Goal: Task Accomplishment & Management: Manage account settings

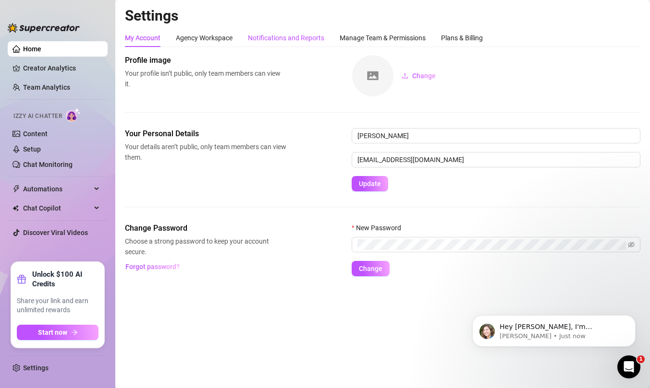
click at [292, 39] on div "Notifications and Reports" at bounding box center [286, 38] width 76 height 11
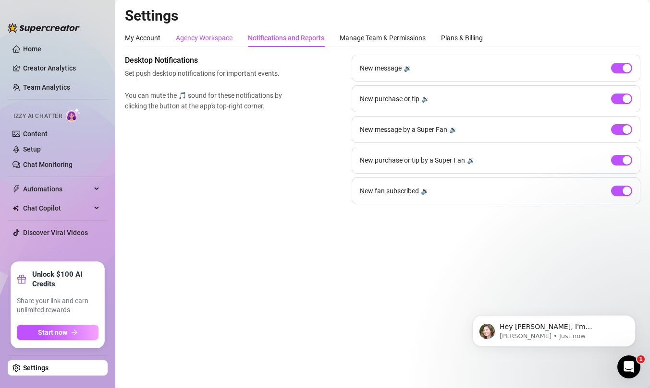
click at [221, 39] on div "Agency Workspace" at bounding box center [204, 38] width 57 height 11
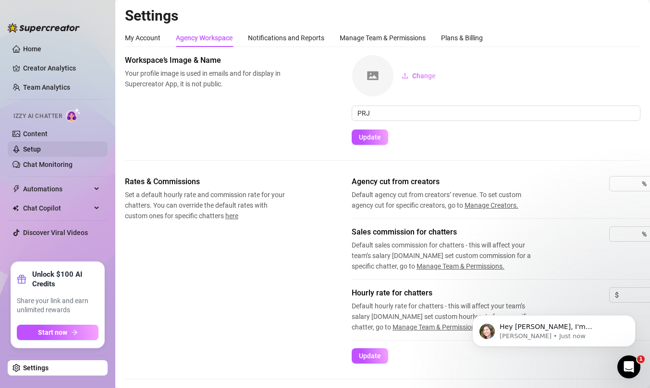
click at [35, 149] on link "Setup" at bounding box center [32, 149] width 18 height 8
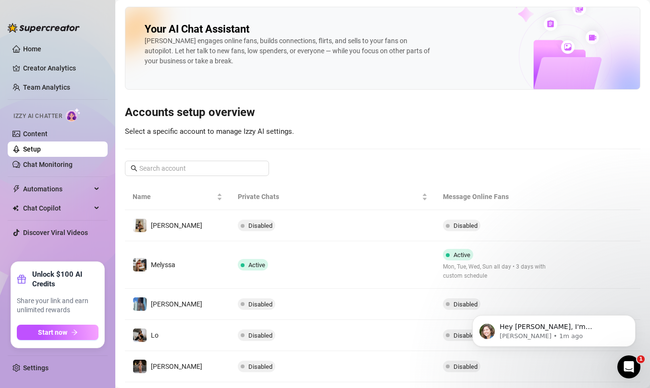
click at [466, 50] on div "Your AI Chat Assistant Izzy engages online fans, builds connections, flirts, an…" at bounding box center [382, 48] width 515 height 83
click at [363, 53] on div "Izzy engages online fans, builds connections, flirts, and sells to your fans on…" at bounding box center [289, 51] width 288 height 30
click at [63, 166] on link "Chat Monitoring" at bounding box center [47, 165] width 49 height 8
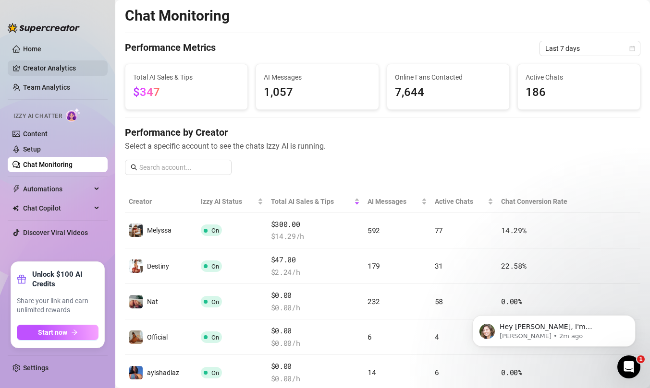
click at [66, 63] on link "Creator Analytics" at bounding box center [61, 67] width 77 height 15
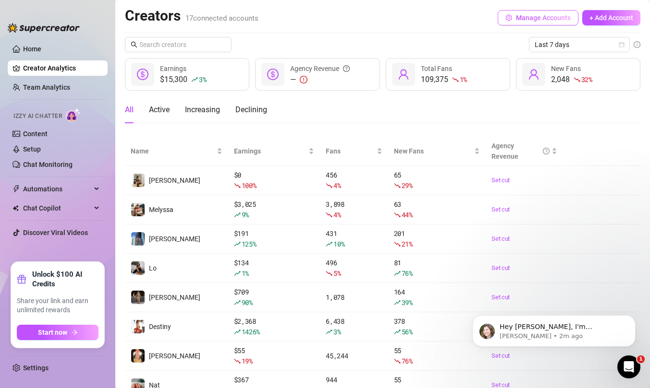
click at [533, 20] on span "Manage Accounts" at bounding box center [543, 18] width 55 height 8
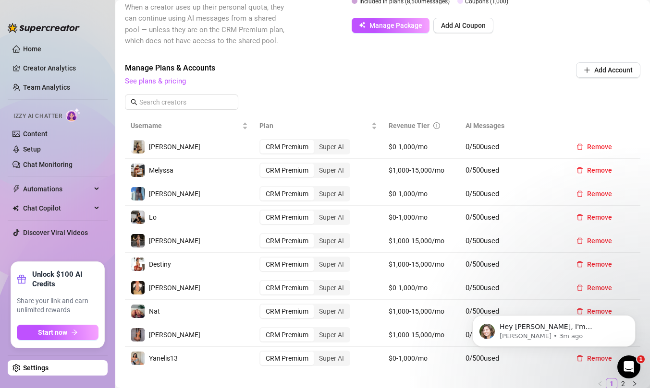
scroll to position [282, 0]
click at [332, 173] on div "Super AI" at bounding box center [332, 169] width 36 height 13
click at [316, 165] on input "Super AI" at bounding box center [316, 165] width 0 height 0
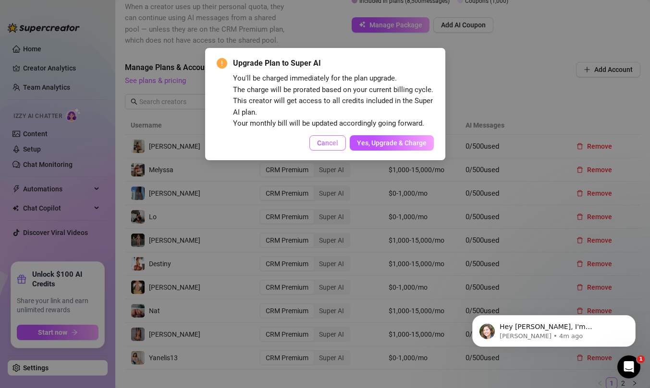
click at [332, 146] on span "Cancel" at bounding box center [327, 143] width 21 height 8
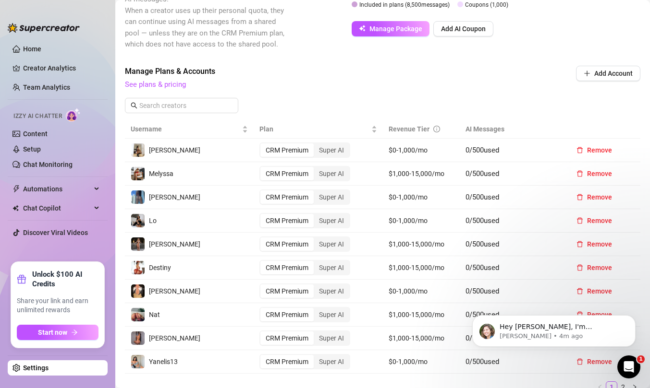
scroll to position [282, 0]
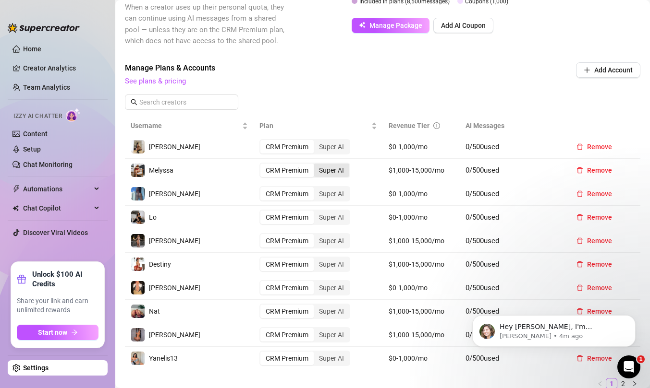
click at [332, 171] on div "Super AI" at bounding box center [332, 170] width 36 height 13
click at [316, 165] on input "Super AI" at bounding box center [316, 165] width 0 height 0
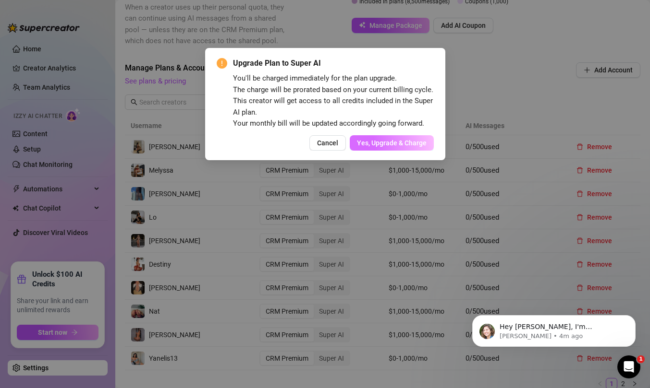
click at [394, 144] on span "Yes, Upgrade & Charge" at bounding box center [392, 143] width 70 height 8
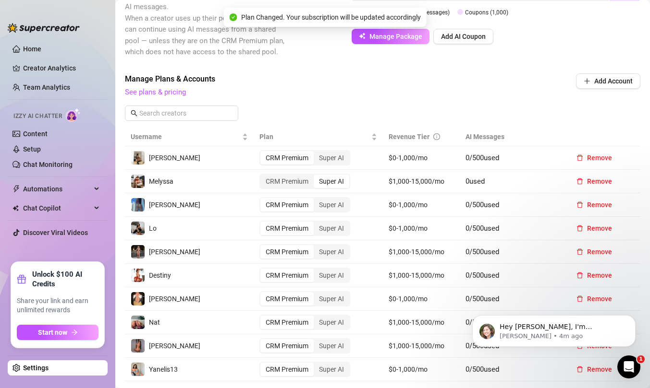
scroll to position [269, 0]
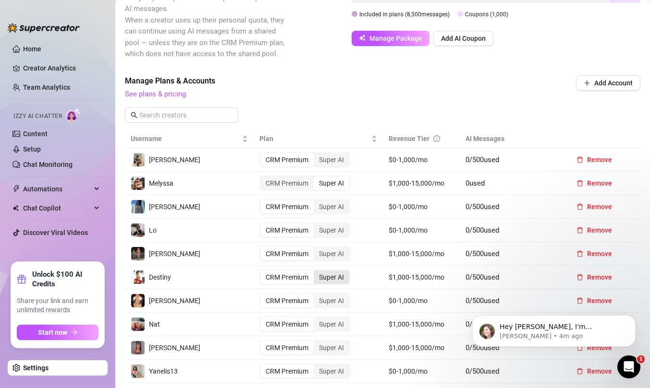
click at [337, 275] on div "Super AI" at bounding box center [332, 277] width 36 height 13
click at [316, 272] on input "Super AI" at bounding box center [316, 272] width 0 height 0
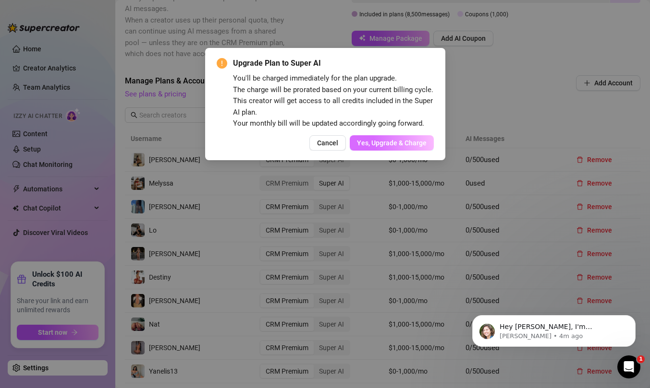
click at [399, 142] on span "Yes, Upgrade & Charge" at bounding box center [392, 143] width 70 height 8
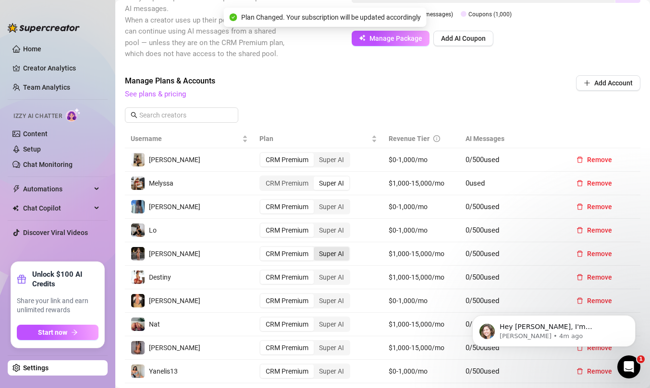
click at [338, 253] on div "Super AI" at bounding box center [332, 253] width 36 height 13
click at [316, 249] on input "Super AI" at bounding box center [316, 249] width 0 height 0
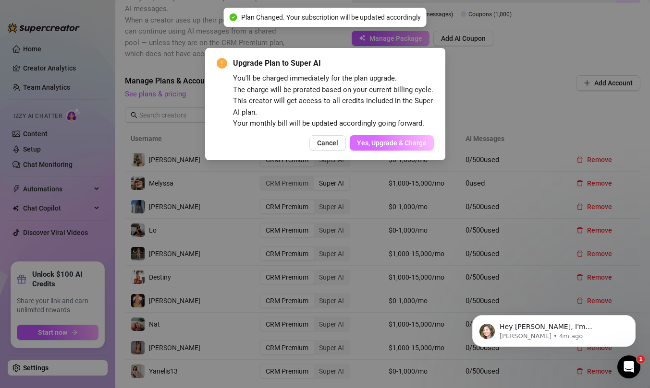
click at [386, 142] on span "Yes, Upgrade & Charge" at bounding box center [392, 143] width 70 height 8
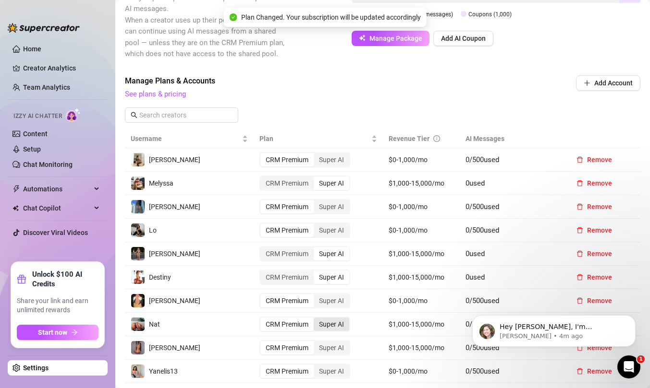
click at [337, 323] on div "Super AI" at bounding box center [332, 324] width 36 height 13
click at [316, 319] on input "Super AI" at bounding box center [316, 319] width 0 height 0
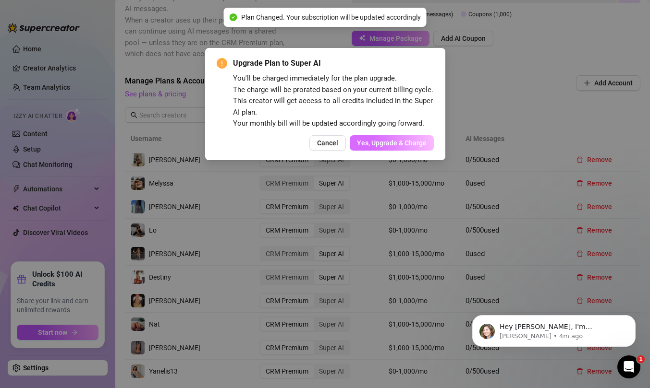
click at [402, 143] on span "Yes, Upgrade & Charge" at bounding box center [392, 143] width 70 height 8
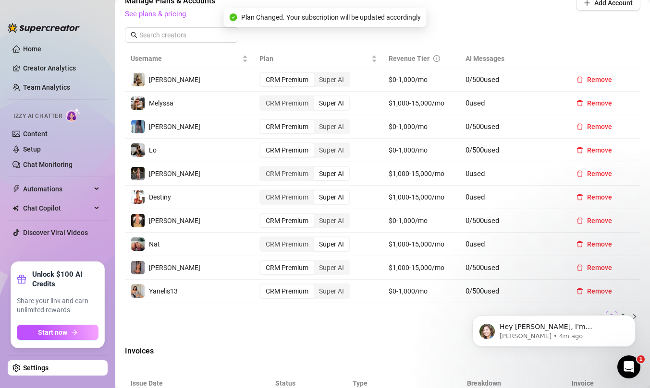
scroll to position [349, 0]
click at [337, 267] on div "Super AI" at bounding box center [332, 267] width 36 height 13
click at [316, 263] on input "Super AI" at bounding box center [316, 263] width 0 height 0
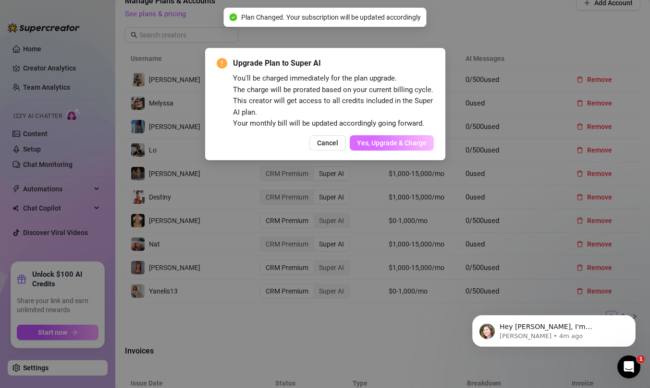
click at [375, 143] on span "Yes, Upgrade & Charge" at bounding box center [392, 143] width 70 height 8
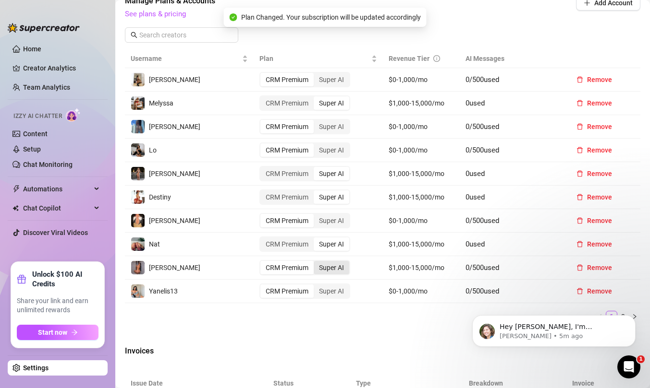
click at [337, 268] on div "Super AI" at bounding box center [332, 267] width 36 height 13
click at [316, 263] on input "Super AI" at bounding box center [316, 263] width 0 height 0
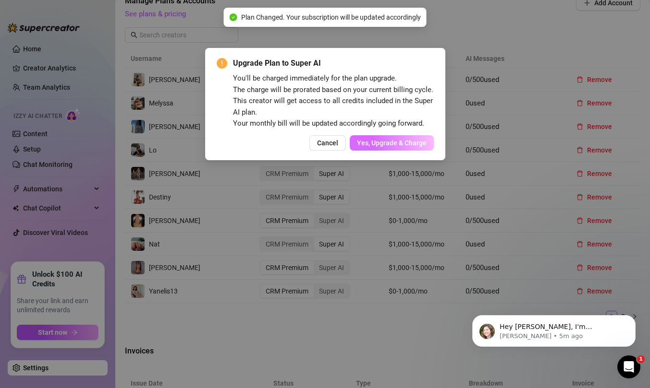
click at [370, 143] on span "Yes, Upgrade & Charge" at bounding box center [392, 143] width 70 height 8
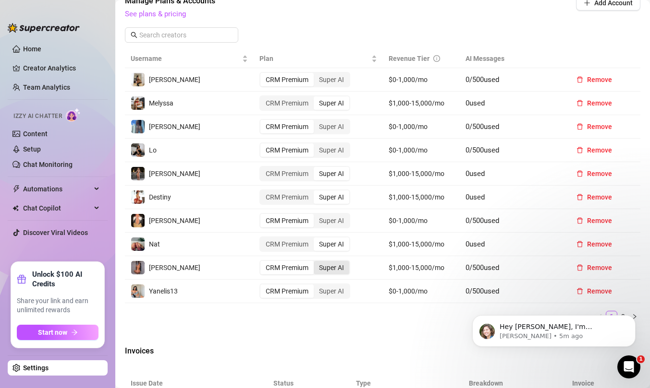
click at [328, 270] on div "Super AI" at bounding box center [332, 267] width 36 height 13
click at [316, 263] on input "Super AI" at bounding box center [316, 263] width 0 height 0
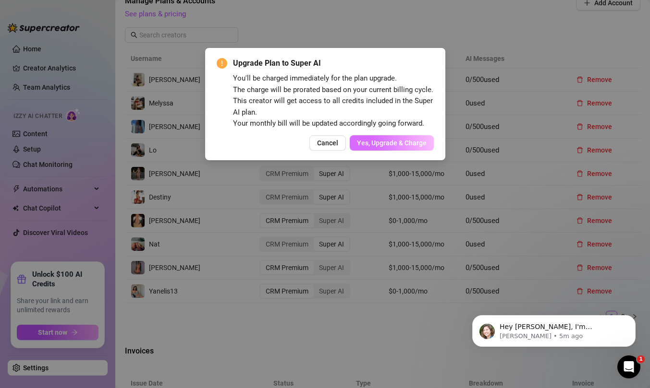
click at [399, 141] on span "Yes, Upgrade & Charge" at bounding box center [392, 143] width 70 height 8
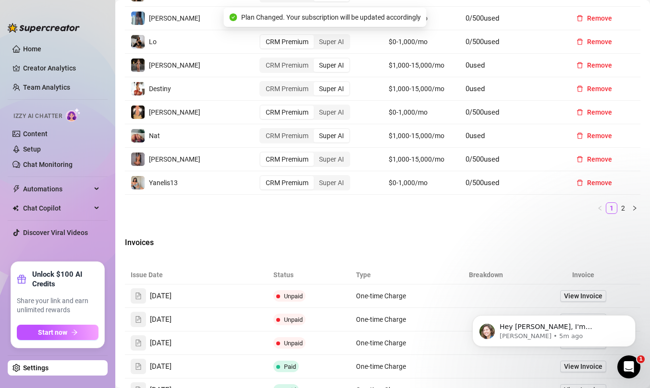
scroll to position [458, 0]
click at [623, 209] on link "2" at bounding box center [622, 208] width 11 height 11
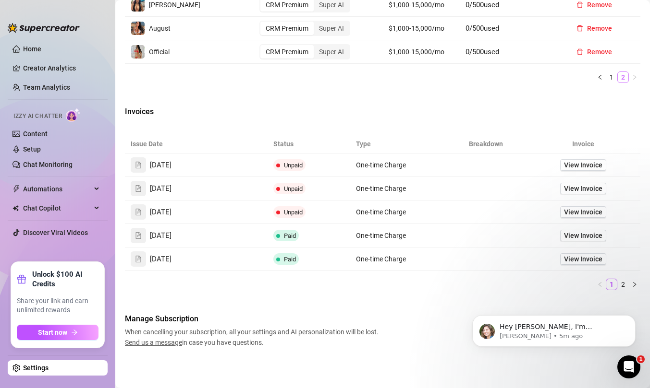
scroll to position [517, 0]
click at [559, 333] on p "Ella • 6m ago" at bounding box center [561, 336] width 124 height 9
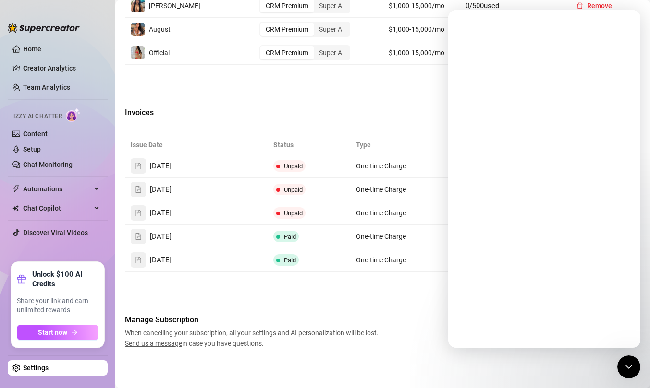
scroll to position [0, 0]
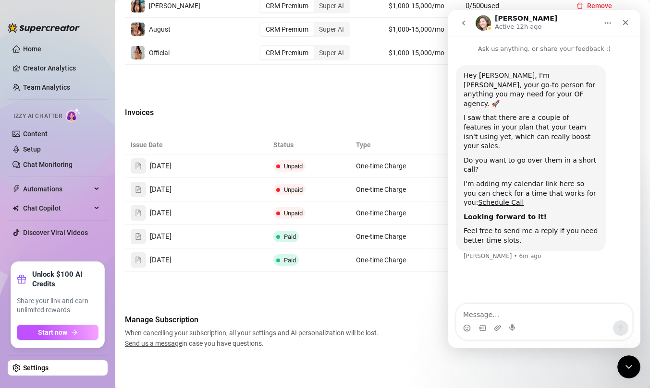
click at [556, 320] on textarea "Message…" at bounding box center [544, 312] width 176 height 16
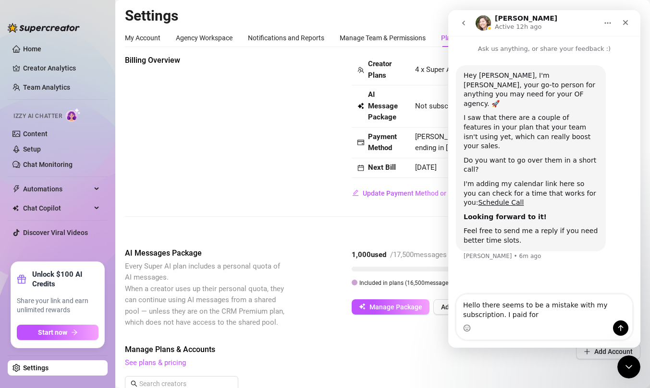
click at [569, 326] on div "Intercom messenger" at bounding box center [544, 328] width 176 height 15
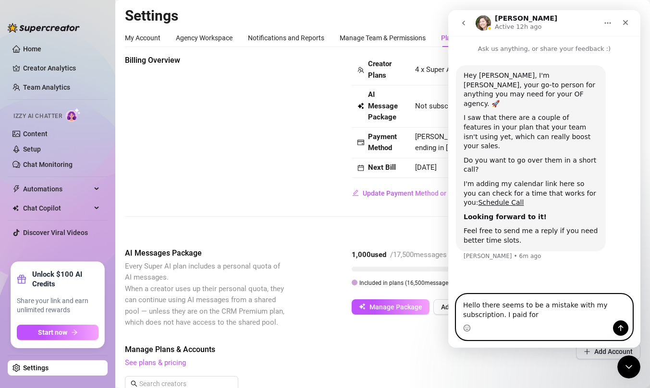
click at [559, 318] on textarea "Hello there seems to be a mistake with my subscription. I paid for" at bounding box center [544, 308] width 176 height 26
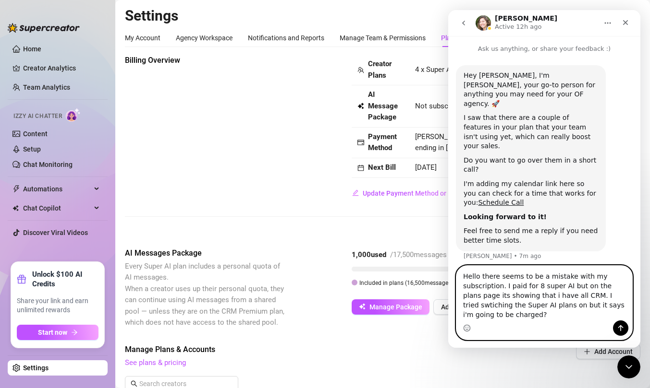
type textarea "Hello there seems to be a mistake with my subscription. I paid for 8 super AI b…"
click at [619, 330] on icon "Send a message…" at bounding box center [621, 329] width 8 height 8
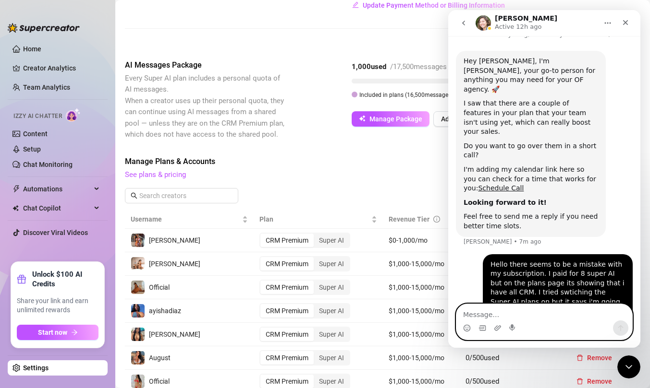
scroll to position [190, 0]
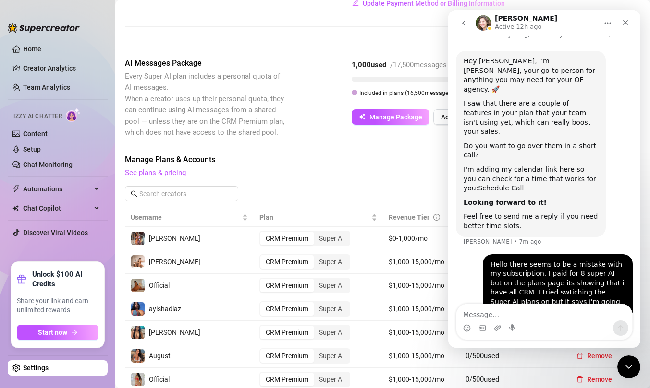
click at [386, 166] on div "Manage Plans & Accounts See plans & pricing" at bounding box center [318, 166] width 386 height 25
click at [624, 23] on icon "Close" at bounding box center [625, 22] width 5 height 5
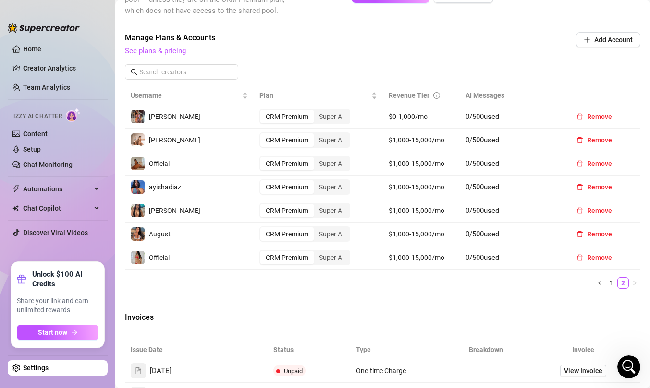
scroll to position [280, 0]
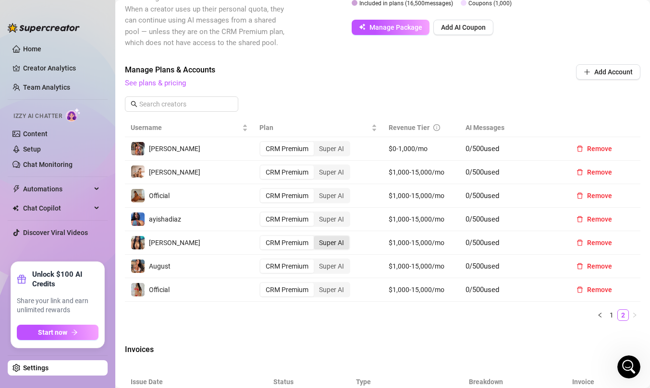
click at [332, 243] on div "Super AI" at bounding box center [332, 242] width 36 height 13
click at [316, 238] on input "Super AI" at bounding box center [316, 238] width 0 height 0
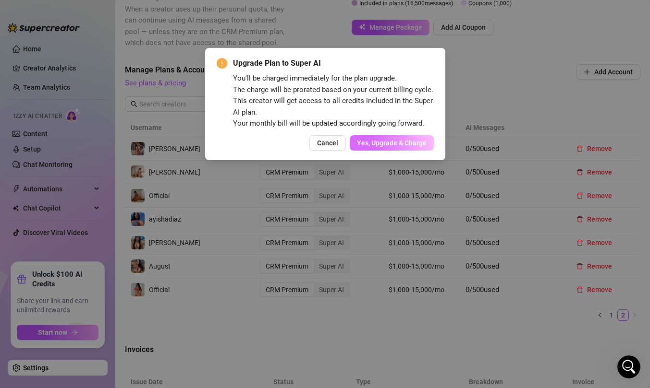
click at [393, 137] on button "Yes, Upgrade & Charge" at bounding box center [392, 142] width 84 height 15
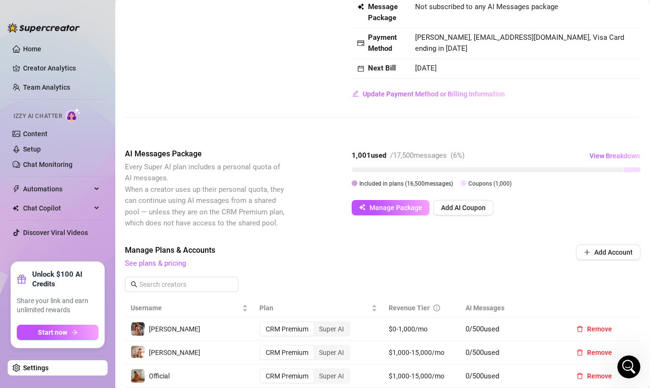
scroll to position [87, 0]
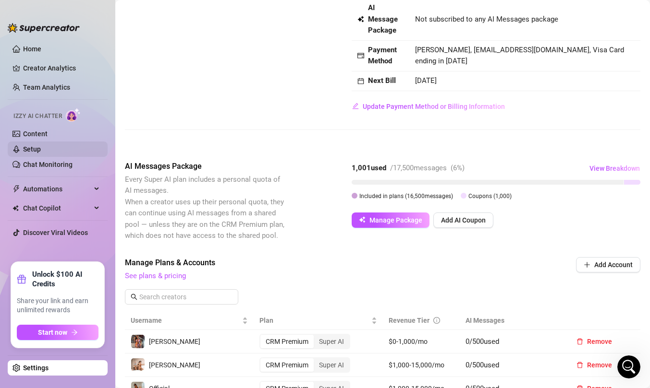
click at [32, 149] on link "Setup" at bounding box center [32, 149] width 18 height 8
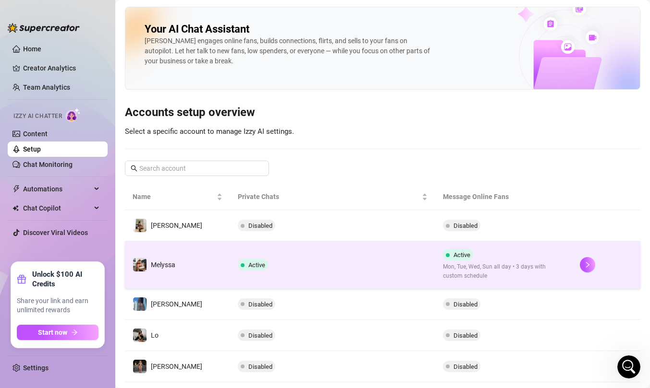
click at [333, 260] on td "Active" at bounding box center [332, 266] width 205 height 48
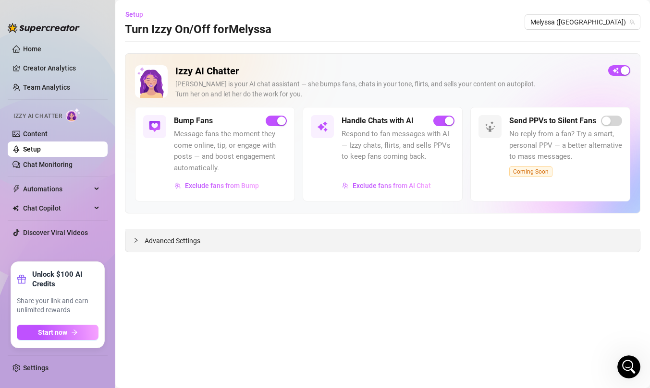
click at [155, 241] on span "Advanced Settings" at bounding box center [173, 241] width 56 height 11
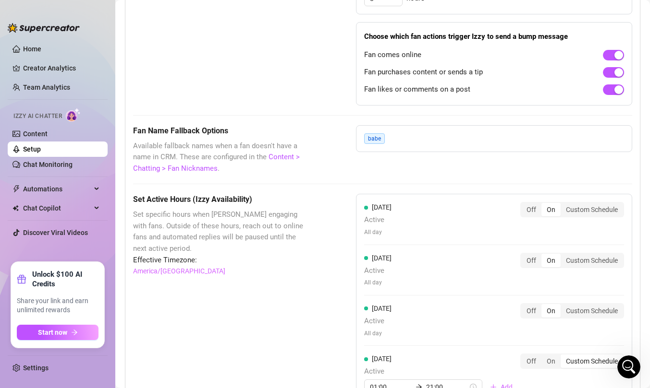
scroll to position [717, 0]
click at [584, 208] on div "Custom Schedule" at bounding box center [591, 210] width 62 height 13
click at [563, 205] on input "Custom Schedule" at bounding box center [563, 205] width 0 height 0
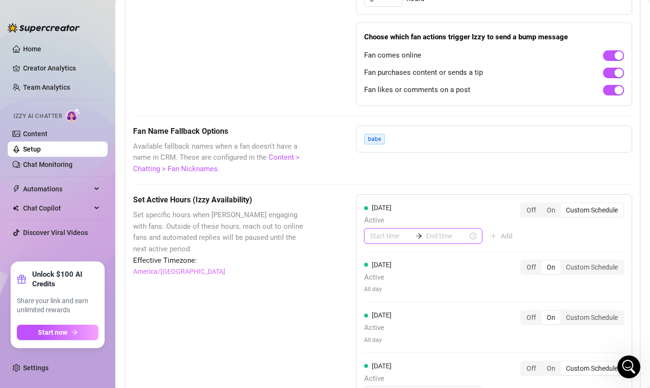
click at [381, 239] on input at bounding box center [391, 236] width 42 height 11
click at [377, 309] on div "07" at bounding box center [377, 308] width 23 height 13
type input "07:00"
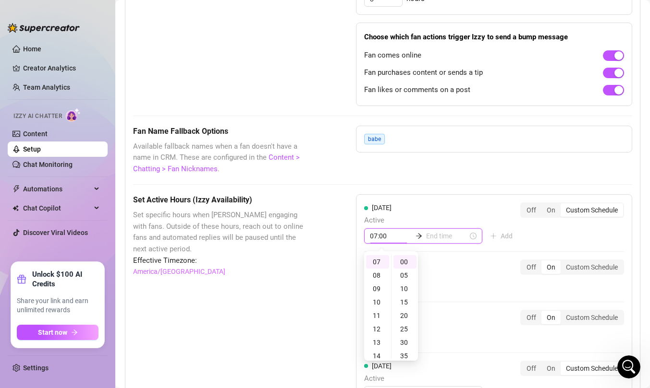
click at [435, 238] on input at bounding box center [447, 236] width 42 height 11
type input "07:00"
click at [403, 300] on div "10" at bounding box center [403, 302] width 23 height 13
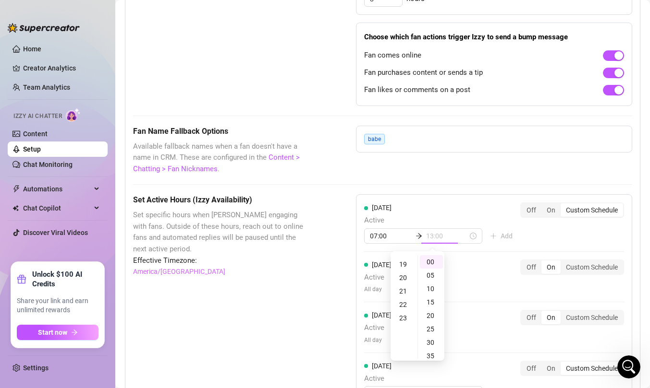
scroll to position [266, 0]
click at [402, 292] on div "22" at bounding box center [403, 291] width 23 height 13
type input "22:00"
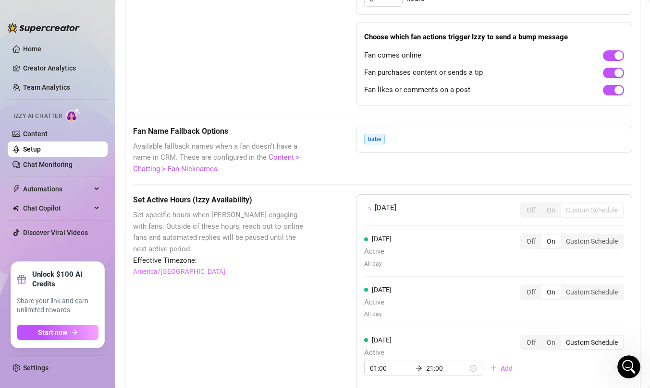
click at [571, 229] on div "Monday Off On Custom Schedule Tuesday Active All day Off On Custom Schedule Wed…" at bounding box center [494, 375] width 276 height 363
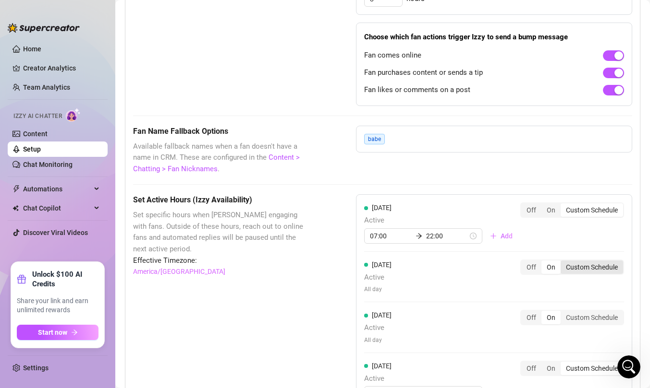
click at [580, 267] on div "Custom Schedule" at bounding box center [591, 267] width 62 height 13
click at [563, 262] on input "Custom Schedule" at bounding box center [563, 262] width 0 height 0
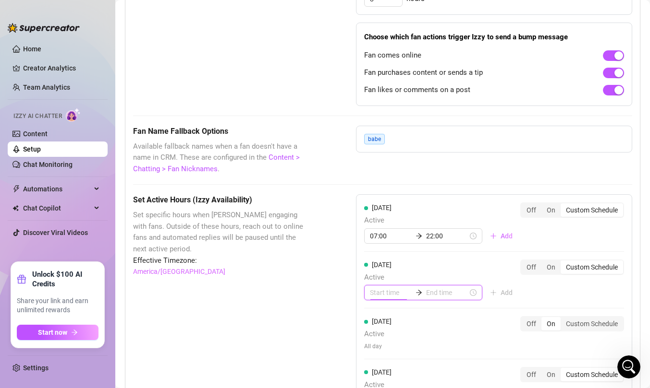
click at [384, 294] on input at bounding box center [391, 293] width 42 height 11
type input "00:15"
click at [379, 235] on div "07" at bounding box center [377, 236] width 23 height 13
type input "07:00"
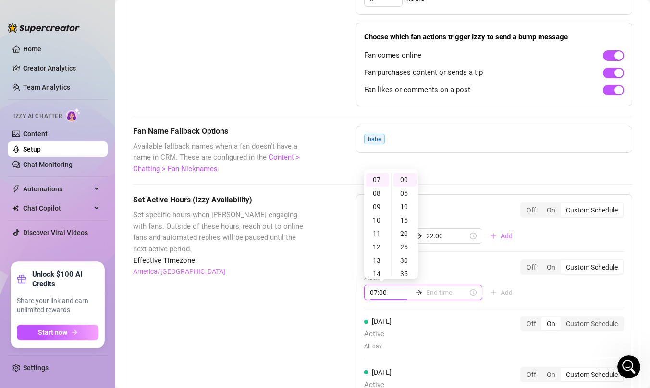
click at [434, 294] on input at bounding box center [447, 293] width 42 height 11
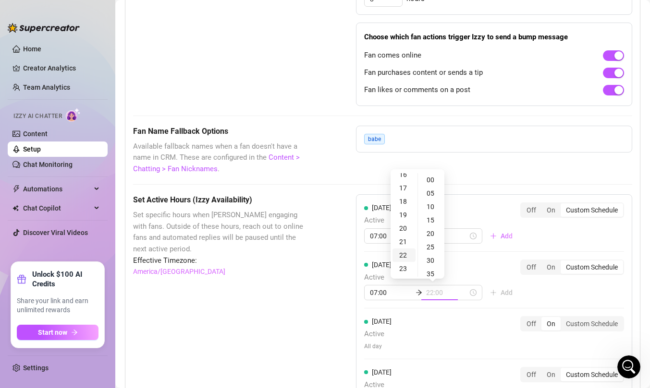
click at [402, 255] on div "22" at bounding box center [403, 255] width 23 height 13
type input "22:00"
click at [574, 285] on div "Monday Active 07:00 22:00 Add Off On Custom Schedule Tuesday Active 07:00 22:00…" at bounding box center [494, 391] width 276 height 395
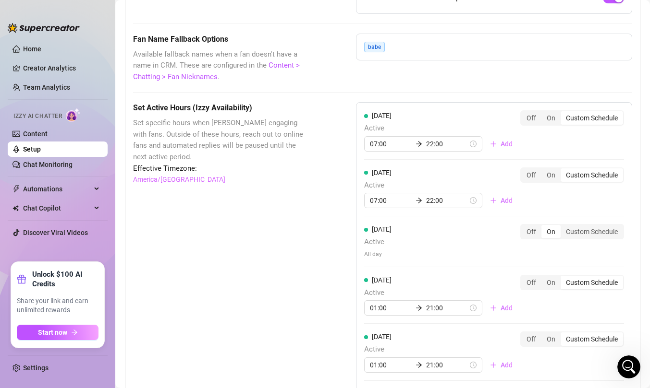
scroll to position [839, 0]
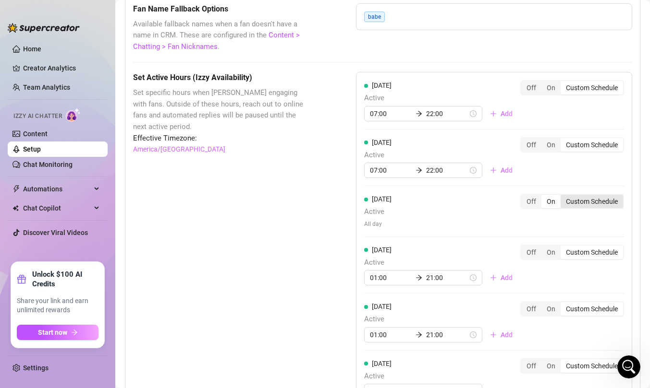
click at [592, 202] on div "Custom Schedule" at bounding box center [591, 201] width 62 height 13
click at [563, 196] on input "Custom Schedule" at bounding box center [563, 196] width 0 height 0
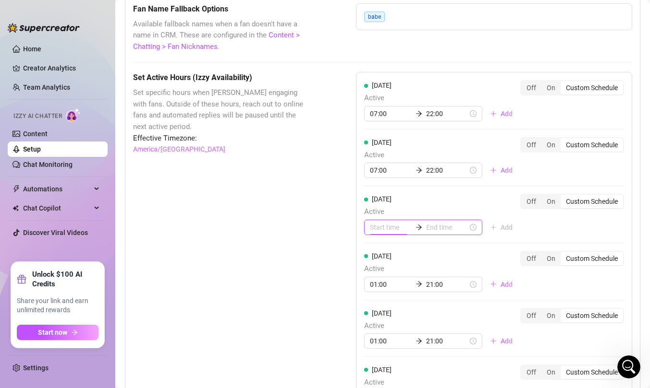
click at [383, 229] on input at bounding box center [391, 227] width 42 height 11
click at [380, 347] on div "07" at bounding box center [377, 347] width 23 height 13
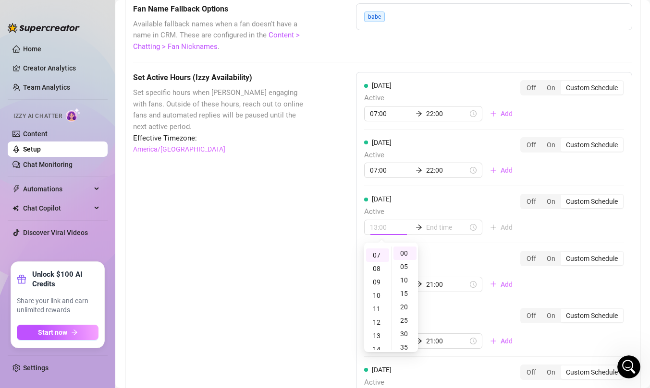
scroll to position [94, 0]
type input "07:00"
click at [436, 230] on input at bounding box center [447, 227] width 42 height 11
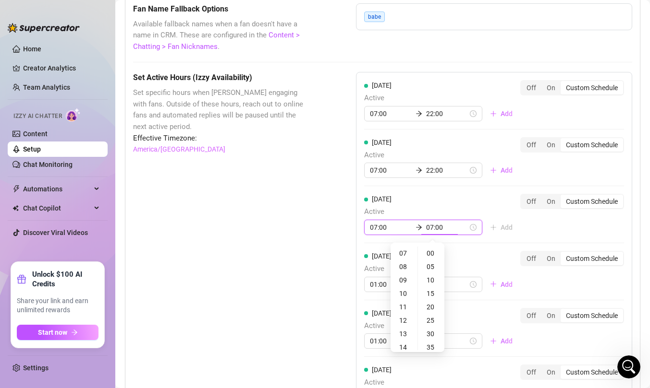
type input "07:05"
click at [403, 311] on div "22" at bounding box center [403, 310] width 23 height 13
type input "22:00"
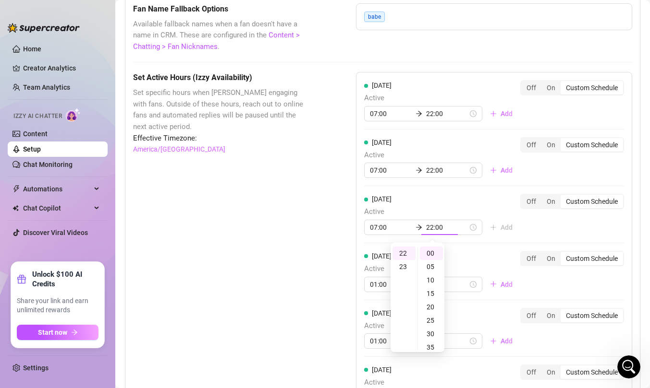
click at [536, 284] on div "Monday Active 07:00 22:00 Add Off On Custom Schedule Tuesday Active 07:00 22:00…" at bounding box center [494, 272] width 276 height 401
click at [598, 257] on div "Custom Schedule" at bounding box center [591, 258] width 62 height 13
click at [563, 254] on input "Custom Schedule" at bounding box center [563, 254] width 0 height 0
click at [381, 284] on input "01:00" at bounding box center [391, 284] width 42 height 11
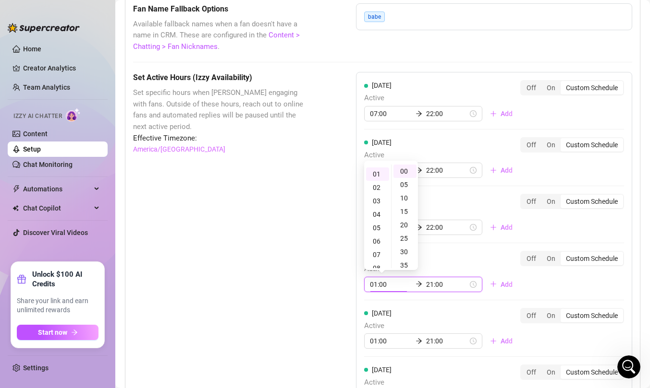
scroll to position [13, 0]
click at [375, 251] on div "07" at bounding box center [377, 251] width 23 height 13
type input "07:00"
click at [543, 279] on div "Thursday Active 07:00 21:00 Add Off On Custom Schedule" at bounding box center [494, 271] width 260 height 41
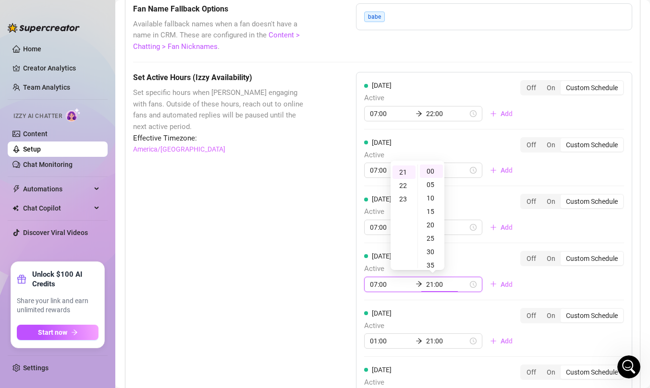
scroll to position [282, 0]
click at [595, 313] on div "Friday Active 01:00 21:00 Add Off On Custom Schedule" at bounding box center [494, 328] width 260 height 41
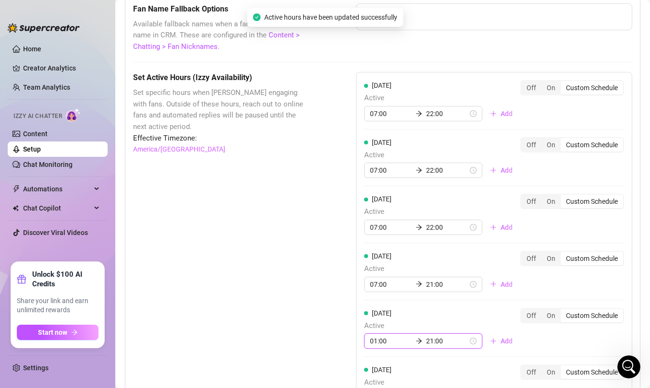
click at [382, 343] on input "01:00" at bounding box center [391, 341] width 42 height 11
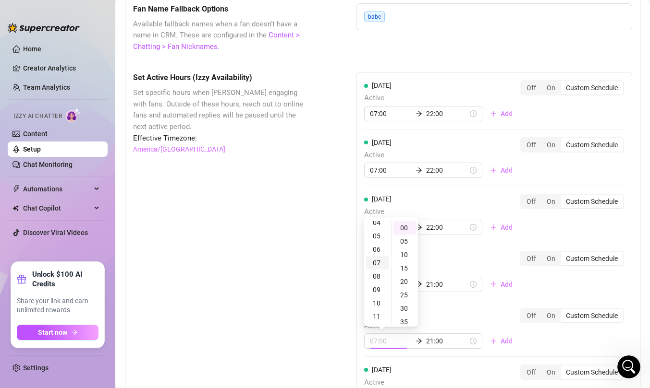
click at [379, 261] on div "07" at bounding box center [377, 262] width 23 height 13
type input "07:00"
click at [566, 320] on div "Custom Schedule" at bounding box center [591, 315] width 62 height 13
click at [563, 311] on input "Custom Schedule" at bounding box center [563, 311] width 0 height 0
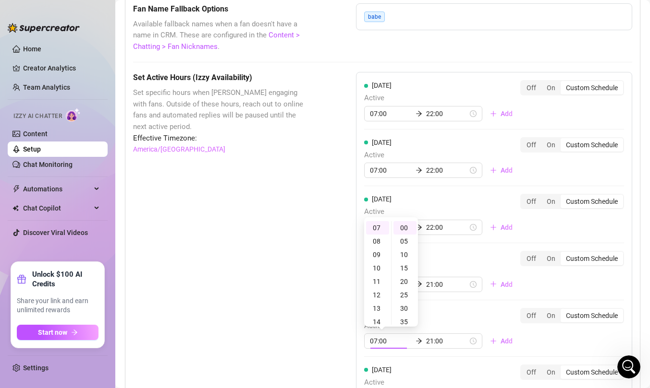
scroll to position [0, 0]
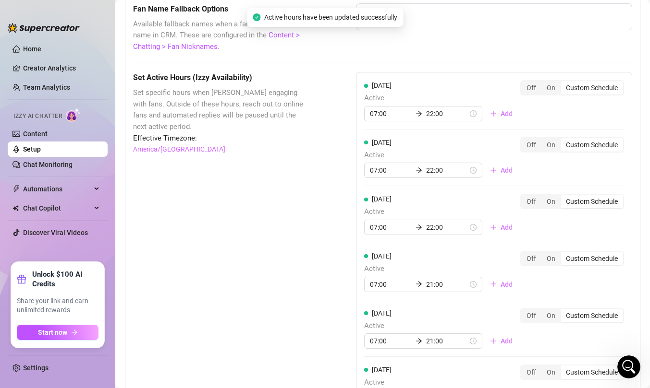
click at [567, 318] on div "Custom Schedule" at bounding box center [591, 315] width 62 height 13
click at [563, 311] on input "Custom Schedule" at bounding box center [563, 311] width 0 height 0
click at [553, 318] on div "On" at bounding box center [550, 315] width 19 height 13
click at [544, 311] on input "On" at bounding box center [544, 311] width 0 height 0
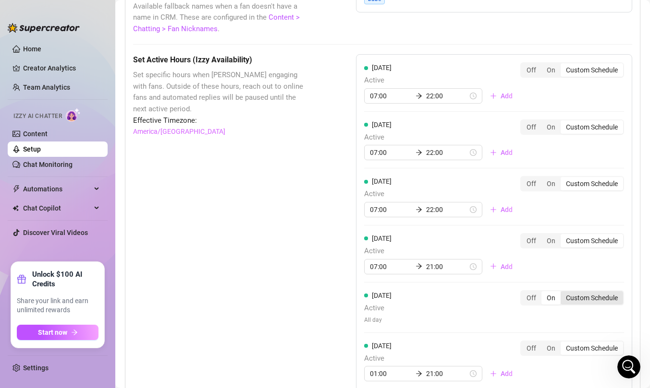
scroll to position [859, 0]
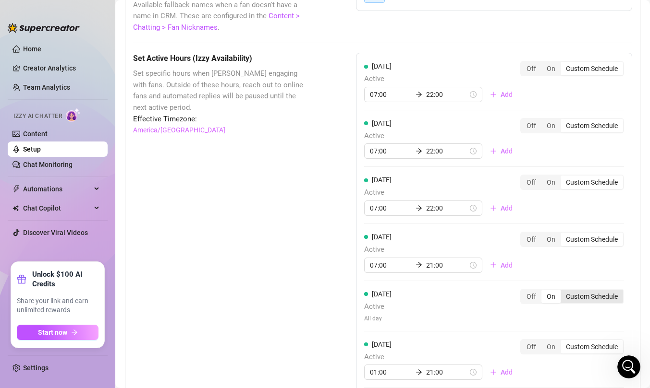
click at [589, 297] on div "Custom Schedule" at bounding box center [591, 296] width 62 height 13
click at [563, 291] on input "Custom Schedule" at bounding box center [563, 291] width 0 height 0
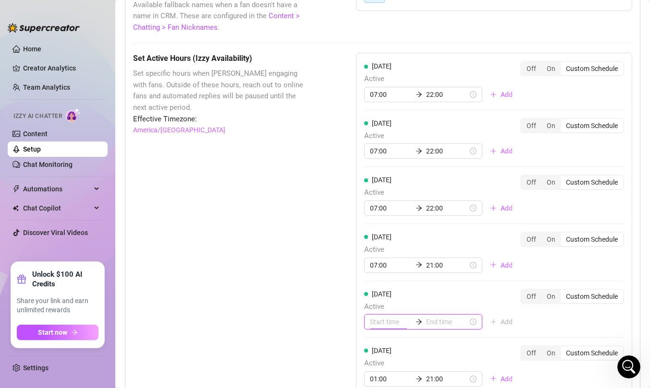
click at [381, 326] on input at bounding box center [391, 322] width 42 height 11
click at [378, 302] on div "07" at bounding box center [377, 302] width 23 height 13
type input "07:00"
click at [432, 320] on input at bounding box center [447, 322] width 42 height 11
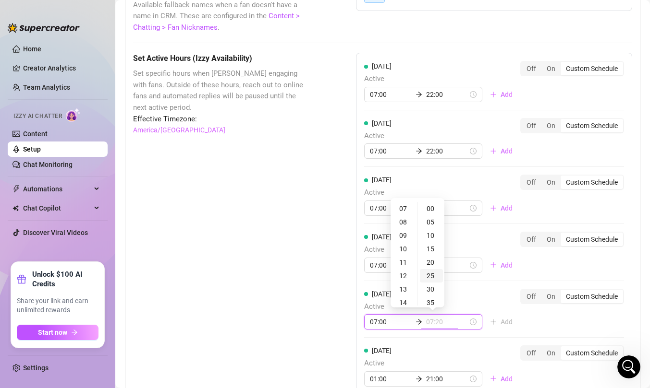
type input "07:25"
type input "13:00"
click at [403, 251] on div "21" at bounding box center [403, 249] width 23 height 13
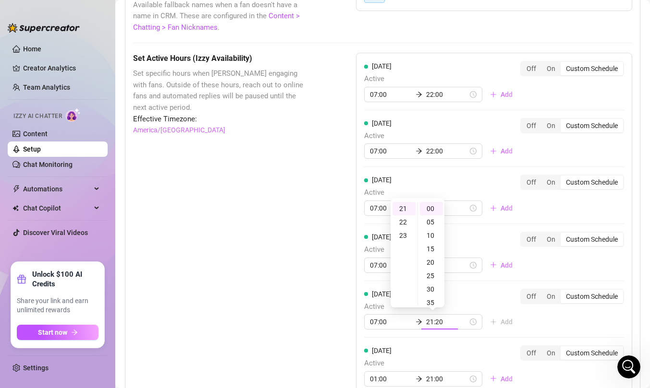
type input "21:00"
click at [552, 322] on div "Friday Active 07:00 21:00 Add Off On Custom Schedule" at bounding box center [494, 309] width 260 height 41
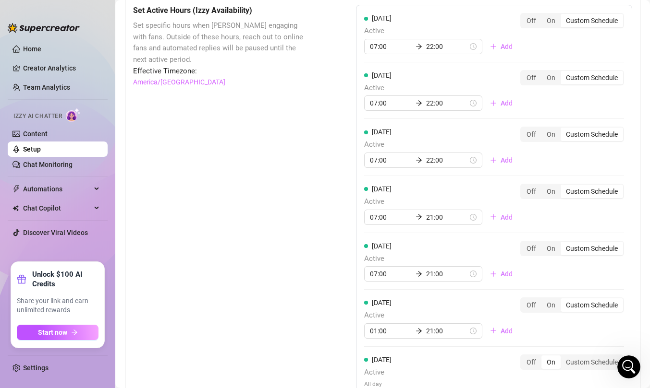
scroll to position [929, 0]
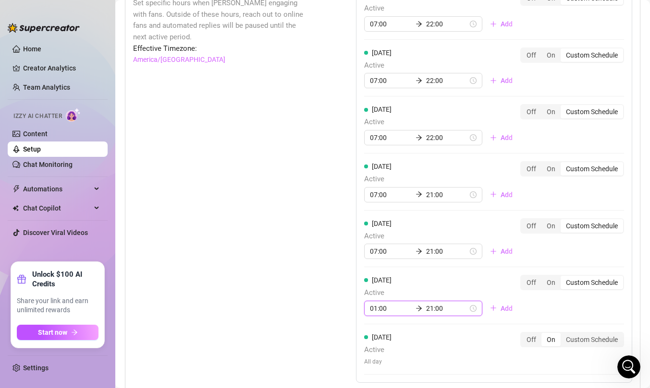
click at [382, 307] on input "01:00" at bounding box center [391, 308] width 42 height 11
click at [378, 276] on div "07" at bounding box center [377, 275] width 23 height 13
type input "07:00"
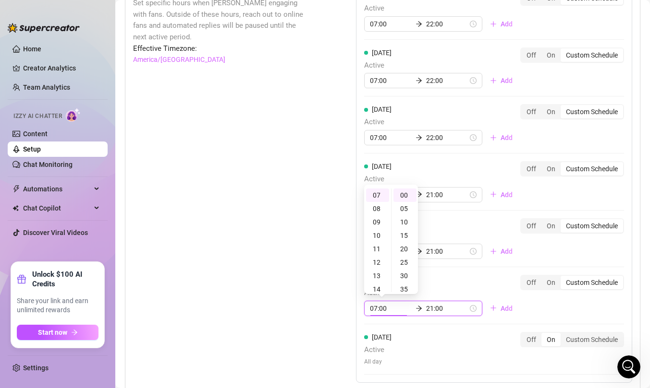
click at [575, 308] on div "Saturday Active 07:00 21:00 Add Off On Custom Schedule" at bounding box center [494, 295] width 260 height 41
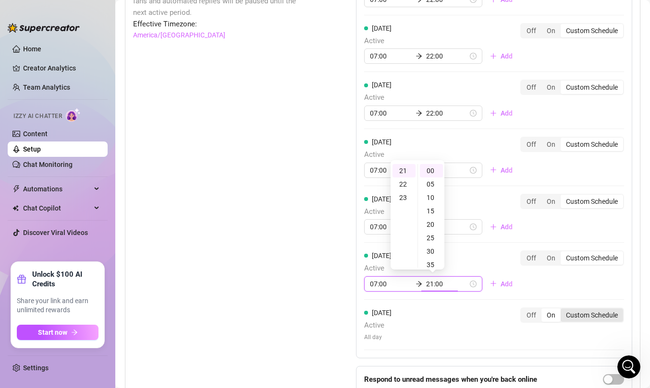
scroll to position [957, 0]
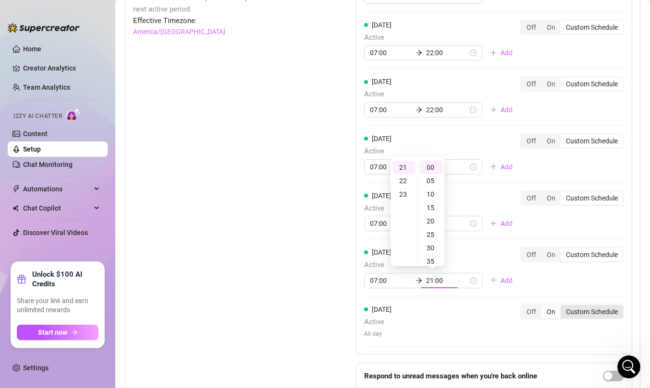
click at [576, 315] on div "Sunday Active All day Off On Custom Schedule" at bounding box center [494, 325] width 260 height 43
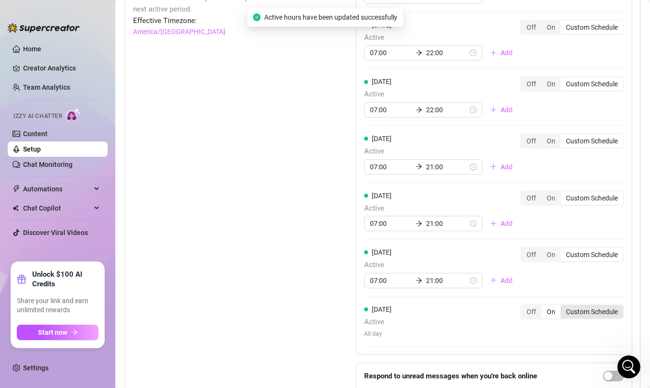
click at [576, 315] on div "Custom Schedule" at bounding box center [591, 311] width 62 height 13
click at [563, 307] on input "Custom Schedule" at bounding box center [563, 307] width 0 height 0
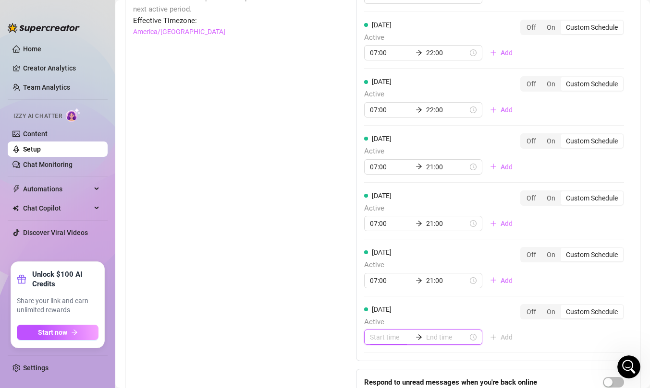
click at [384, 339] on input at bounding box center [391, 337] width 42 height 11
click at [378, 318] on div "07" at bounding box center [377, 318] width 23 height 13
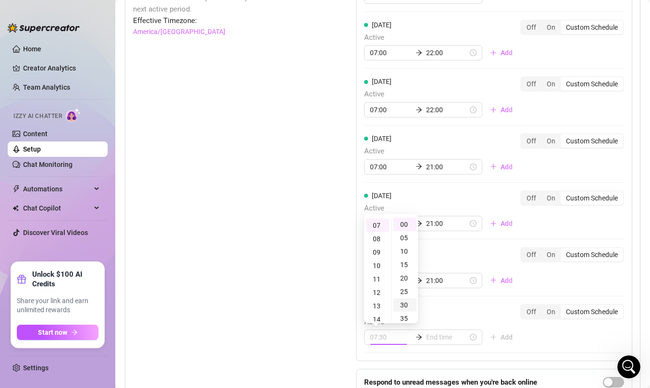
scroll to position [94, 0]
type input "07:00"
click at [435, 339] on input at bounding box center [447, 337] width 42 height 11
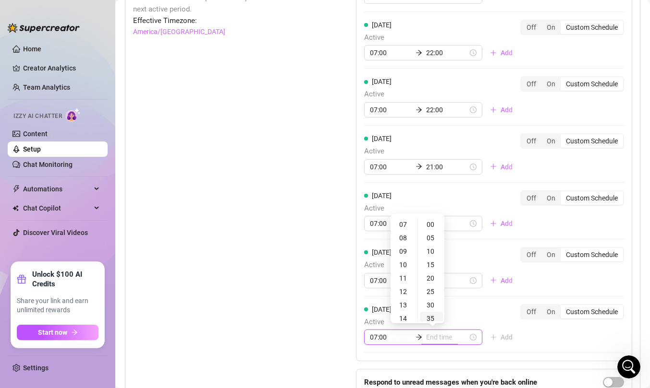
type input "07:35"
click at [404, 287] on div "21" at bounding box center [403, 286] width 23 height 13
type input "21:00"
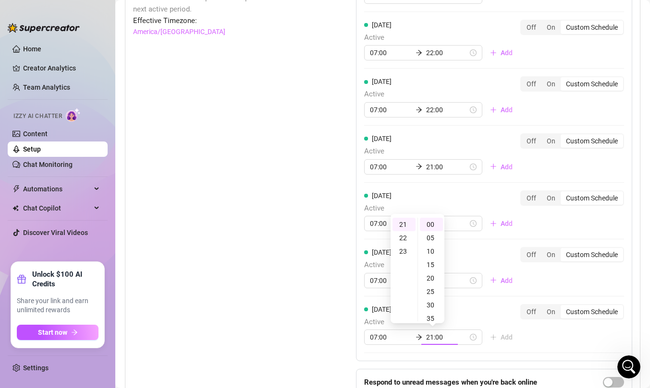
click at [551, 346] on div "Monday Active 07:00 22:00 Add Off On Custom Schedule Tuesday Active 07:00 22:00…" at bounding box center [494, 191] width 276 height 475
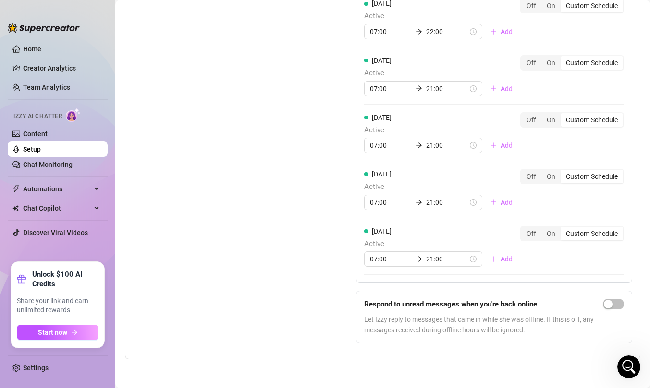
scroll to position [1035, 0]
click at [617, 304] on span "button" at bounding box center [613, 305] width 21 height 11
click at [327, 306] on div "Set Active Hours (Izzy Availability) Set specific hours when Izzy engaging with…" at bounding box center [382, 114] width 499 height 475
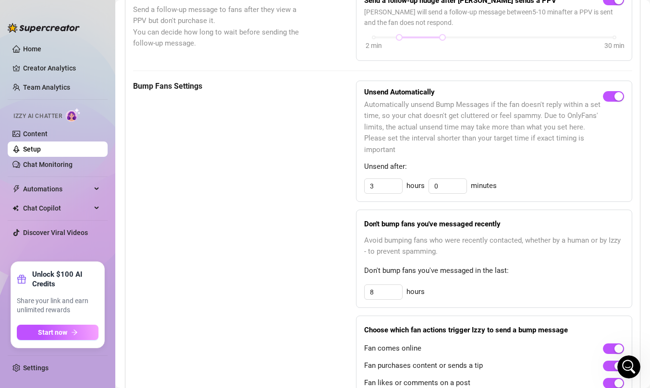
scroll to position [415, 0]
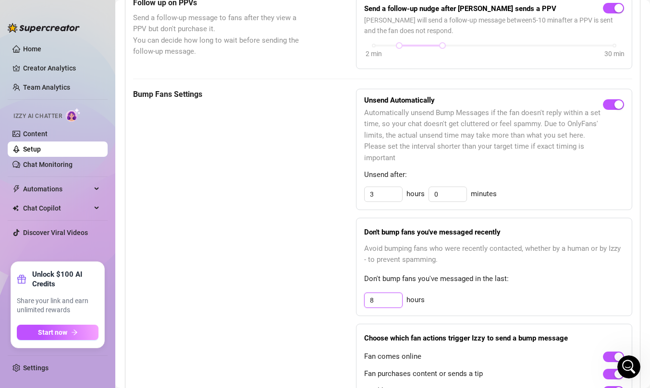
click at [376, 302] on input "8" at bounding box center [382, 300] width 37 height 14
type input "2"
type input "12"
click at [308, 271] on div "Bump Fans Settings Unsend Automatically Automatically unsend Bump Messages if t…" at bounding box center [382, 248] width 499 height 319
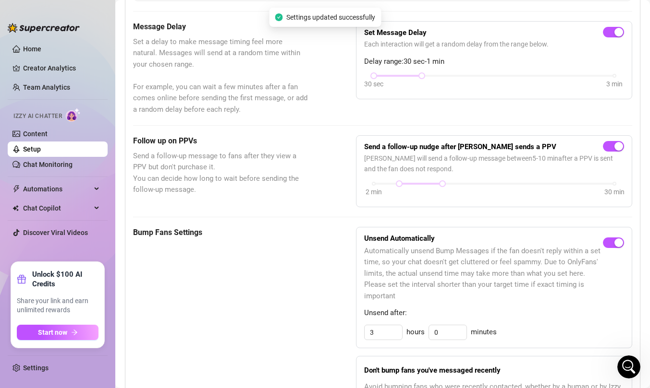
scroll to position [0, 0]
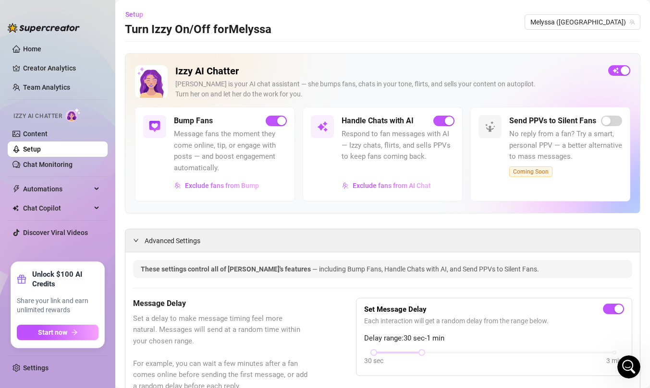
click at [27, 148] on link "Setup" at bounding box center [32, 149] width 18 height 8
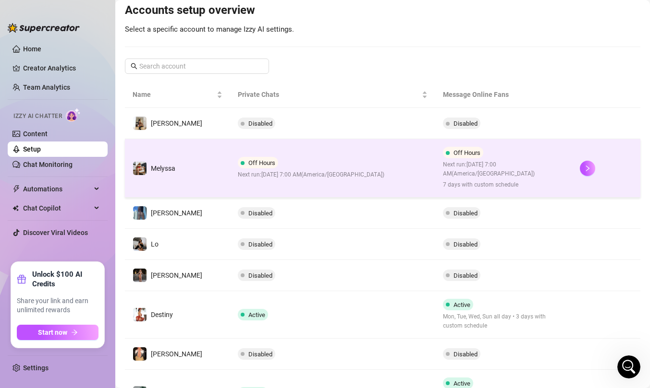
scroll to position [115, 0]
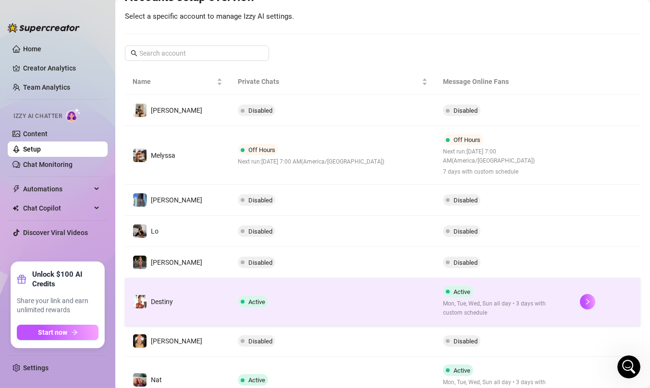
click at [469, 304] on span "Mon, Tue, Wed, Sun all day • 3 days with custom schedule" at bounding box center [503, 309] width 121 height 18
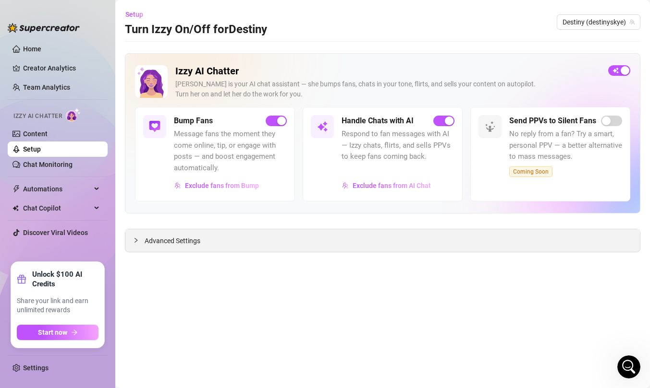
click at [182, 245] on span "Advanced Settings" at bounding box center [173, 241] width 56 height 11
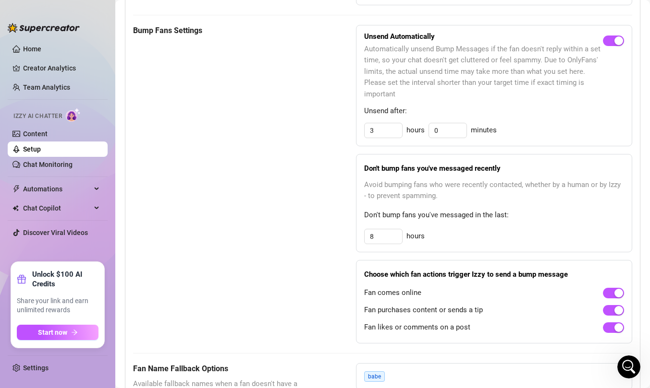
scroll to position [477, 0]
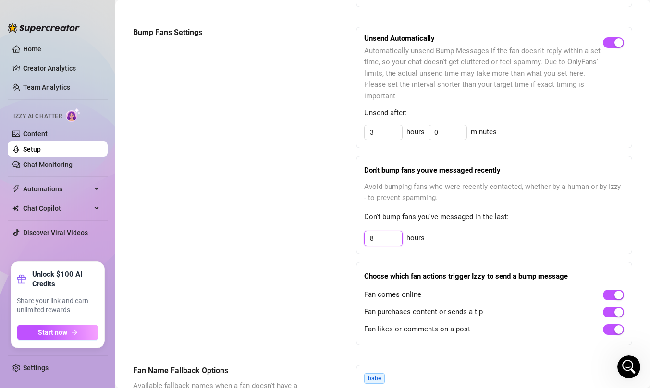
click at [386, 241] on input "8" at bounding box center [382, 238] width 37 height 14
type input "12"
click at [315, 267] on div "Bump Fans Settings Unsend Automatically Automatically unsend Bump Messages if t…" at bounding box center [382, 186] width 499 height 319
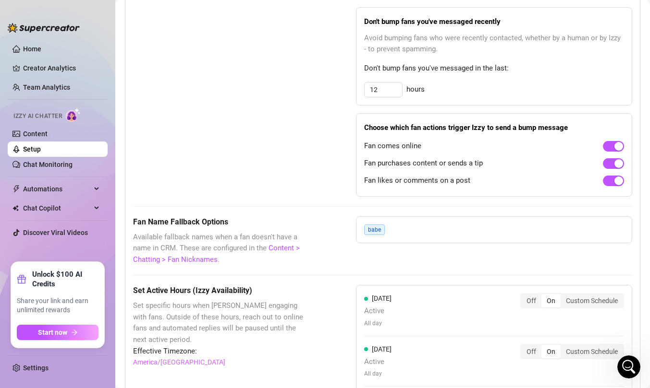
scroll to position [680, 0]
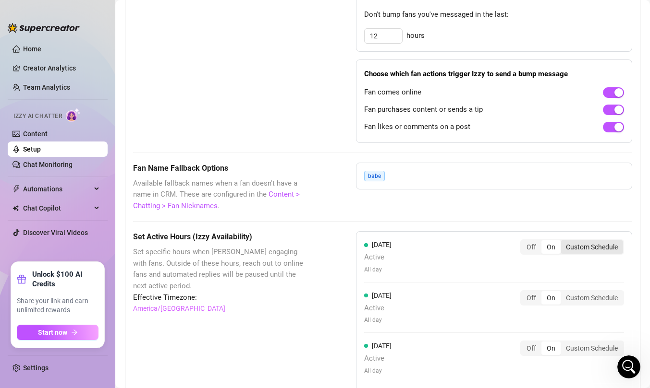
click at [587, 253] on div "Custom Schedule" at bounding box center [591, 247] width 62 height 13
click at [563, 242] on input "Custom Schedule" at bounding box center [563, 242] width 0 height 0
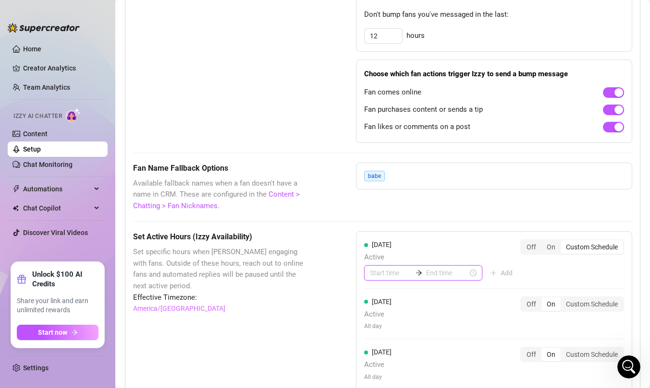
click at [382, 275] on input at bounding box center [391, 273] width 42 height 11
click at [376, 249] on div "07" at bounding box center [377, 253] width 23 height 13
type input "07:00"
click at [435, 275] on input at bounding box center [447, 273] width 42 height 11
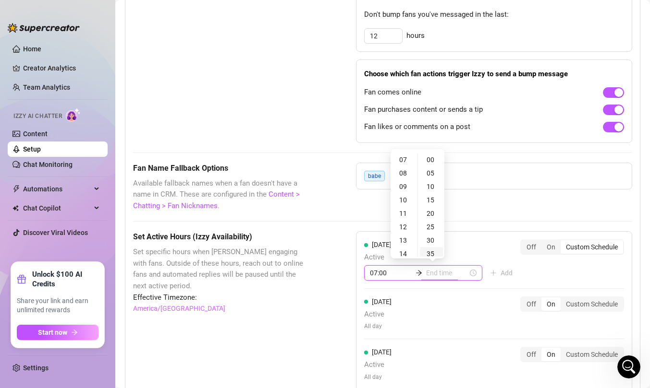
type input "07:35"
type input "14:00"
click at [403, 188] on div "21" at bounding box center [403, 189] width 23 height 13
type input "21:00"
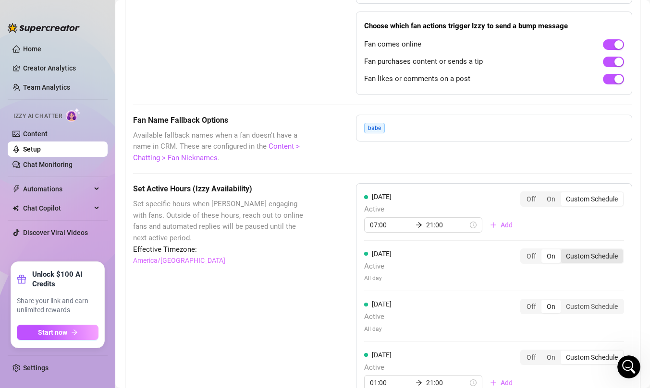
click at [586, 256] on div "Custom Schedule" at bounding box center [591, 256] width 62 height 13
click at [563, 251] on input "Custom Schedule" at bounding box center [563, 251] width 0 height 0
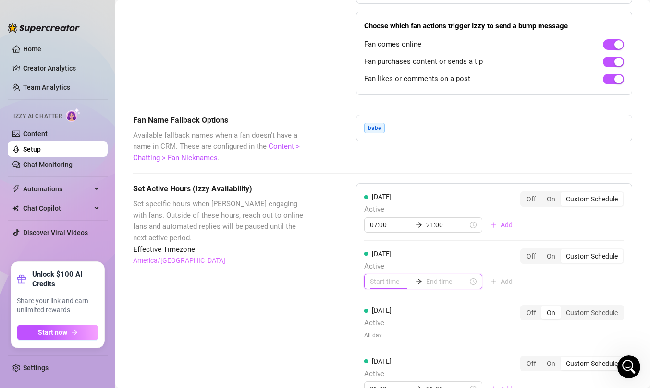
click at [390, 282] on input at bounding box center [391, 282] width 42 height 11
click at [378, 261] on div "07" at bounding box center [377, 262] width 23 height 13
type input "07:00"
click at [438, 284] on input at bounding box center [447, 282] width 42 height 11
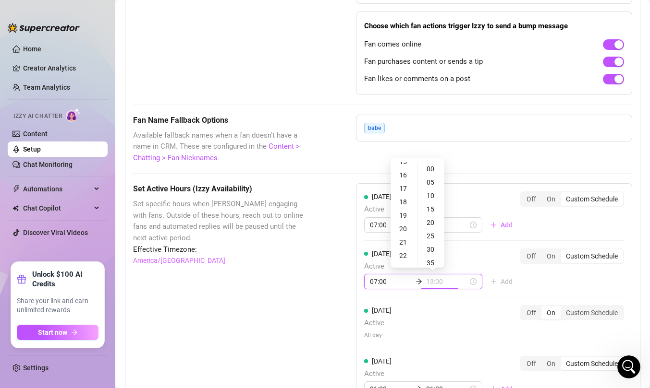
scroll to position [211, 0]
click at [403, 240] on div "21" at bounding box center [403, 240] width 23 height 13
type input "21:00"
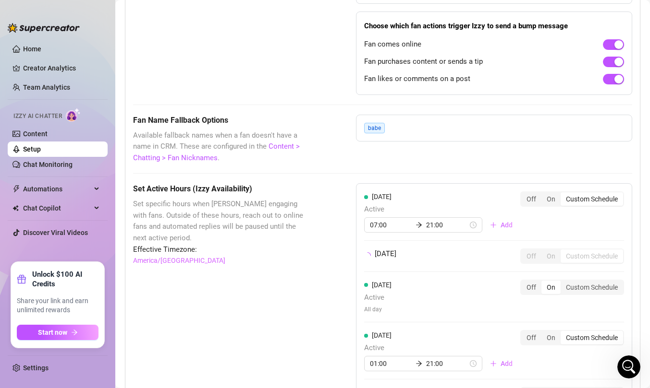
click at [541, 278] on div "Monday Active 07:00 21:00 Add Off On Custom Schedule Tuesday Off On Custom Sche…" at bounding box center [494, 367] width 276 height 369
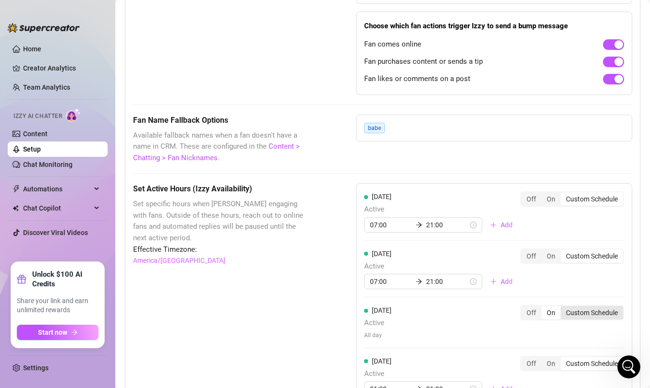
scroll to position [789, 0]
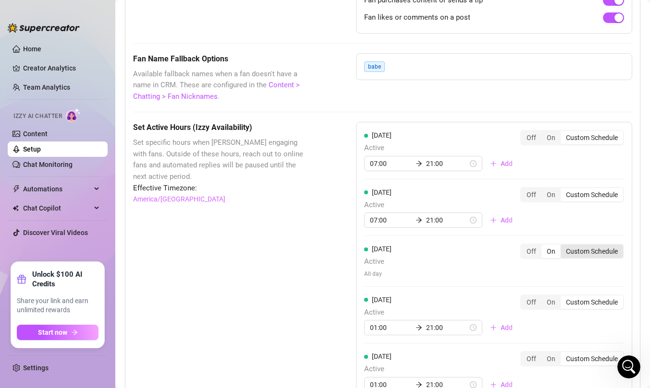
click at [592, 252] on div "Custom Schedule" at bounding box center [591, 251] width 62 height 13
click at [563, 246] on input "Custom Schedule" at bounding box center [563, 246] width 0 height 0
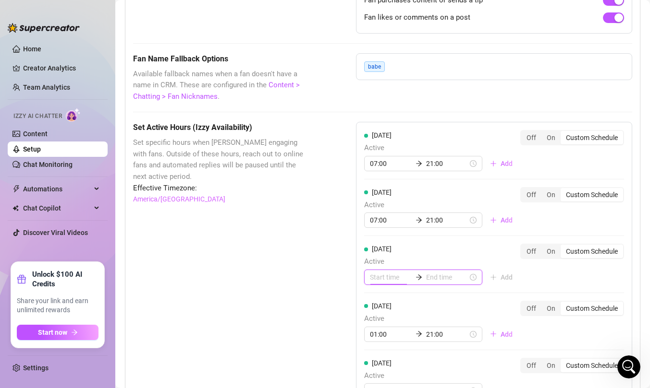
click at [383, 278] on input at bounding box center [391, 277] width 42 height 11
click at [377, 255] on div "07" at bounding box center [377, 258] width 23 height 13
type input "07:00"
click at [440, 278] on input at bounding box center [447, 277] width 42 height 11
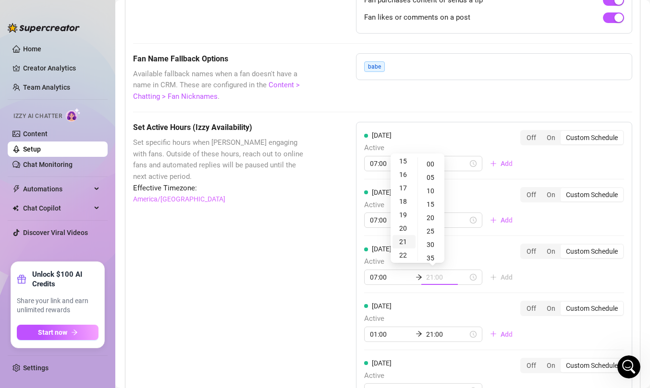
click at [401, 240] on div "21" at bounding box center [403, 241] width 23 height 13
type input "21:00"
click at [565, 278] on div "Monday Active 07:00 21:00 Add Off On Custom Schedule Tuesday Active 07:00 21:00…" at bounding box center [494, 322] width 276 height 401
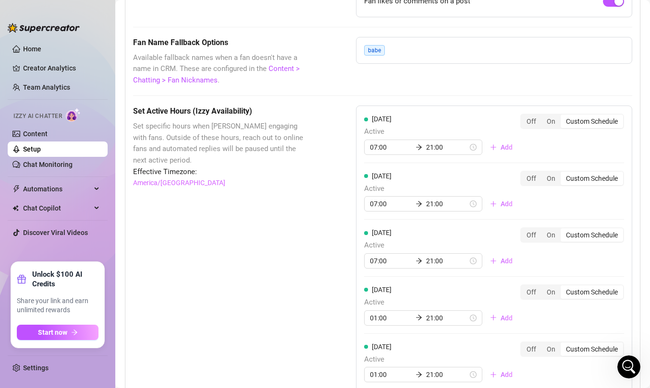
scroll to position [835, 0]
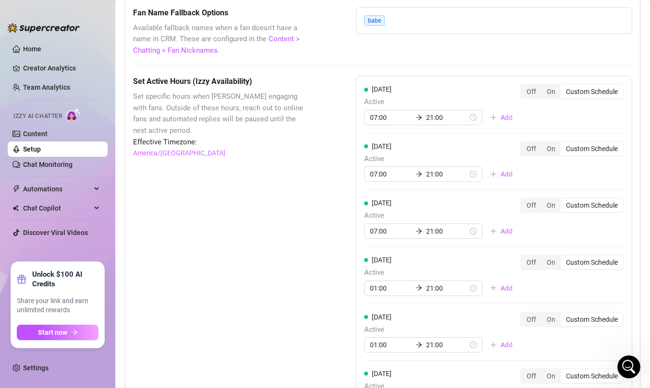
click at [582, 265] on div "Custom Schedule" at bounding box center [591, 262] width 62 height 13
click at [563, 257] on input "Custom Schedule" at bounding box center [563, 257] width 0 height 0
click at [385, 289] on input "01:00" at bounding box center [391, 288] width 42 height 11
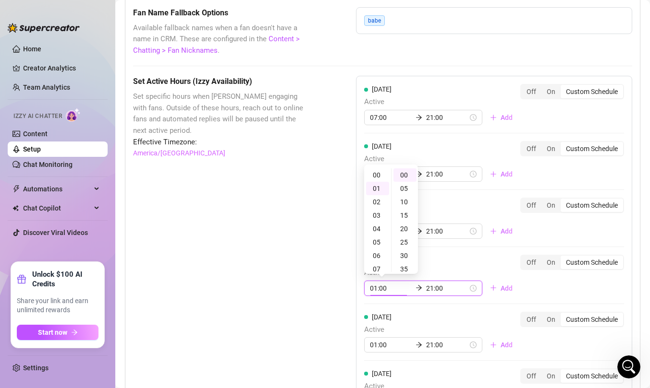
scroll to position [13, 0]
click at [378, 255] on div "07" at bounding box center [377, 255] width 23 height 13
type input "07:00"
click at [574, 289] on div "Thursday Active 07:00 21:00 Add Off On Custom Schedule" at bounding box center [494, 275] width 260 height 41
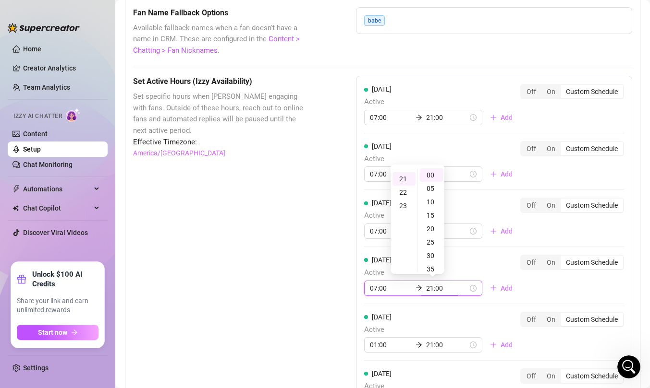
scroll to position [282, 0]
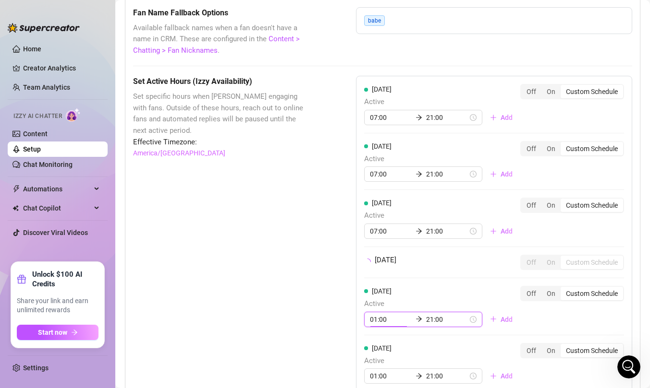
click at [381, 343] on div "Monday Active 07:00 21:00 Add Off On Custom Schedule Tuesday Active 07:00 21:00…" at bounding box center [494, 263] width 276 height 375
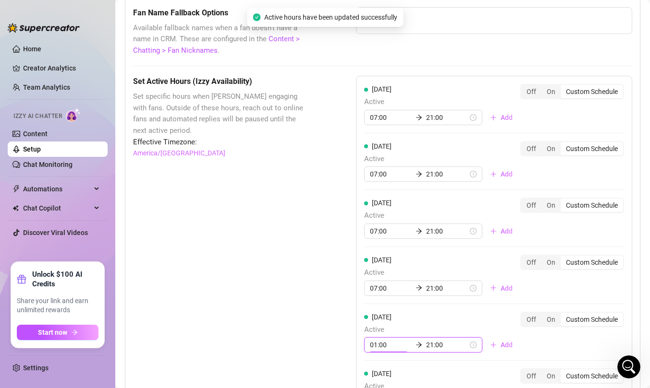
click at [376, 347] on input "01:00" at bounding box center [391, 345] width 42 height 11
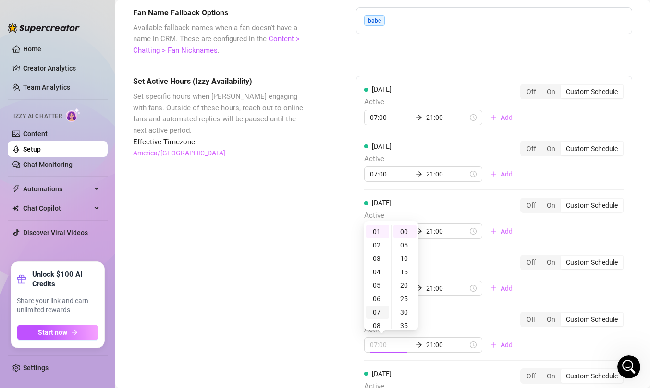
click at [376, 311] on div "07" at bounding box center [377, 312] width 23 height 13
type input "07:00"
click at [561, 345] on div "Friday Active 07:00 21:00 Add Off On Custom Schedule" at bounding box center [494, 332] width 260 height 41
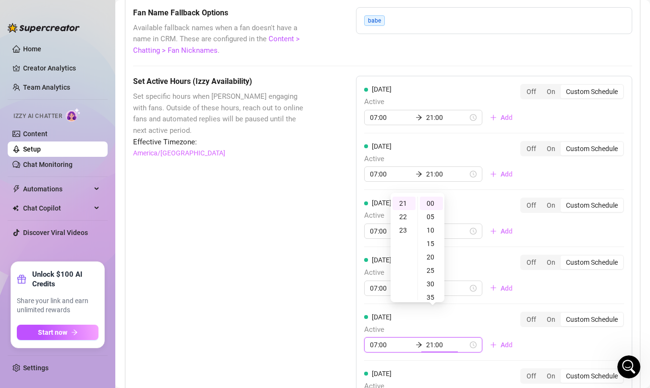
scroll to position [906, 0]
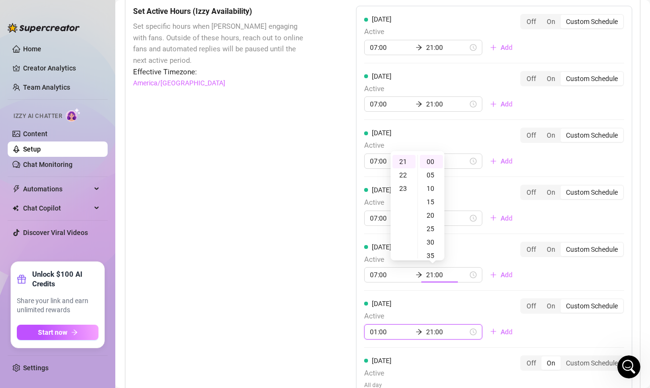
click at [375, 330] on div "Monday Active 07:00 21:00 Add Off On Custom Schedule Tuesday Active 07:00 21:00…" at bounding box center [494, 206] width 276 height 401
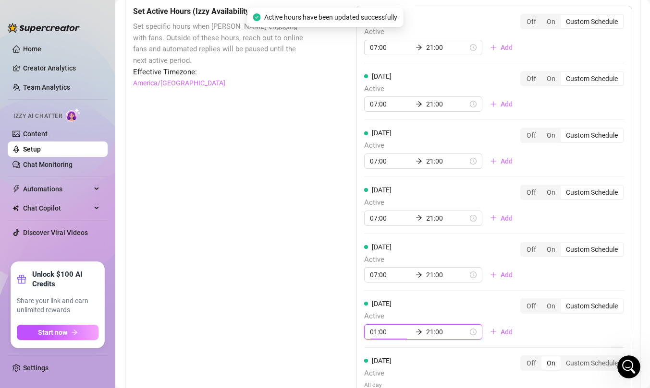
click at [377, 332] on input "01:00" at bounding box center [391, 332] width 42 height 11
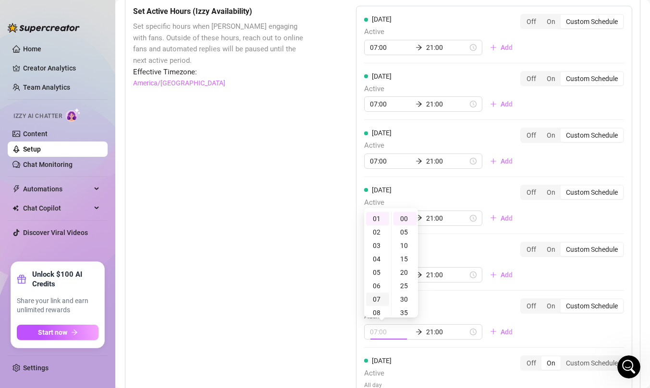
click at [375, 297] on div "07" at bounding box center [377, 299] width 23 height 13
type input "07:00"
click at [542, 331] on div "Saturday Active 07:00 21:00 Add Off On Custom Schedule" at bounding box center [494, 319] width 260 height 41
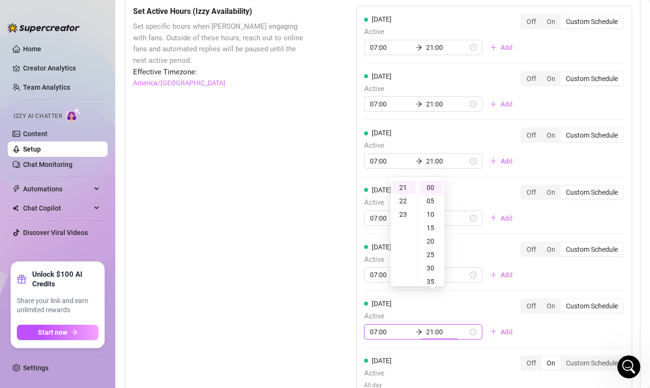
scroll to position [981, 0]
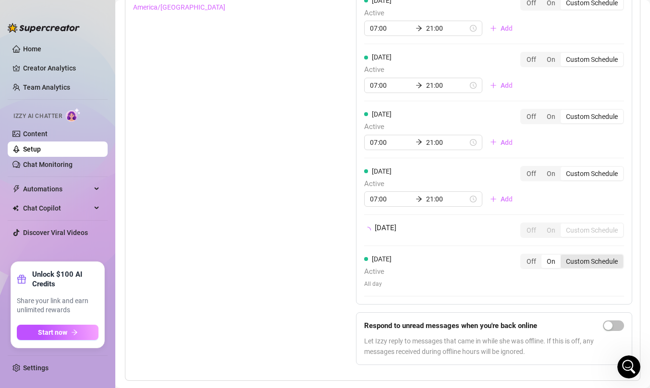
click at [581, 286] on div "Sunday Active All day Off On Custom Schedule" at bounding box center [494, 271] width 260 height 35
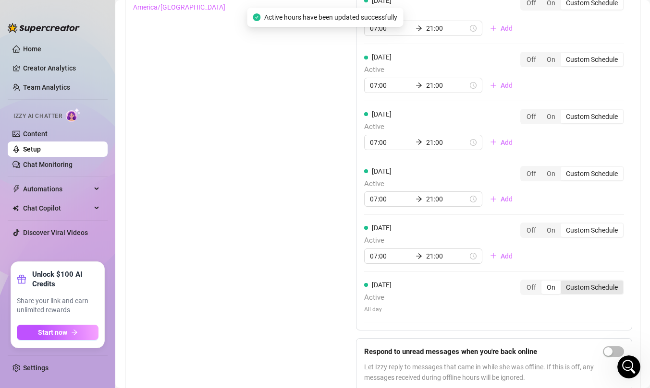
click at [590, 285] on div "Custom Schedule" at bounding box center [591, 287] width 62 height 13
click at [563, 282] on input "Custom Schedule" at bounding box center [563, 282] width 0 height 0
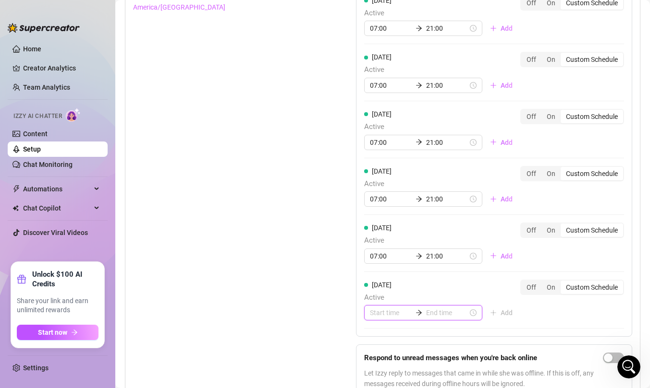
click at [379, 314] on input at bounding box center [391, 313] width 42 height 11
click at [377, 289] on div "07" at bounding box center [377, 294] width 23 height 13
type input "07:00"
click at [432, 316] on input at bounding box center [447, 313] width 42 height 11
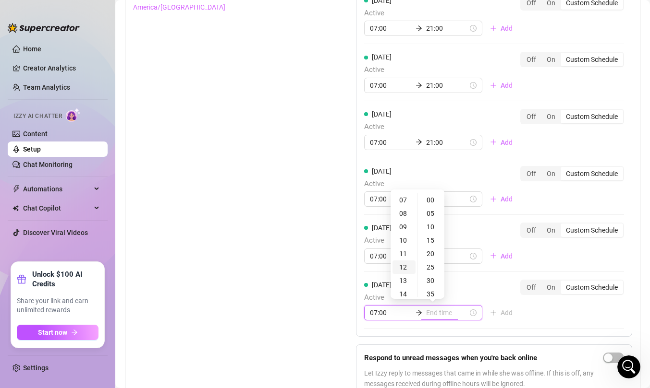
type input "07:35"
click at [404, 291] on div "21" at bounding box center [403, 291] width 23 height 13
type input "21:00"
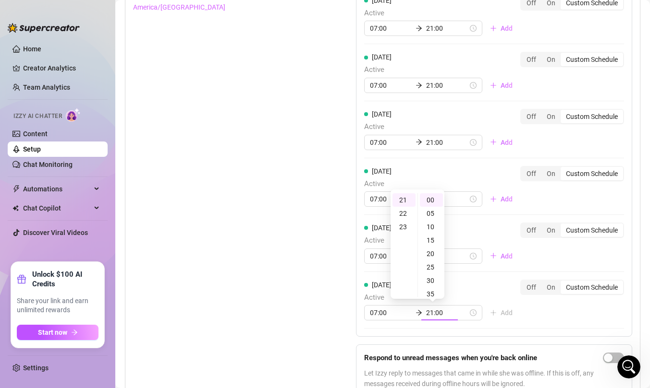
click at [543, 327] on div "Monday Active 07:00 21:00 Add Off On Custom Schedule Tuesday Active 07:00 21:00…" at bounding box center [494, 167] width 276 height 475
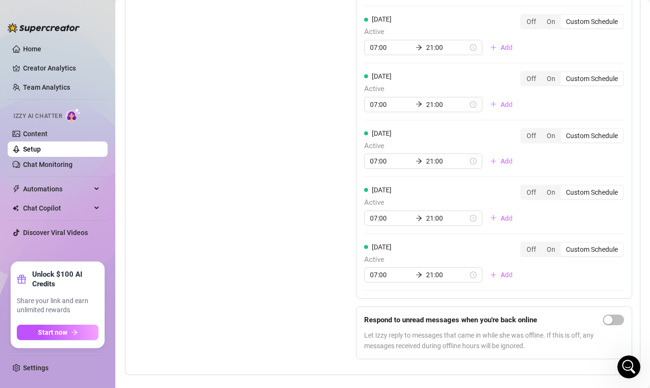
scroll to position [1028, 0]
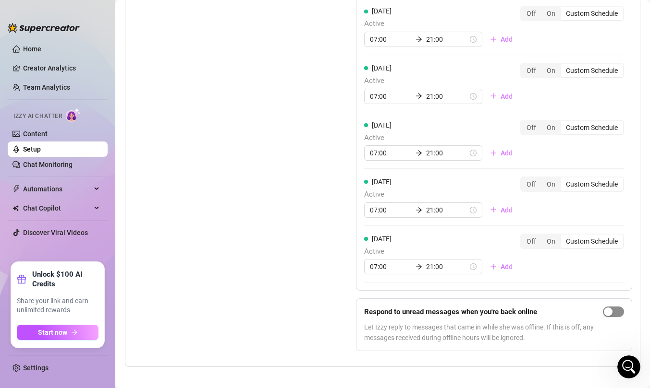
click at [617, 310] on span "button" at bounding box center [613, 312] width 21 height 11
click at [279, 279] on div "Set Active Hours (Izzy Availability) Set specific hours when Izzy engaging with…" at bounding box center [220, 121] width 175 height 475
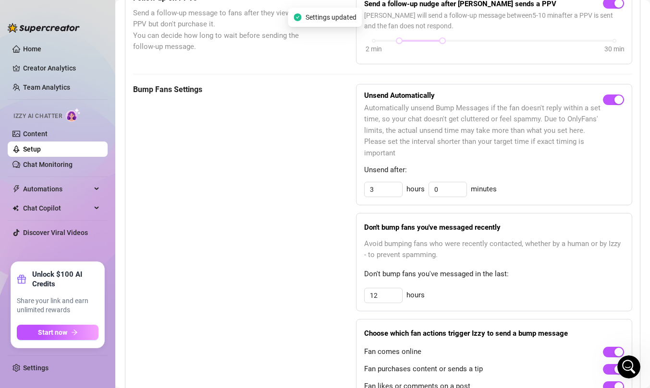
scroll to position [0, 0]
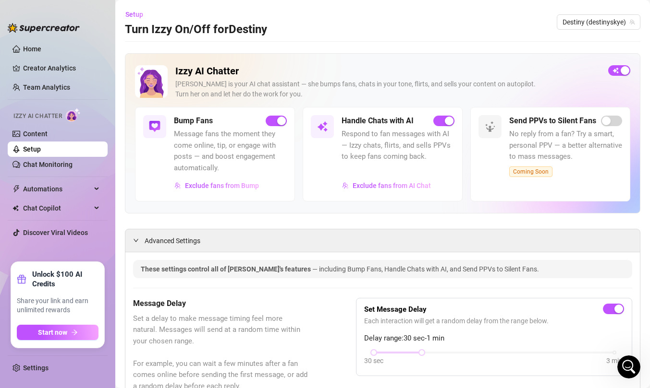
click at [41, 149] on link "Setup" at bounding box center [32, 149] width 18 height 8
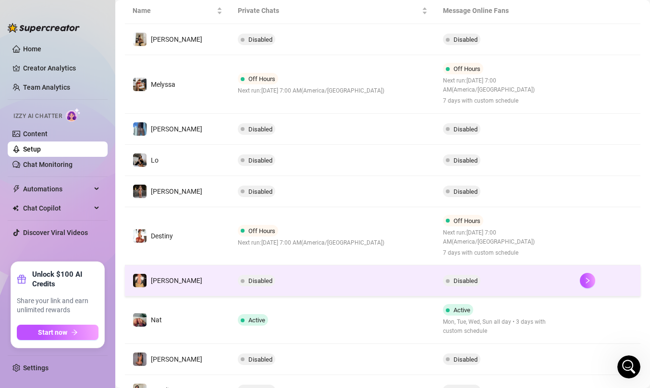
scroll to position [191, 0]
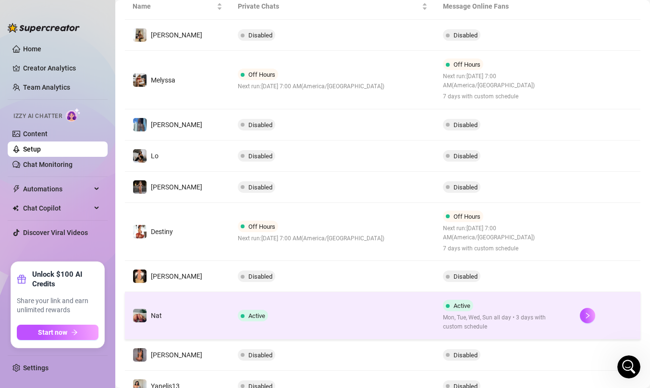
click at [307, 317] on td "Active" at bounding box center [332, 316] width 205 height 48
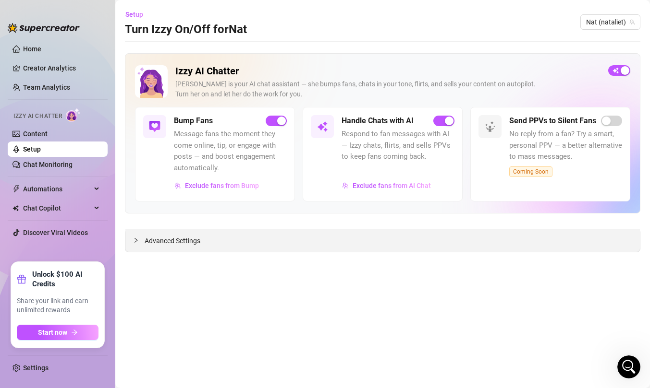
click at [192, 246] on span "Advanced Settings" at bounding box center [173, 241] width 56 height 11
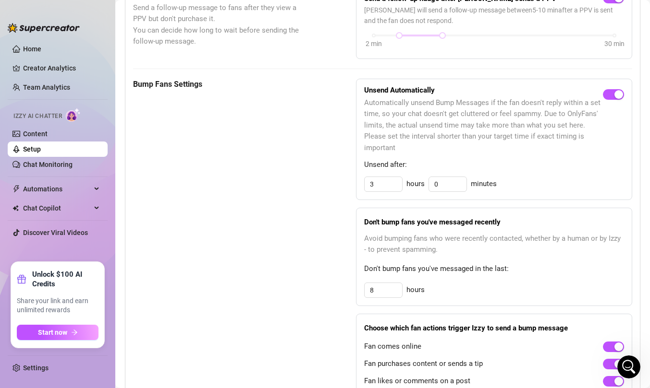
scroll to position [427, 0]
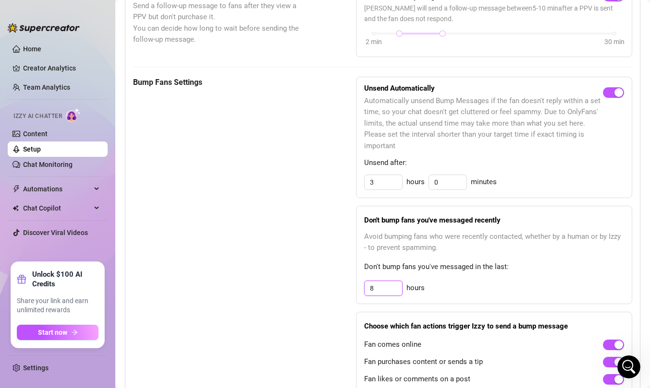
click at [386, 291] on input "8" at bounding box center [382, 288] width 37 height 14
type input "12"
click at [497, 281] on div "12 hours" at bounding box center [494, 288] width 260 height 15
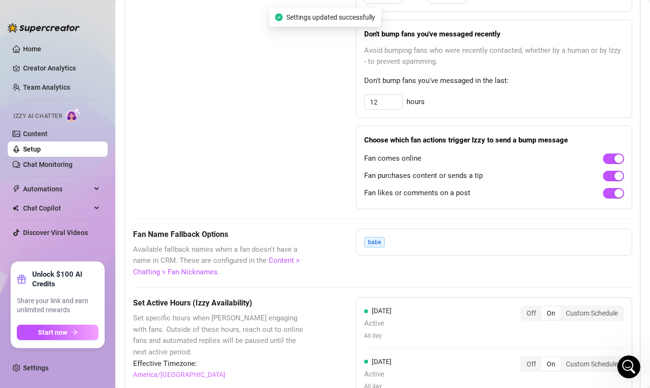
scroll to position [701, 0]
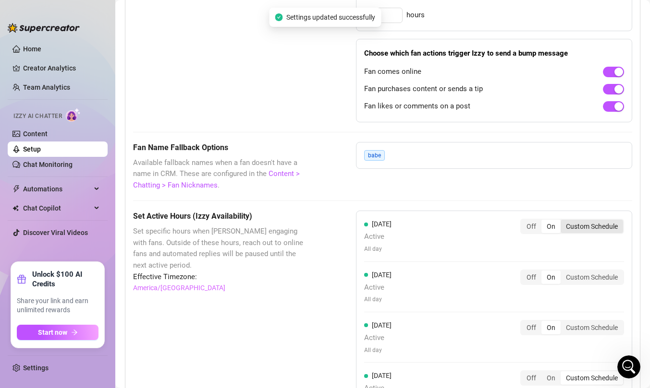
click at [594, 228] on div "Custom Schedule" at bounding box center [591, 226] width 62 height 13
click at [563, 221] on input "Custom Schedule" at bounding box center [563, 221] width 0 height 0
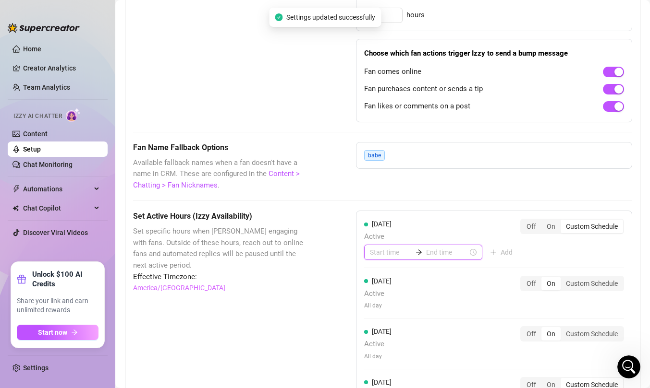
click at [383, 255] on input at bounding box center [391, 252] width 42 height 11
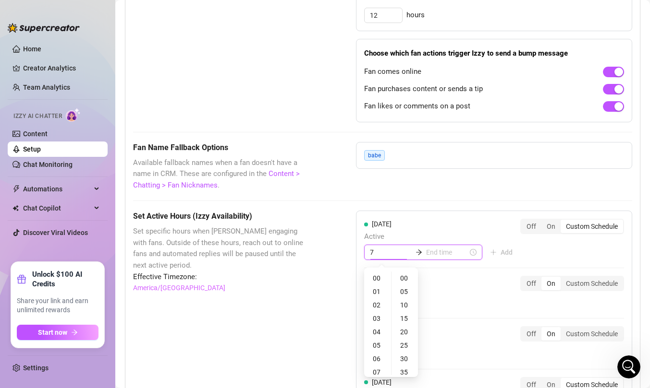
type input "7"
click at [433, 250] on input at bounding box center [447, 252] width 42 height 11
type input "21:00"
click at [404, 370] on div "21" at bounding box center [403, 369] width 23 height 13
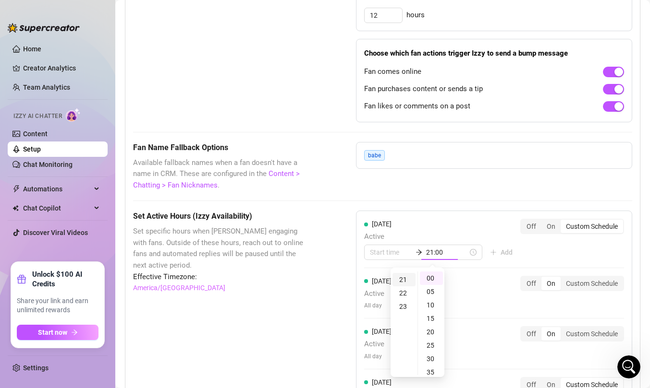
scroll to position [282, 0]
click at [379, 252] on input at bounding box center [391, 252] width 42 height 11
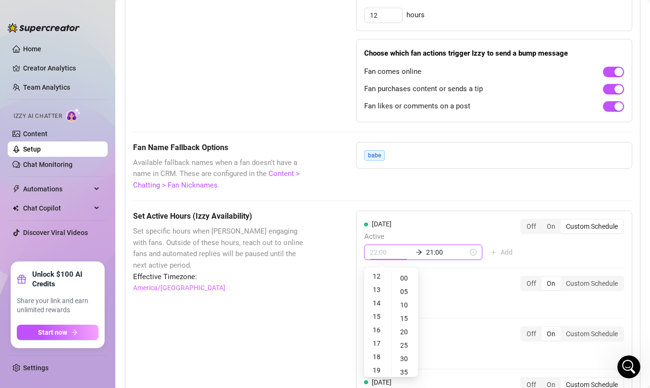
scroll to position [0, 0]
click at [376, 371] on div "07" at bounding box center [377, 372] width 23 height 13
type input "07:00"
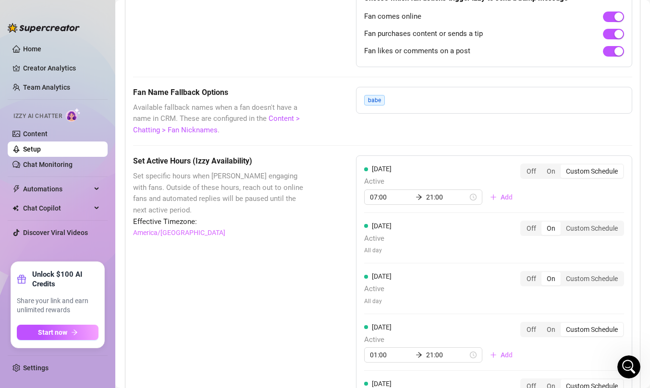
scroll to position [755, 0]
click at [593, 231] on div "Custom Schedule" at bounding box center [591, 228] width 62 height 13
click at [563, 224] on input "Custom Schedule" at bounding box center [563, 224] width 0 height 0
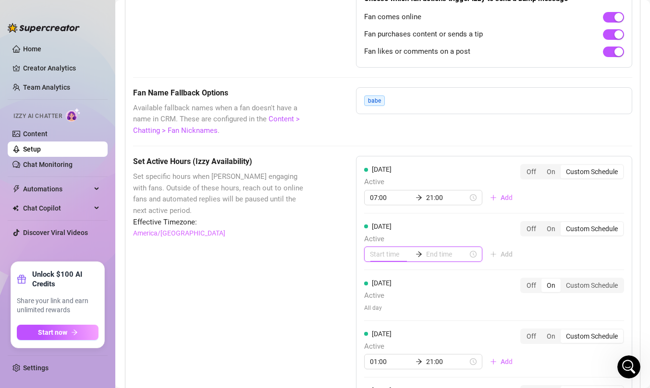
click at [389, 254] on input at bounding box center [391, 254] width 42 height 11
click at [376, 326] on div "07" at bounding box center [377, 326] width 23 height 13
type input "07:00"
click at [430, 254] on input at bounding box center [447, 254] width 42 height 11
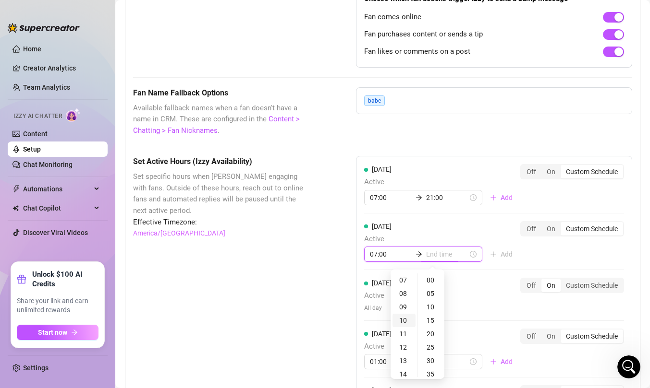
type input "07:00"
click at [402, 345] on div "21" at bounding box center [403, 343] width 23 height 13
type input "21:00"
click at [571, 254] on div "Monday Active 07:00 21:00 Add Off On Custom Schedule Tuesday Active 07:00 21:00…" at bounding box center [494, 353] width 276 height 395
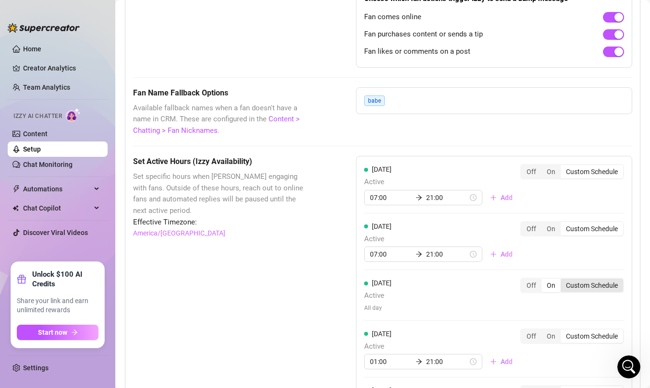
click at [582, 283] on div "Custom Schedule" at bounding box center [591, 285] width 62 height 13
click at [563, 280] on input "Custom Schedule" at bounding box center [563, 280] width 0 height 0
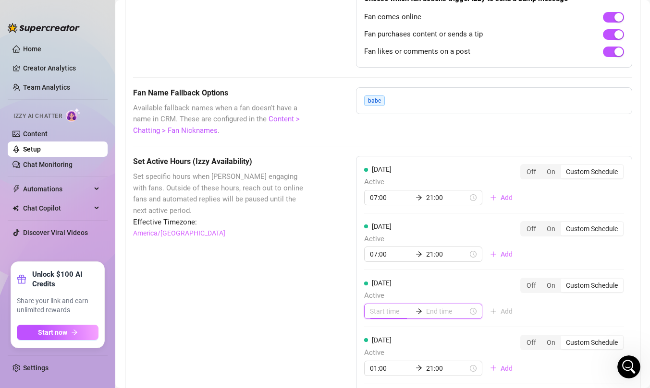
click at [384, 311] on input at bounding box center [391, 311] width 42 height 11
click at [377, 292] on div "07" at bounding box center [377, 292] width 23 height 13
type input "07:00"
click at [436, 314] on input at bounding box center [447, 311] width 42 height 11
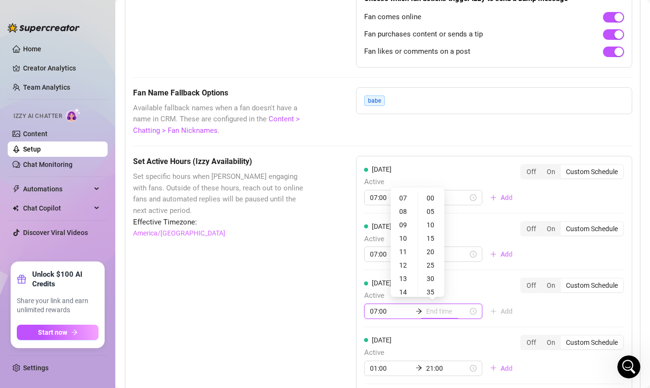
type input "07:35"
type input "14:00"
click at [403, 287] on div "21" at bounding box center [403, 290] width 23 height 13
type input "21:00"
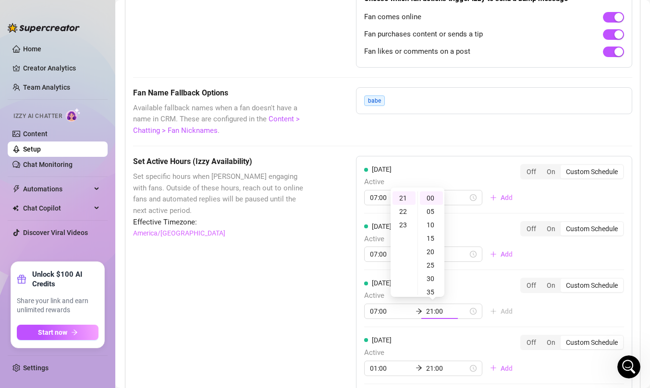
click at [537, 309] on div "Monday Active 07:00 21:00 Add Off On Custom Schedule Tuesday Active 07:00 21:00…" at bounding box center [494, 356] width 276 height 401
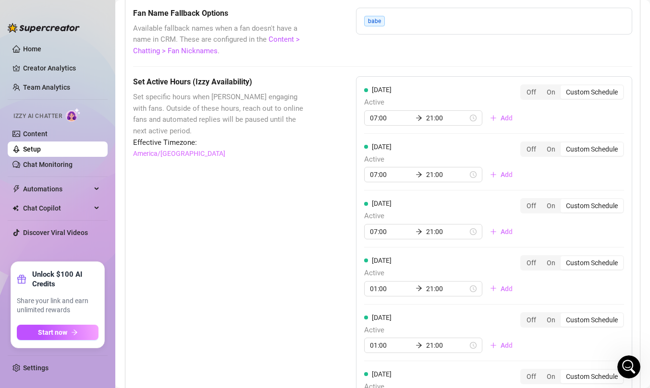
click at [588, 264] on div "Custom Schedule" at bounding box center [591, 262] width 62 height 13
click at [563, 258] on input "Custom Schedule" at bounding box center [563, 258] width 0 height 0
click at [383, 289] on input "01:00" at bounding box center [391, 289] width 42 height 11
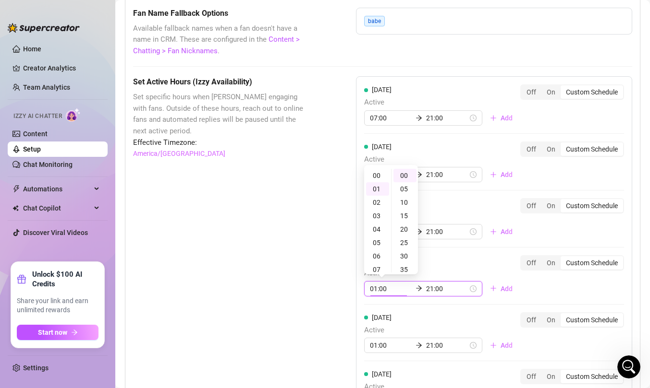
scroll to position [13, 0]
click at [379, 253] on div "07" at bounding box center [377, 256] width 23 height 13
type input "07:00"
click at [546, 286] on div "Thursday Active 07:00 21:00 Add Off On Custom Schedule" at bounding box center [494, 275] width 260 height 41
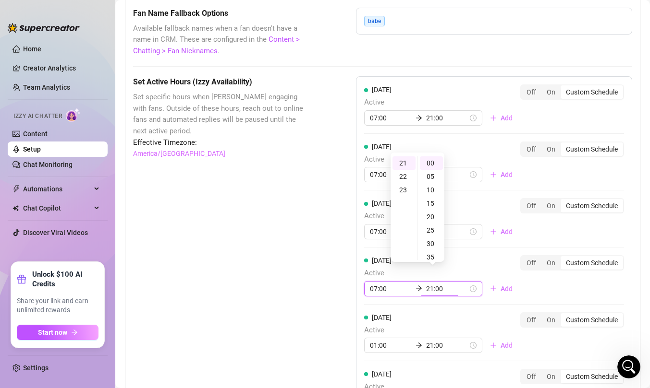
scroll to position [900, 0]
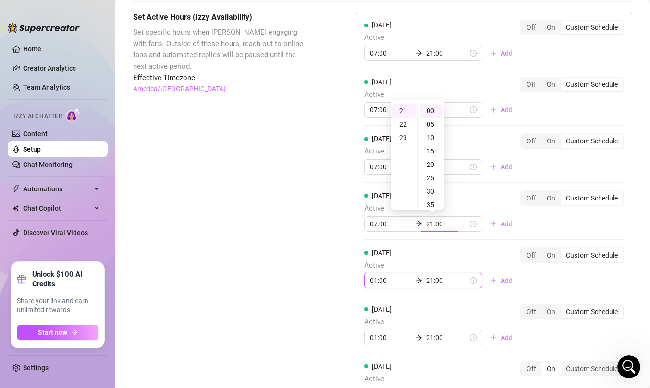
click at [384, 284] on div "Monday Active 07:00 21:00 Add Off On Custom Schedule Tuesday Active 07:00 21:00…" at bounding box center [494, 212] width 276 height 401
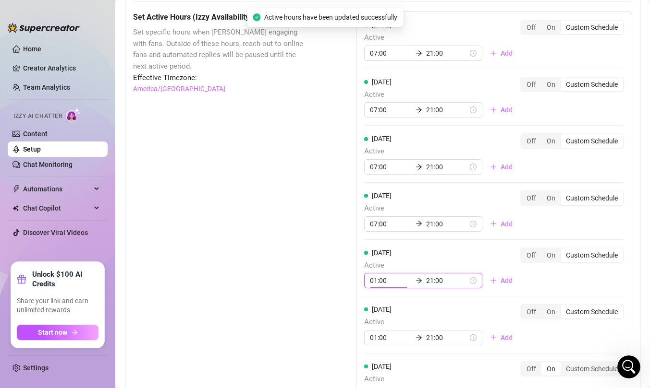
click at [374, 278] on input "01:00" at bounding box center [391, 281] width 42 height 11
click at [377, 245] on div "07" at bounding box center [377, 248] width 23 height 13
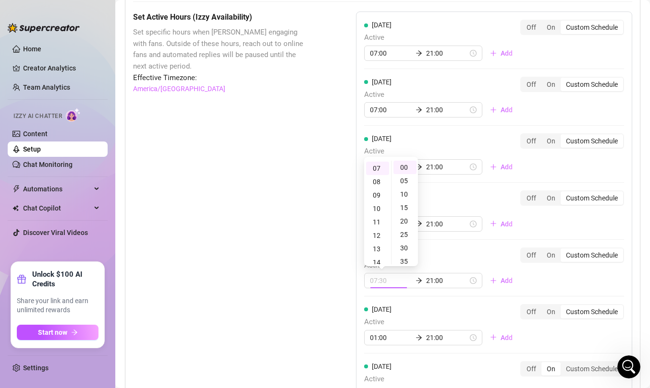
scroll to position [94, 0]
type input "07:00"
click at [570, 274] on div "Friday Active 07:00 21:00 Add Off On Custom Schedule" at bounding box center [494, 268] width 260 height 41
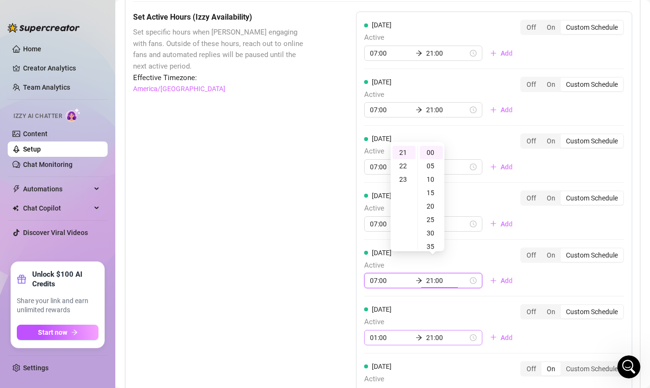
scroll to position [940, 0]
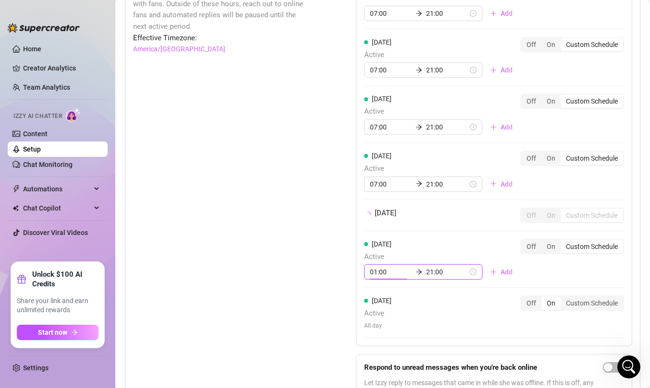
click at [386, 300] on div "Monday Active 07:00 21:00 Add Off On Custom Schedule Tuesday Active 07:00 21:00…" at bounding box center [494, 159] width 276 height 375
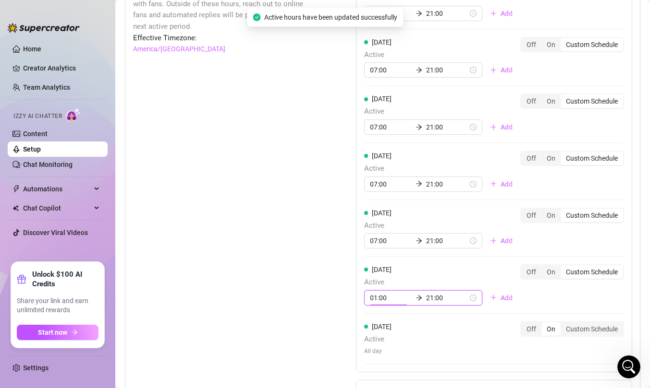
click at [380, 298] on input "01:00" at bounding box center [391, 298] width 42 height 11
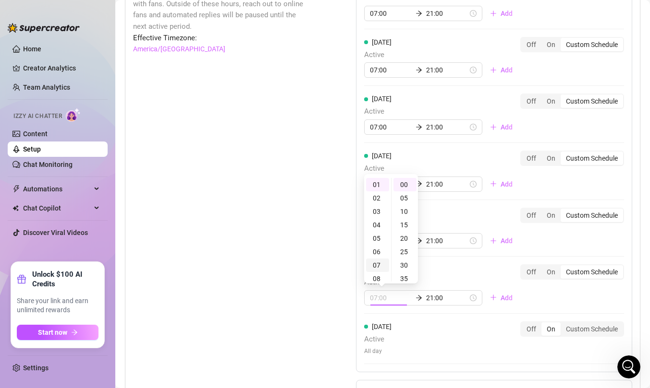
click at [378, 266] on div "07" at bounding box center [377, 265] width 23 height 13
type input "07:00"
click at [551, 293] on div "Saturday Active 07:00 21:00 Add Off On Custom Schedule" at bounding box center [494, 285] width 260 height 41
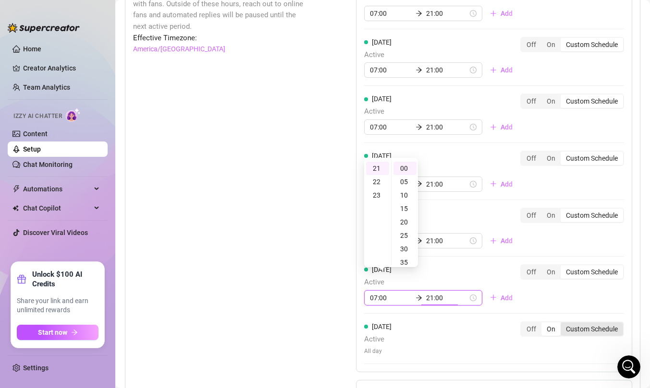
scroll to position [975, 0]
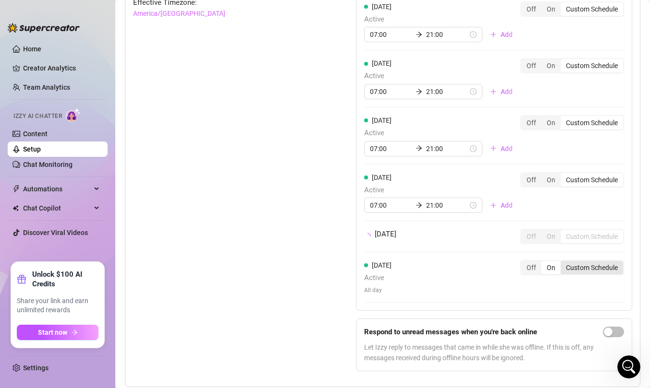
click at [590, 293] on div "Sunday Active All day Off On Custom Schedule" at bounding box center [494, 277] width 260 height 35
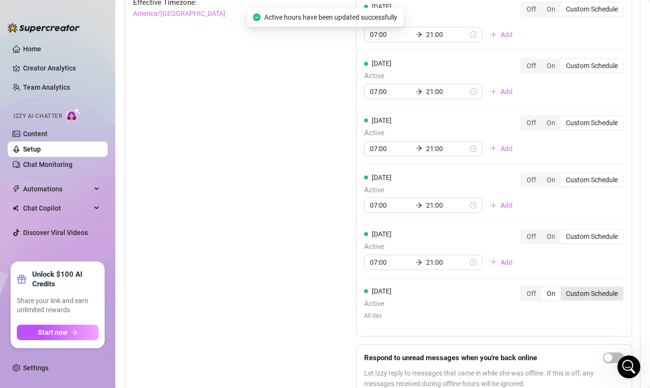
click at [582, 296] on div "Custom Schedule" at bounding box center [591, 293] width 62 height 13
click at [563, 289] on input "Custom Schedule" at bounding box center [563, 289] width 0 height 0
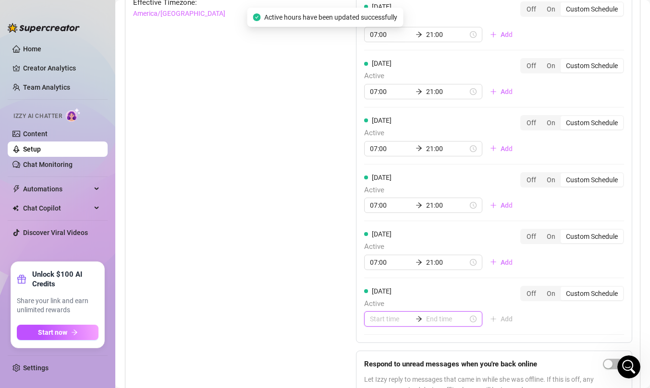
click at [384, 322] on input at bounding box center [391, 319] width 42 height 11
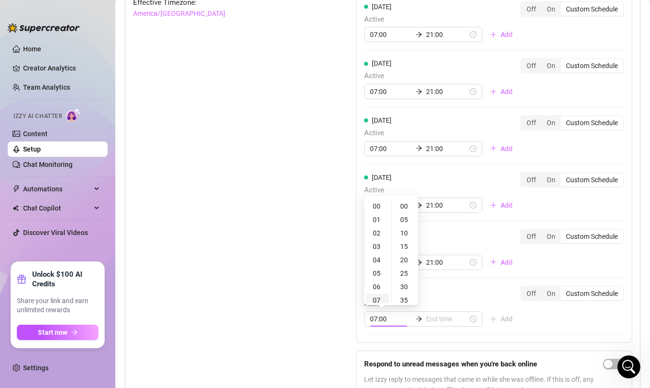
click at [380, 303] on div "07" at bounding box center [377, 300] width 23 height 13
type input "07:00"
click at [429, 324] on input at bounding box center [447, 319] width 42 height 11
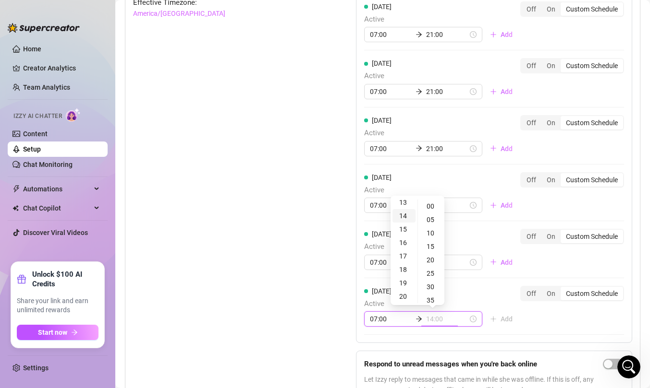
scroll to position [193, 0]
click at [404, 296] on div "21" at bounding box center [403, 296] width 23 height 13
type input "21:00"
click at [553, 321] on div "Monday Active 07:00 21:00 Add Off On Custom Schedule Tuesday Active 07:00 21:00…" at bounding box center [494, 173] width 276 height 475
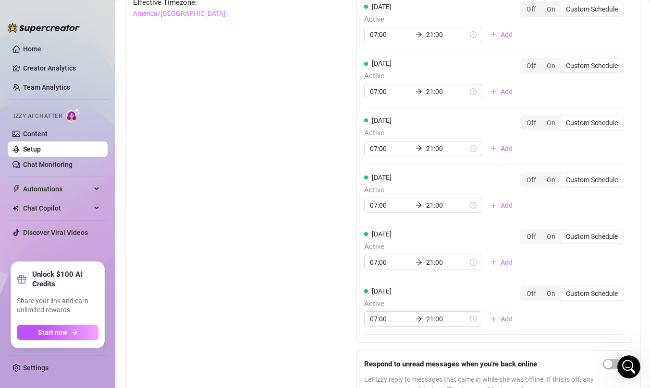
scroll to position [1029, 0]
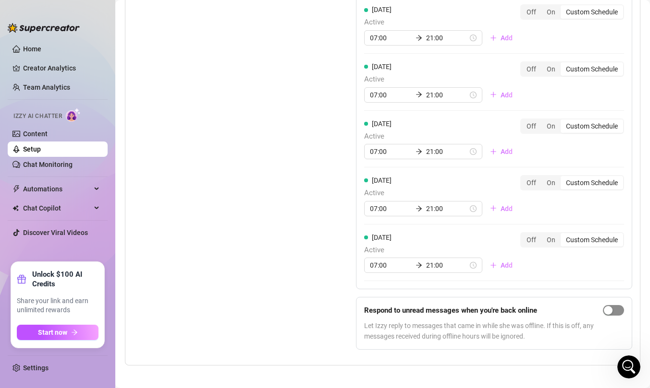
click at [617, 311] on span "button" at bounding box center [613, 310] width 21 height 11
click at [310, 227] on div "Set Active Hours (Izzy Availability) Set specific hours when Izzy engaging with…" at bounding box center [382, 119] width 499 height 475
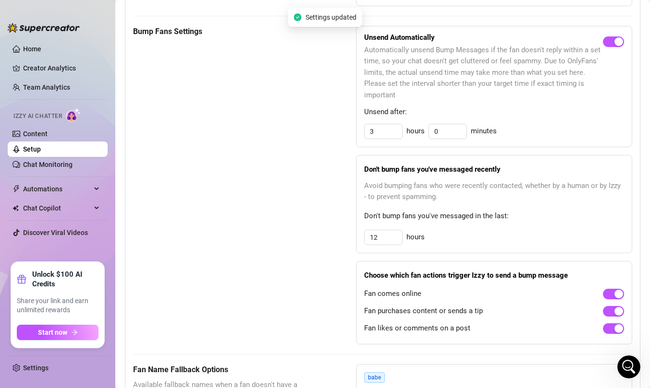
scroll to position [477, 0]
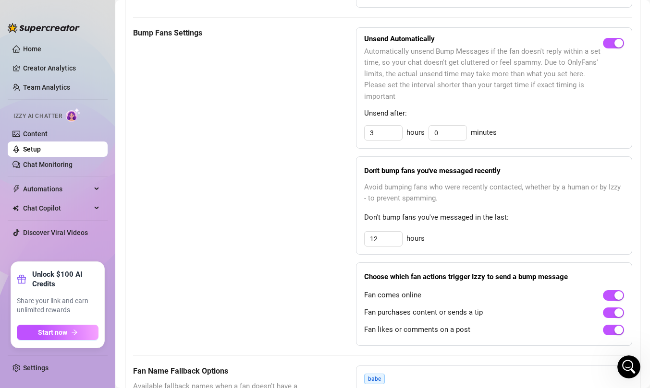
click at [41, 145] on link "Setup" at bounding box center [32, 149] width 18 height 8
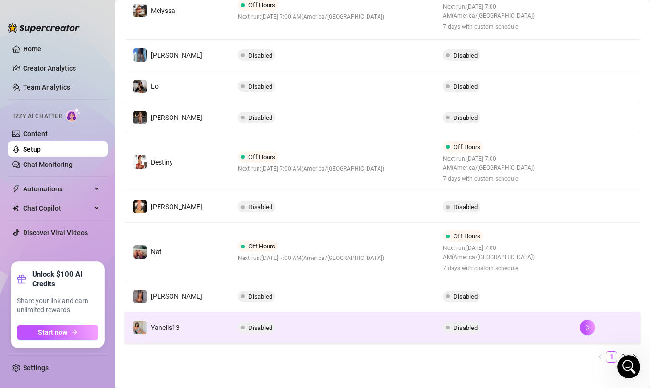
scroll to position [271, 0]
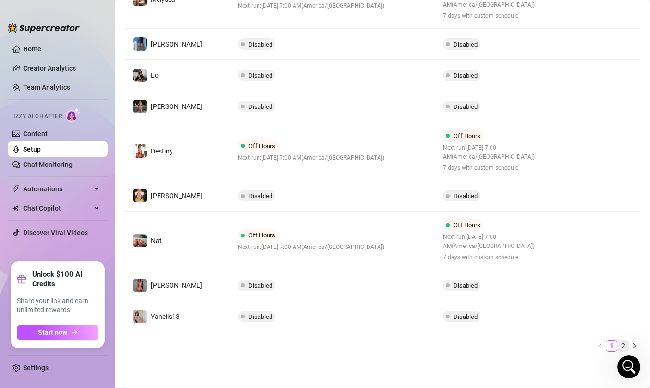
click at [623, 347] on link "2" at bounding box center [622, 346] width 11 height 11
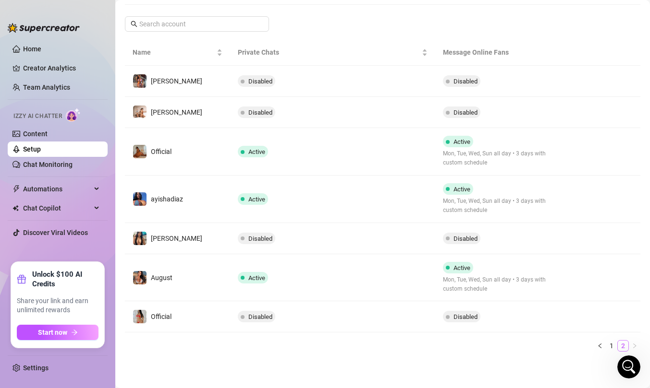
scroll to position [145, 0]
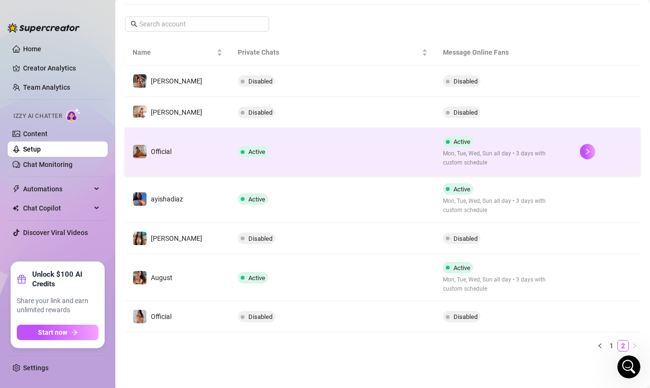
click at [366, 163] on td "Active" at bounding box center [332, 152] width 205 height 48
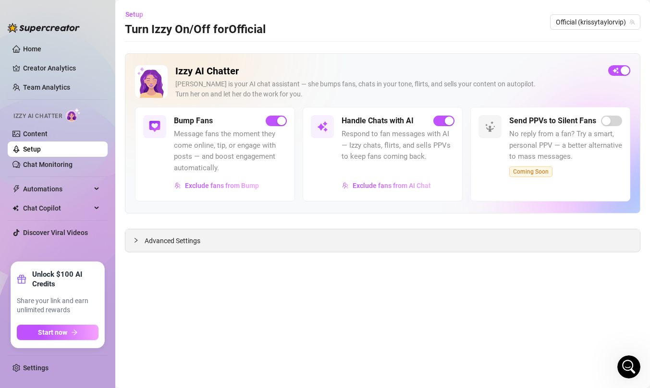
click at [134, 240] on icon "collapsed" at bounding box center [136, 241] width 6 height 6
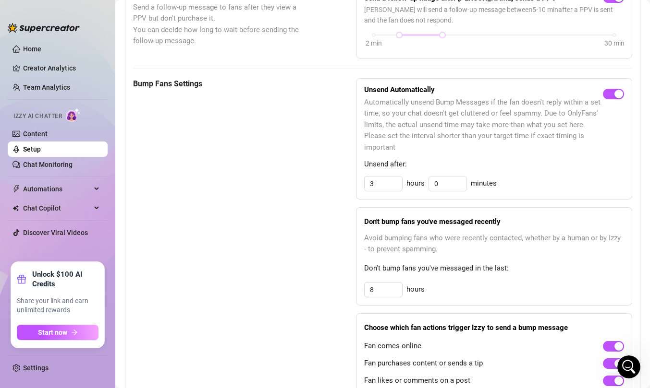
scroll to position [462, 0]
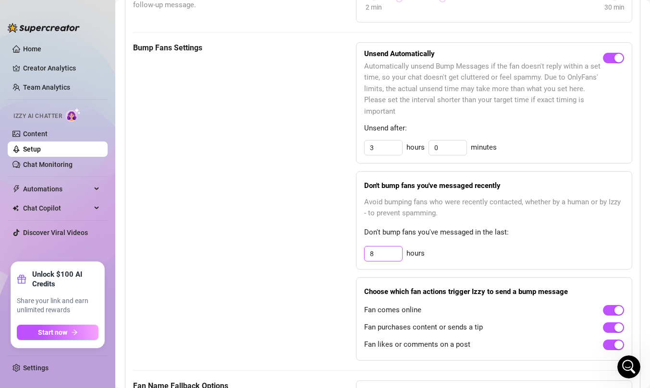
click at [379, 254] on input "8" at bounding box center [382, 254] width 37 height 14
type input "12"
click at [317, 263] on div "Bump Fans Settings Unsend Automatically Automatically unsend Bump Messages if t…" at bounding box center [382, 201] width 499 height 319
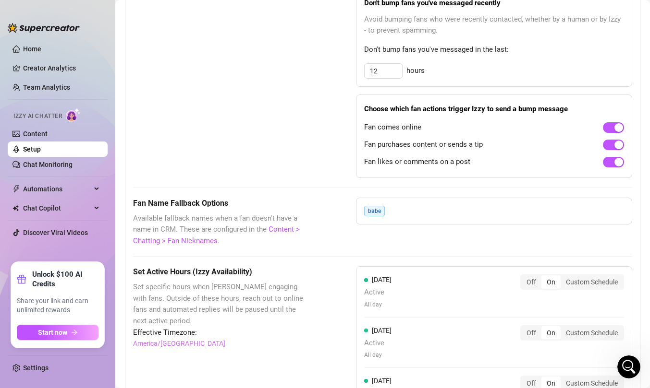
scroll to position [644, 0]
click at [580, 284] on div "Custom Schedule" at bounding box center [591, 282] width 62 height 13
click at [563, 278] on input "Custom Schedule" at bounding box center [563, 278] width 0 height 0
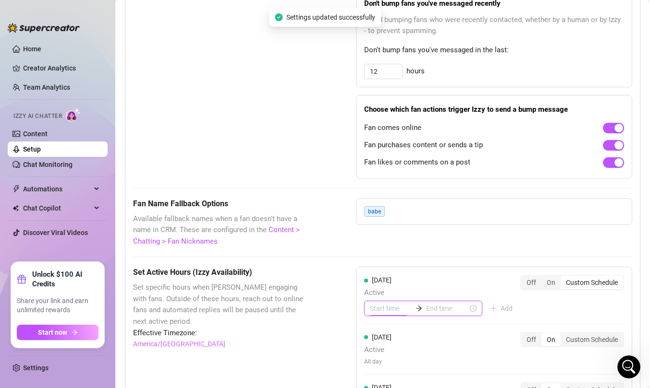
click at [382, 304] on input at bounding box center [391, 308] width 42 height 11
click at [380, 288] on div "07" at bounding box center [377, 289] width 23 height 13
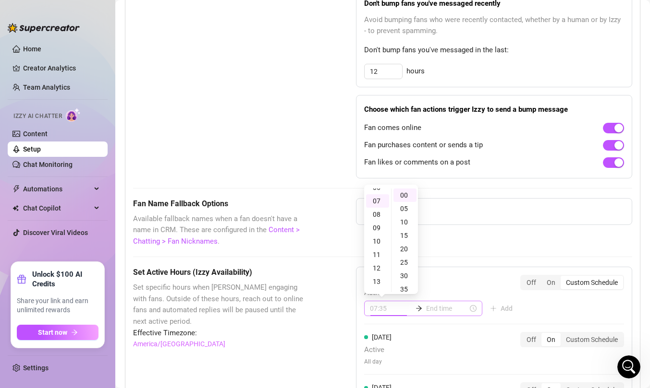
type input "07:00"
click at [435, 308] on input at bounding box center [447, 308] width 42 height 11
type input "13:00"
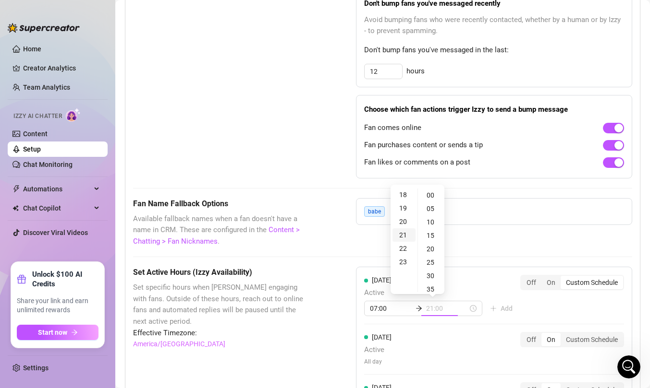
click at [404, 236] on div "21" at bounding box center [403, 235] width 23 height 13
type input "21:00"
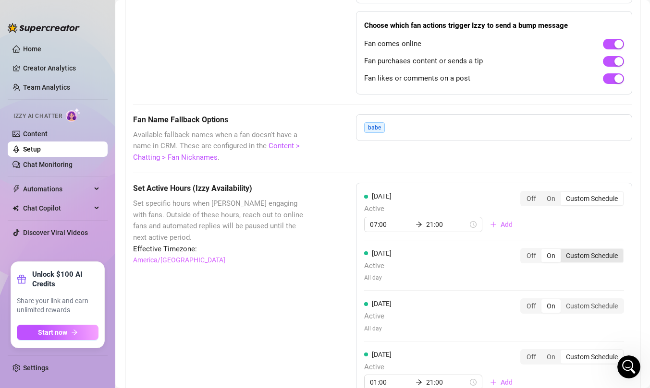
click at [593, 257] on div "Custom Schedule" at bounding box center [591, 255] width 62 height 13
click at [563, 251] on input "Custom Schedule" at bounding box center [563, 251] width 0 height 0
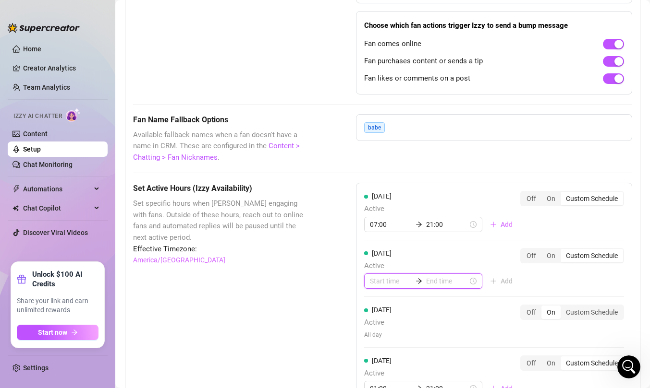
click at [372, 283] on input at bounding box center [391, 281] width 42 height 11
click at [379, 262] on div "07" at bounding box center [377, 262] width 23 height 13
type input "07:00"
click at [439, 279] on input at bounding box center [447, 281] width 42 height 11
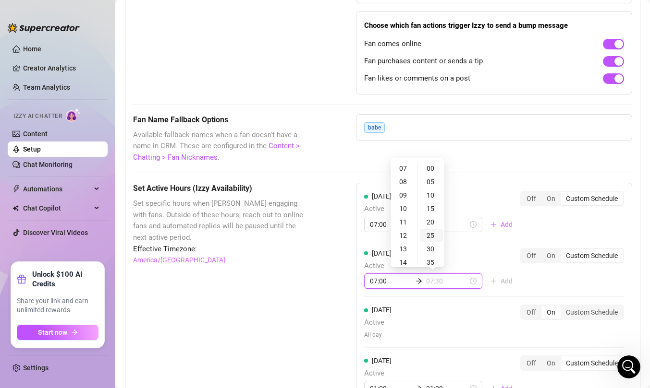
type input "07:25"
click at [403, 243] on div "21" at bounding box center [403, 244] width 23 height 13
type input "21:00"
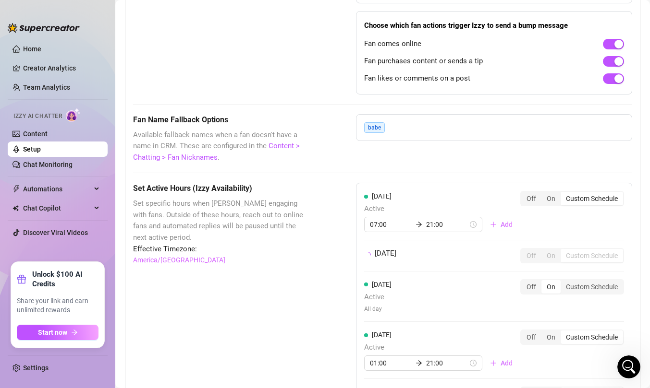
click at [547, 280] on div "Monday Active 07:00 21:00 Add Off On Custom Schedule Tuesday Off On Custom Sche…" at bounding box center [494, 367] width 276 height 369
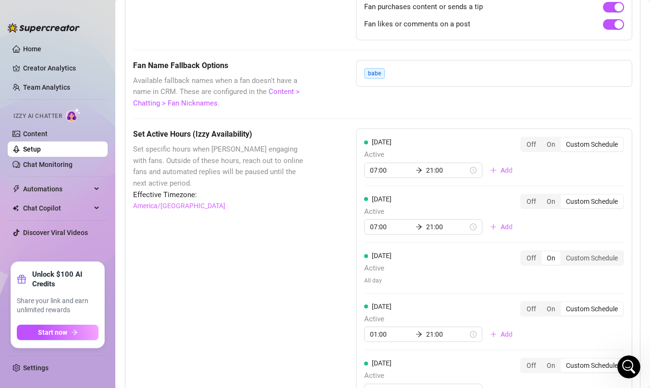
scroll to position [789, 0]
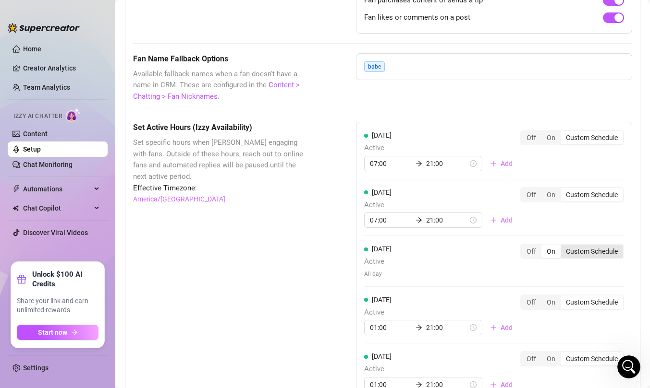
click at [595, 254] on div "Custom Schedule" at bounding box center [591, 251] width 62 height 13
click at [563, 246] on input "Custom Schedule" at bounding box center [563, 246] width 0 height 0
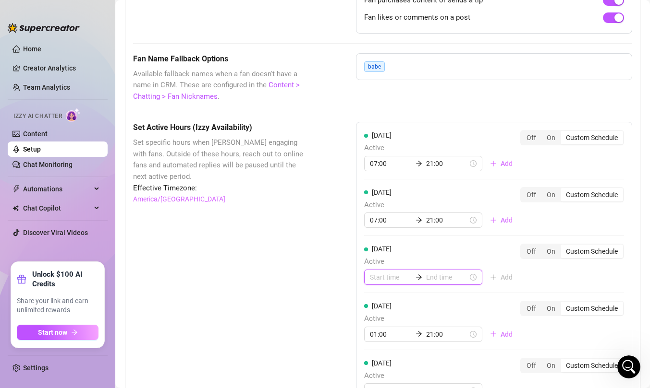
click at [389, 281] on input at bounding box center [391, 277] width 42 height 11
click at [380, 257] on div "07" at bounding box center [377, 258] width 23 height 13
type input "07:00"
click at [438, 279] on input at bounding box center [447, 277] width 42 height 11
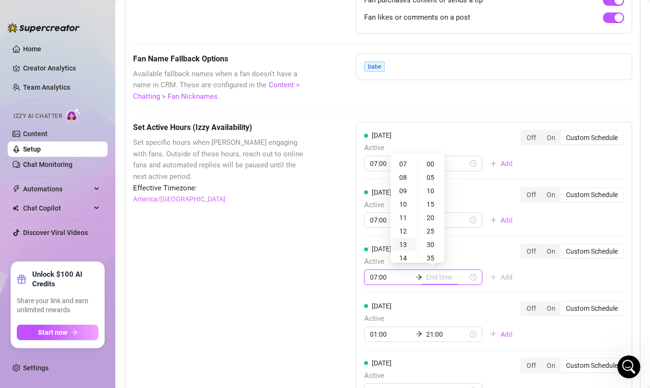
type input "07:35"
click at [406, 242] on div "21" at bounding box center [403, 244] width 23 height 13
type input "21:00"
click at [549, 274] on div "Monday Active 07:00 21:00 Add Off On Custom Schedule Tuesday Active 07:00 21:00…" at bounding box center [494, 322] width 276 height 401
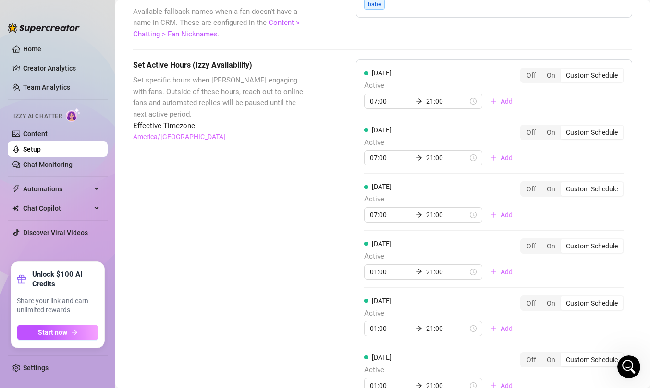
scroll to position [852, 0]
click at [386, 273] on input "01:00" at bounding box center [391, 271] width 42 height 11
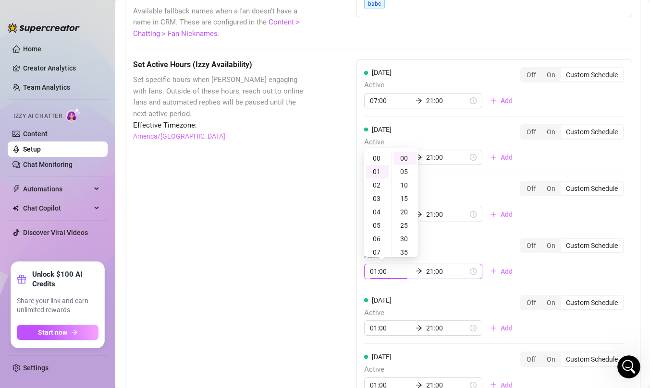
scroll to position [13, 0]
click at [377, 237] on div "07" at bounding box center [377, 238] width 23 height 13
type input "07:00"
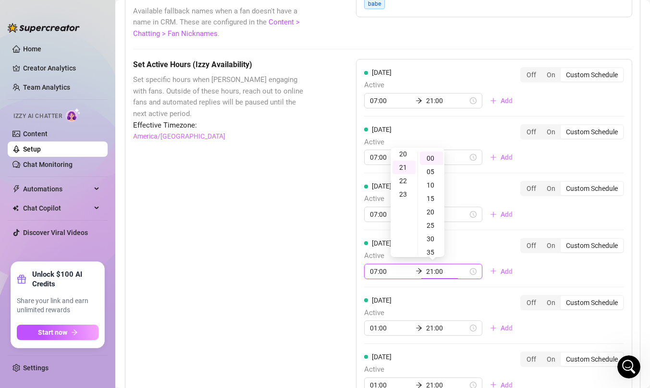
click at [440, 273] on input "21:00" at bounding box center [447, 271] width 42 height 11
click at [565, 268] on div "Monday Active 07:00 21:00 Add Off On Custom Schedule Tuesday Active 07:00 21:00…" at bounding box center [494, 259] width 276 height 401
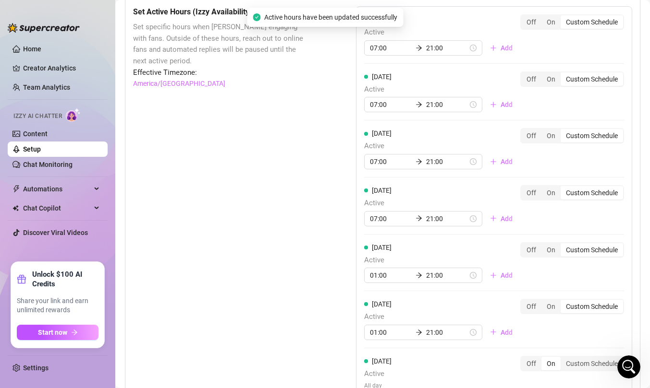
scroll to position [908, 0]
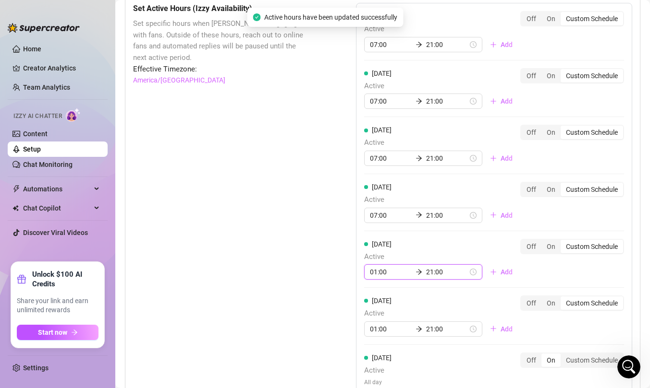
click at [378, 276] on input "01:00" at bounding box center [391, 272] width 42 height 11
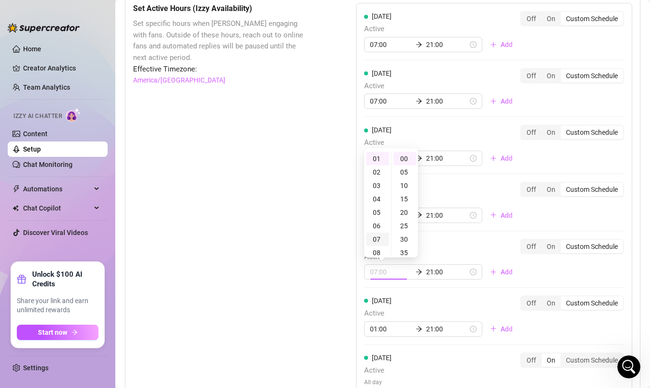
click at [377, 238] on div "07" at bounding box center [377, 239] width 23 height 13
type input "07:00"
click at [544, 266] on div "Friday Active 07:00 21:00 Add Off On Custom Schedule" at bounding box center [494, 259] width 260 height 41
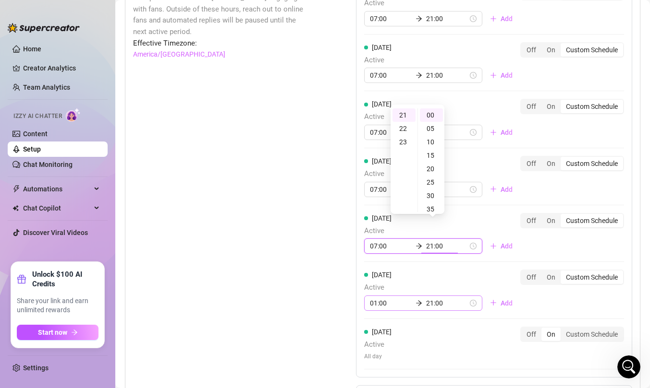
scroll to position [952, 0]
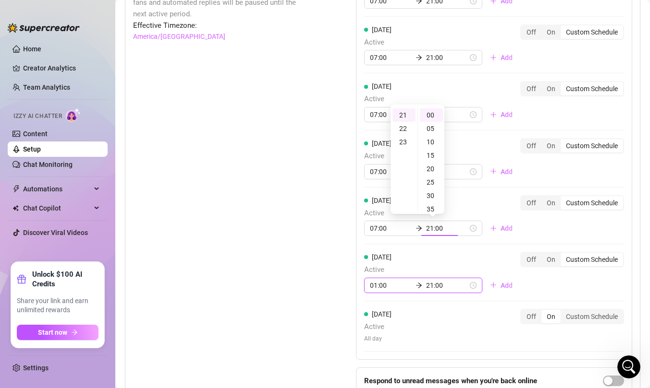
click at [379, 286] on div "Monday Active 07:00 21:00 Add Off On Custom Schedule Tuesday Active 07:00 21:00…" at bounding box center [494, 159] width 276 height 401
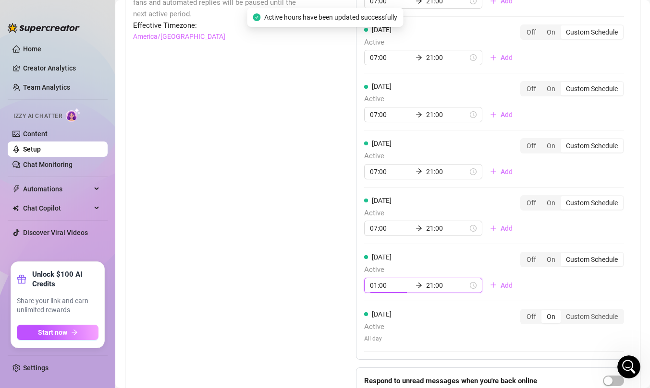
click at [375, 286] on input "01:00" at bounding box center [391, 285] width 42 height 11
click at [379, 251] on div "07" at bounding box center [377, 252] width 23 height 13
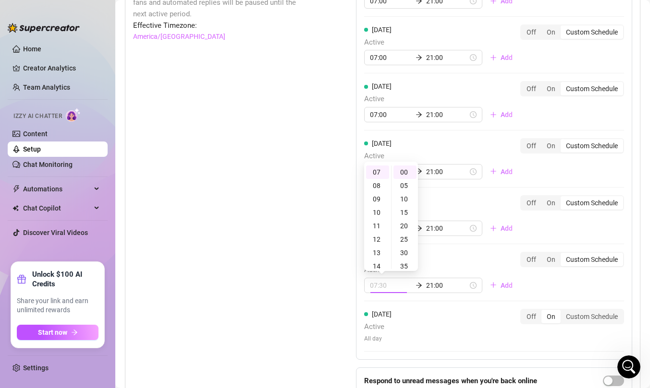
type input "07:00"
click at [579, 281] on div "Saturday Active 07:00 21:00 Add Off On Custom Schedule" at bounding box center [494, 272] width 260 height 41
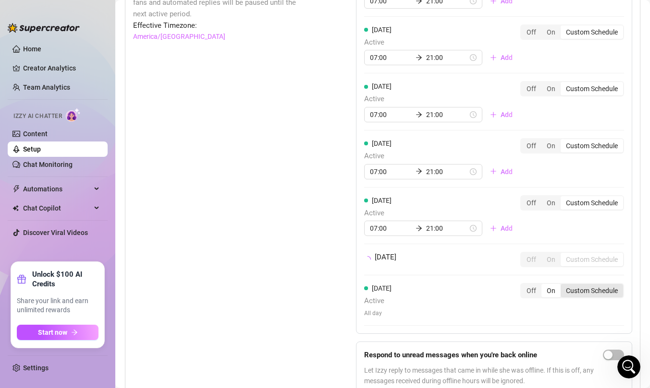
click at [580, 317] on div "Sunday Active All day Off On Custom Schedule" at bounding box center [494, 300] width 260 height 35
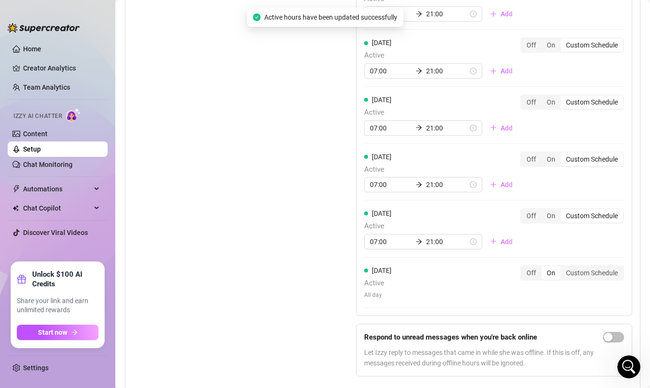
scroll to position [1002, 0]
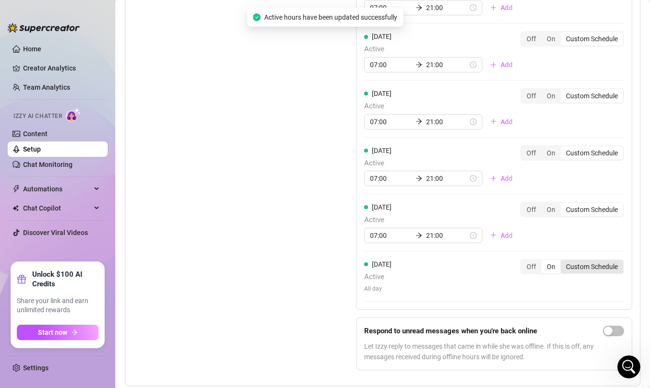
click at [581, 267] on div "Custom Schedule" at bounding box center [591, 266] width 62 height 13
click at [563, 262] on input "Custom Schedule" at bounding box center [563, 262] width 0 height 0
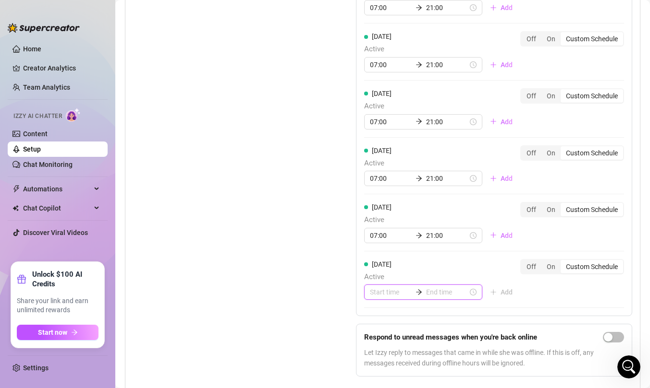
click at [380, 295] on input at bounding box center [391, 292] width 42 height 11
click at [375, 271] on div "07" at bounding box center [377, 273] width 23 height 13
type input "07:00"
click at [436, 294] on input at bounding box center [447, 292] width 42 height 11
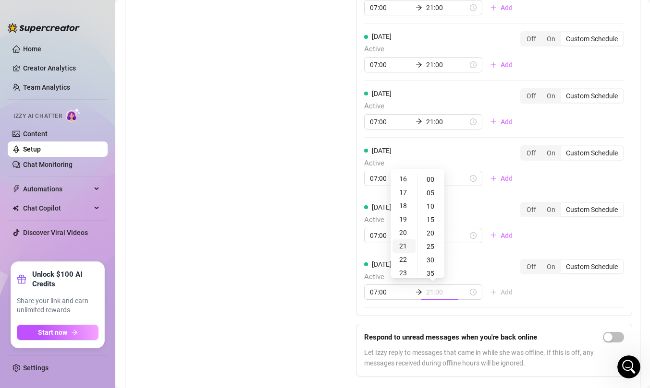
click at [403, 246] on div "21" at bounding box center [403, 246] width 23 height 13
type input "21:00"
click at [565, 296] on div "Monday Active 07:00 21:00 Add Off On Custom Schedule Tuesday Active 07:00 21:00…" at bounding box center [494, 146] width 276 height 475
click at [618, 339] on span "button" at bounding box center [613, 337] width 21 height 11
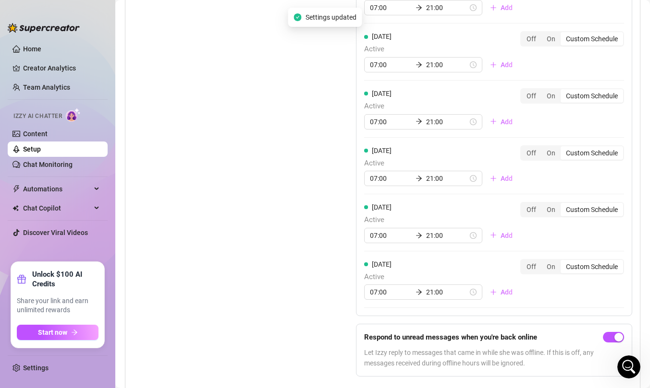
click at [309, 279] on div "Set Active Hours (Izzy Availability) Set specific hours when Izzy engaging with…" at bounding box center [382, 146] width 499 height 475
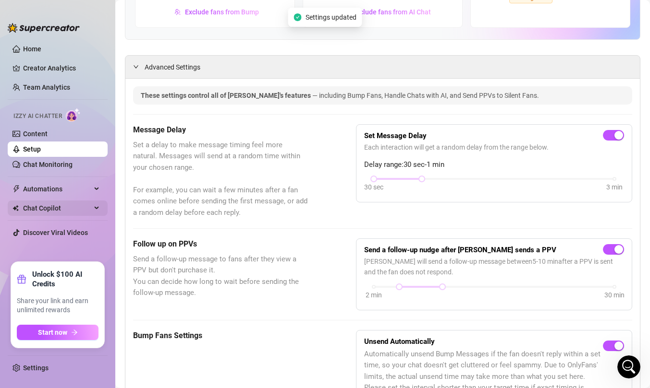
scroll to position [169, 0]
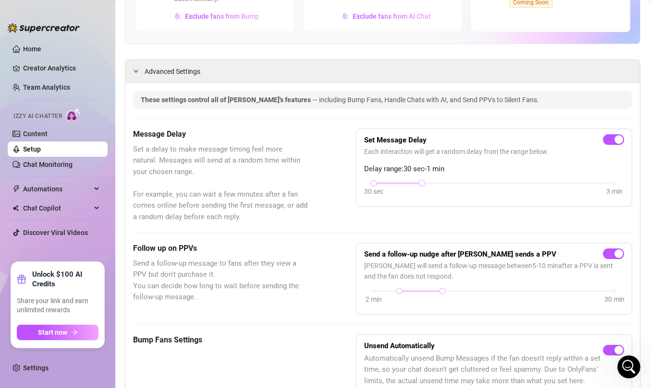
click at [37, 150] on link "Setup" at bounding box center [32, 149] width 18 height 8
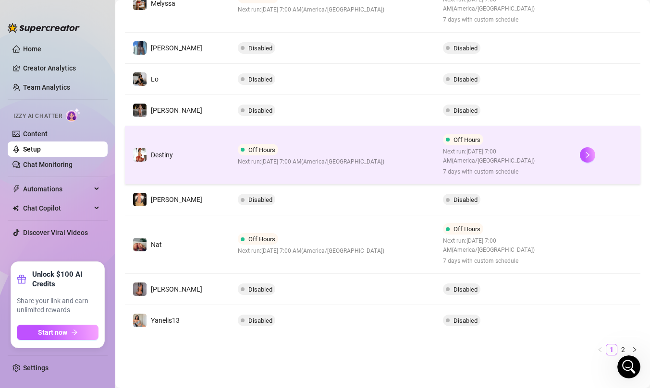
scroll to position [271, 0]
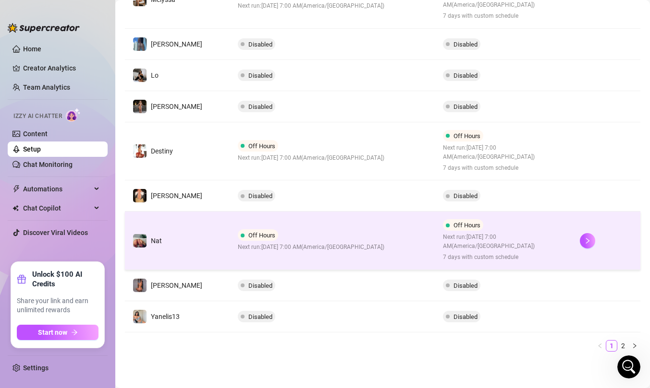
click at [375, 246] on td "Off Hours Next run: August 30, 2025 7:00 AM ( America/Chicago )" at bounding box center [332, 241] width 205 height 59
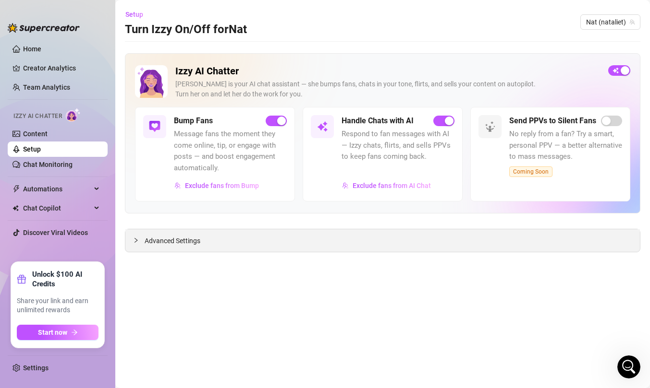
click at [161, 243] on span "Advanced Settings" at bounding box center [173, 241] width 56 height 11
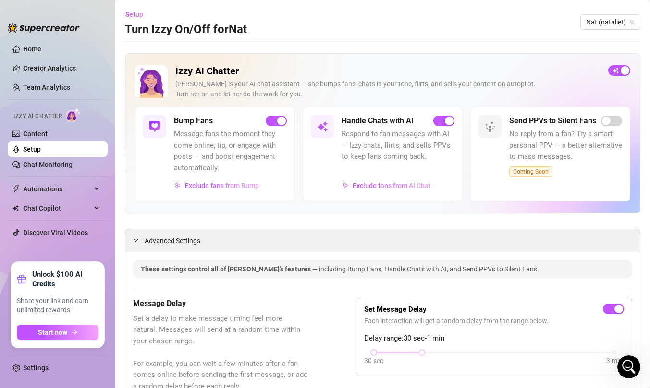
click at [41, 148] on link "Setup" at bounding box center [32, 149] width 18 height 8
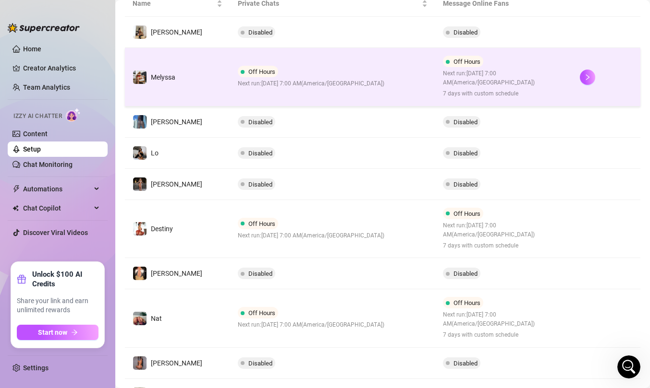
scroll to position [271, 0]
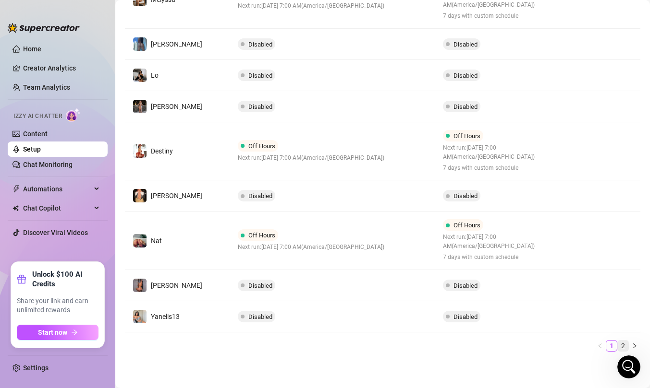
click at [623, 344] on link "2" at bounding box center [622, 346] width 11 height 11
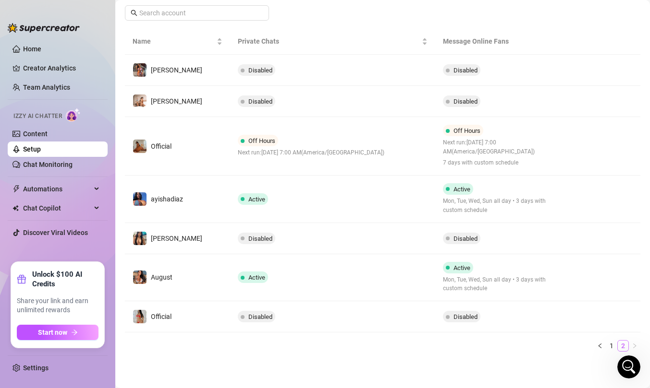
scroll to position [156, 0]
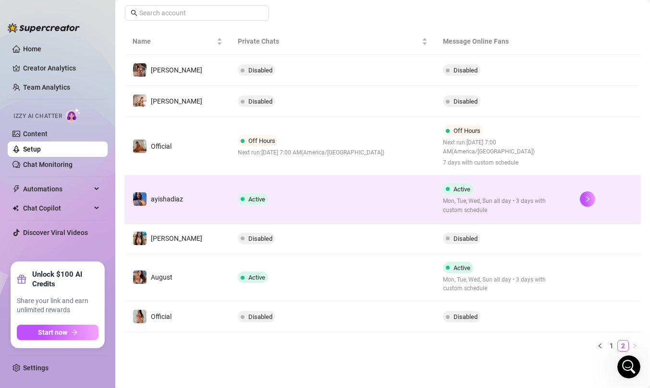
click at [368, 213] on td "Active" at bounding box center [332, 200] width 205 height 48
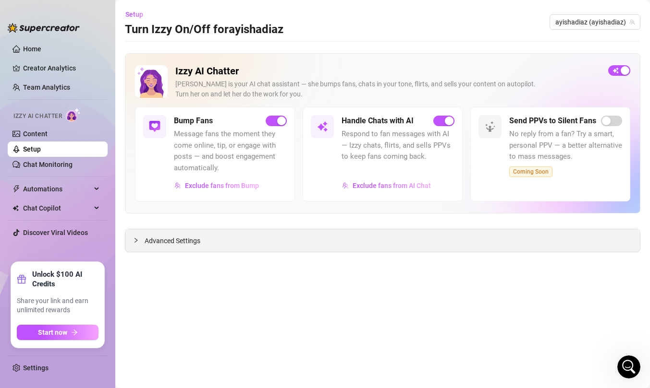
click at [136, 243] on div at bounding box center [139, 240] width 12 height 11
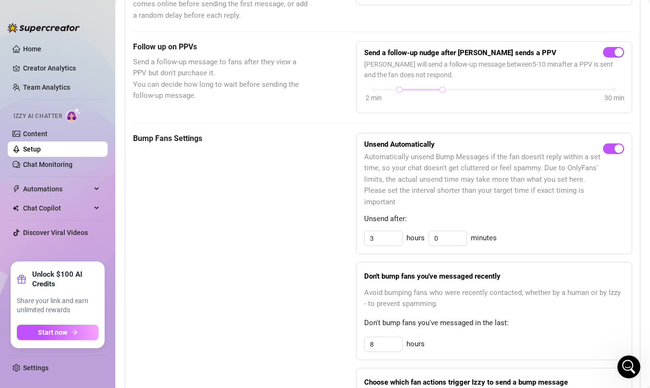
scroll to position [527, 0]
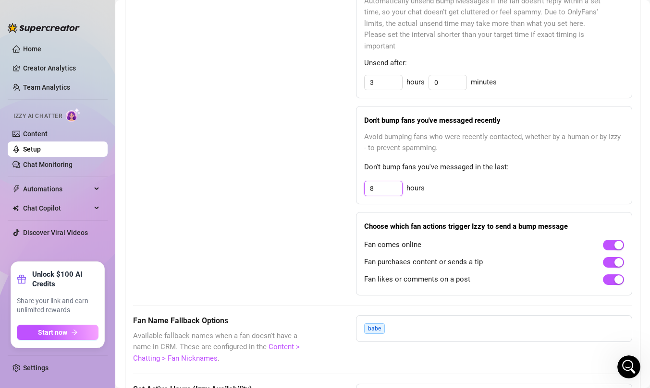
click at [390, 189] on input "8" at bounding box center [382, 188] width 37 height 14
type input "12"
click at [294, 235] on div "Bump Fans Settings" at bounding box center [220, 136] width 175 height 319
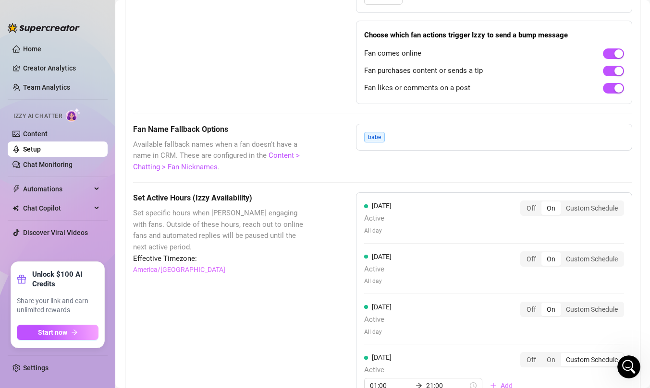
scroll to position [748, 0]
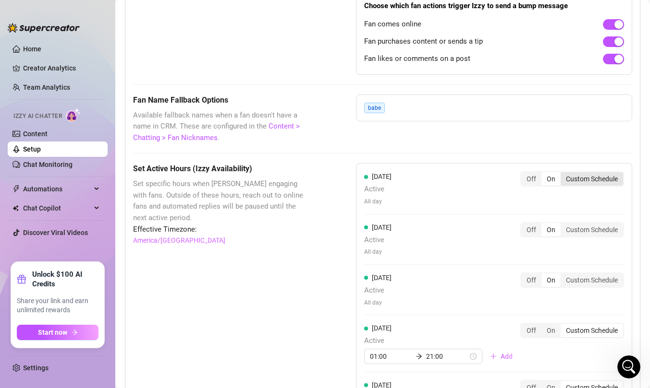
click at [580, 182] on div "Custom Schedule" at bounding box center [591, 178] width 62 height 13
click at [563, 174] on input "Custom Schedule" at bounding box center [563, 174] width 0 height 0
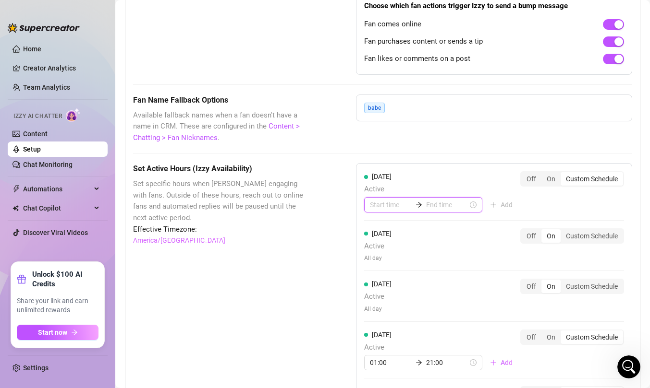
click at [385, 204] on input at bounding box center [391, 205] width 42 height 11
click at [378, 283] on div "07" at bounding box center [377, 281] width 23 height 13
type input "07:00"
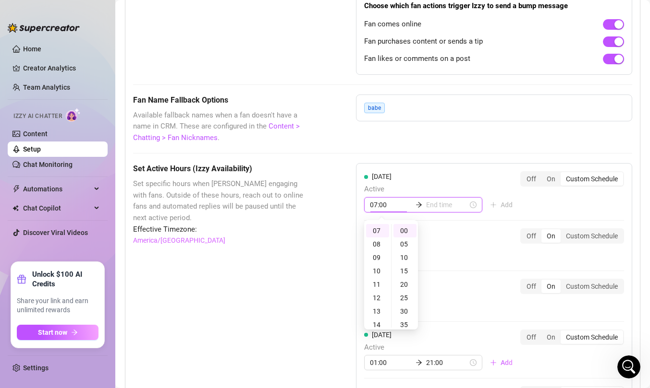
click at [435, 205] on input at bounding box center [447, 205] width 42 height 11
type input "07:00"
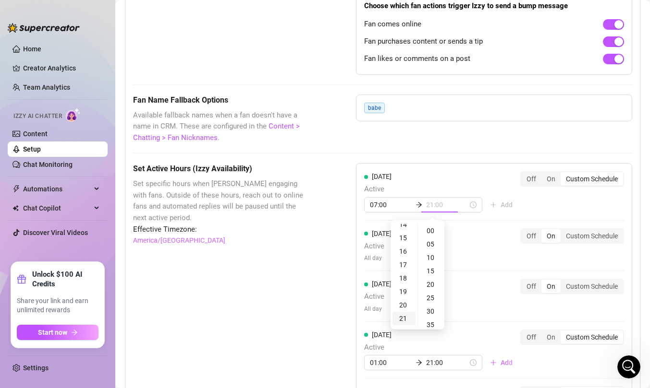
click at [405, 319] on div "21" at bounding box center [403, 318] width 23 height 13
type input "21:00"
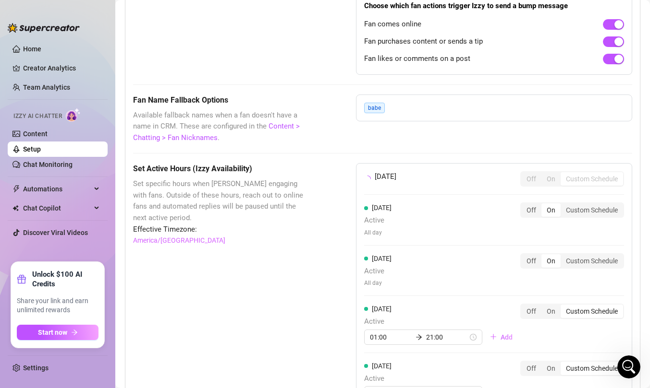
click at [598, 259] on div "Monday Off On Custom Schedule Tuesday Active All day Off On Custom Schedule Wed…" at bounding box center [494, 344] width 276 height 363
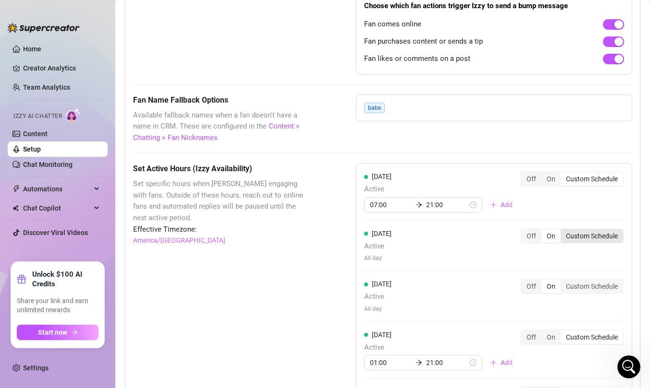
click at [599, 234] on div "Custom Schedule" at bounding box center [591, 236] width 62 height 13
click at [563, 231] on input "Custom Schedule" at bounding box center [563, 231] width 0 height 0
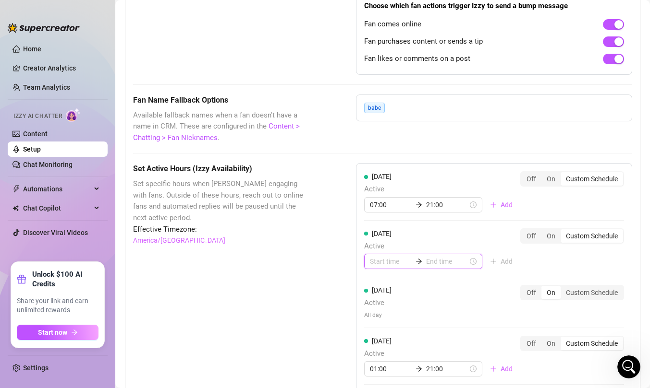
click at [383, 261] on input at bounding box center [391, 261] width 42 height 11
click at [379, 242] on div "07" at bounding box center [377, 242] width 23 height 13
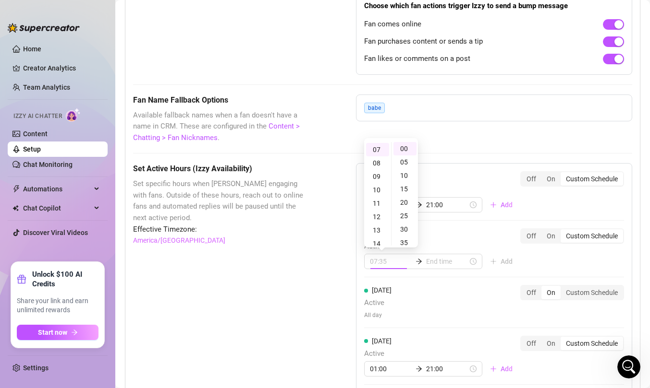
type input "07:00"
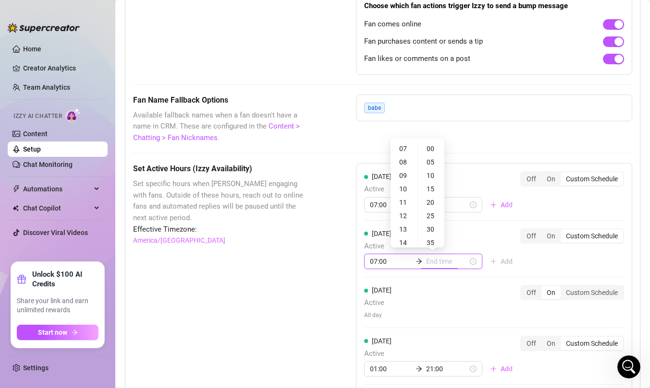
click at [440, 265] on input at bounding box center [447, 261] width 42 height 11
type input "14:00"
click at [405, 220] on div "21" at bounding box center [403, 221] width 23 height 13
type input "21:00"
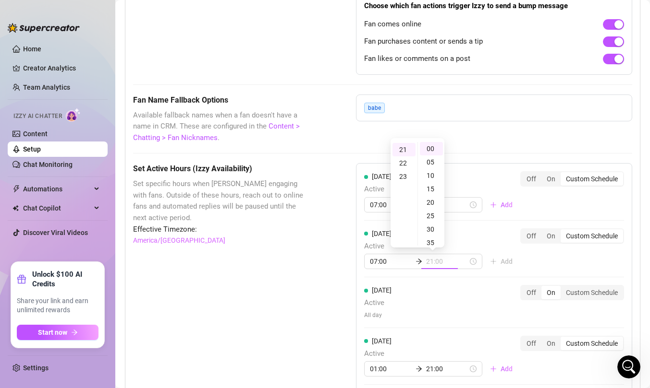
scroll to position [282, 0]
click at [583, 308] on div "Monday Active 07:00 21:00 Add Off On Custom Schedule Tuesday Active 07:00 21:00…" at bounding box center [494, 360] width 276 height 395
click at [587, 293] on div "Custom Schedule" at bounding box center [591, 292] width 62 height 13
click at [563, 288] on input "Custom Schedule" at bounding box center [563, 288] width 0 height 0
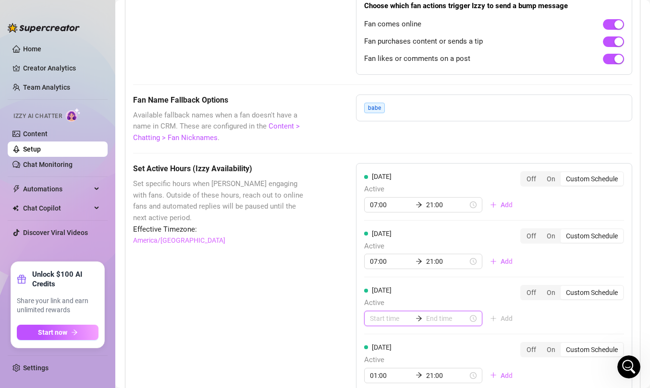
click at [388, 318] on input at bounding box center [391, 319] width 42 height 11
type input "07:00"
click at [377, 301] on div "07" at bounding box center [377, 299] width 23 height 13
type input "07:00"
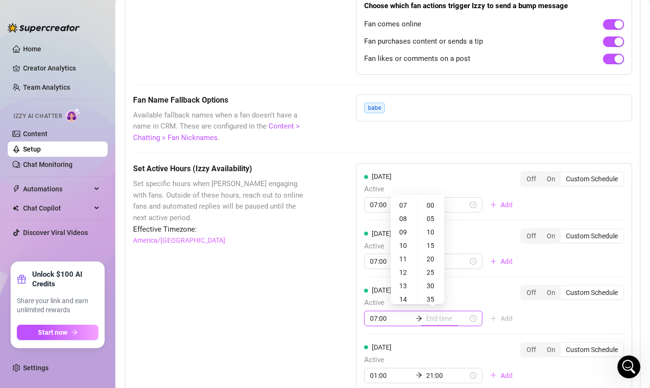
click at [436, 320] on input at bounding box center [447, 319] width 42 height 11
type input "07:30"
click at [402, 284] on div "21" at bounding box center [403, 284] width 23 height 13
type input "21:00"
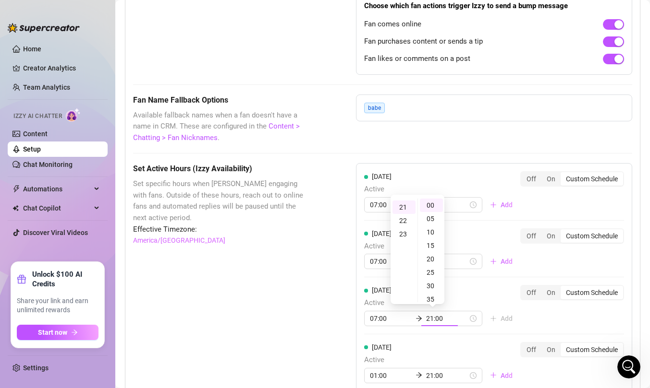
scroll to position [282, 0]
click at [562, 320] on div "Monday Active 07:00 21:00 Add Off On Custom Schedule Tuesday Active 07:00 21:00…" at bounding box center [494, 363] width 276 height 401
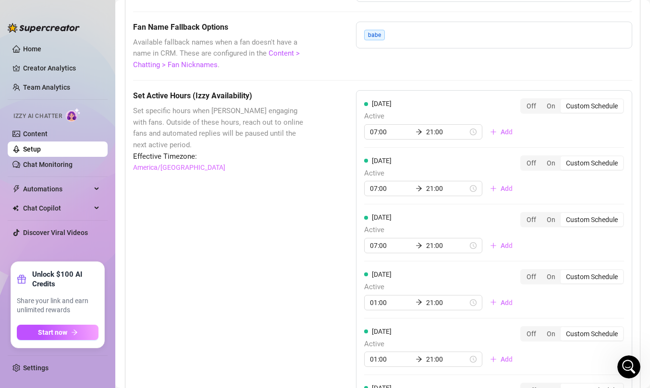
scroll to position [847, 0]
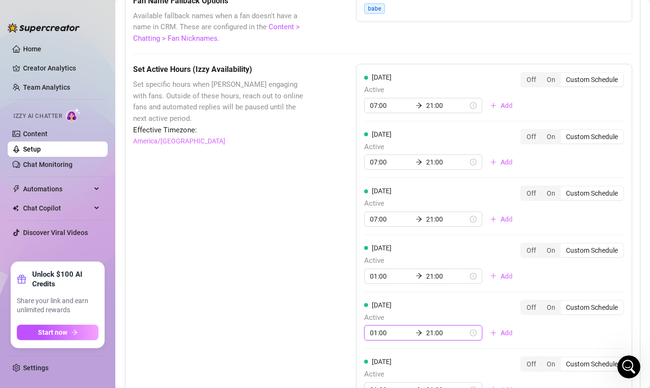
click at [378, 332] on input "01:00" at bounding box center [391, 333] width 42 height 11
click at [380, 297] on div "07" at bounding box center [377, 300] width 23 height 13
type input "07:00"
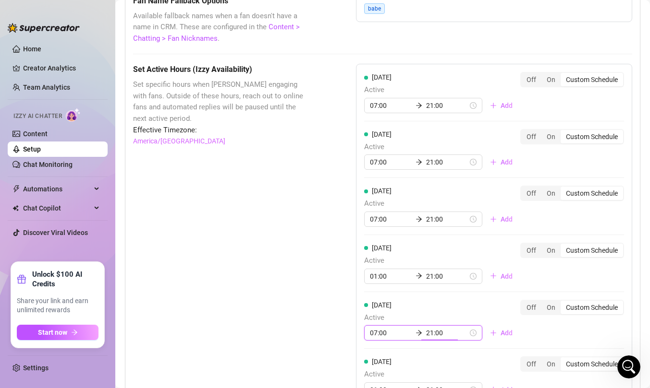
click at [572, 329] on div "Friday Active 07:00 21:00 Add Off On Custom Schedule" at bounding box center [494, 320] width 260 height 41
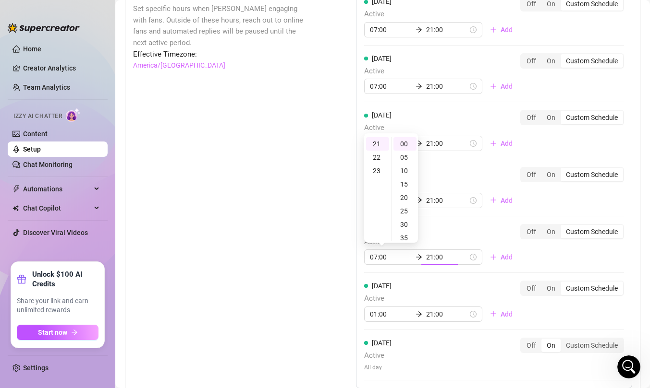
click at [586, 319] on div "Monday Active 07:00 21:00 Add Off On Custom Schedule Tuesday Active 07:00 21:00…" at bounding box center [494, 188] width 276 height 401
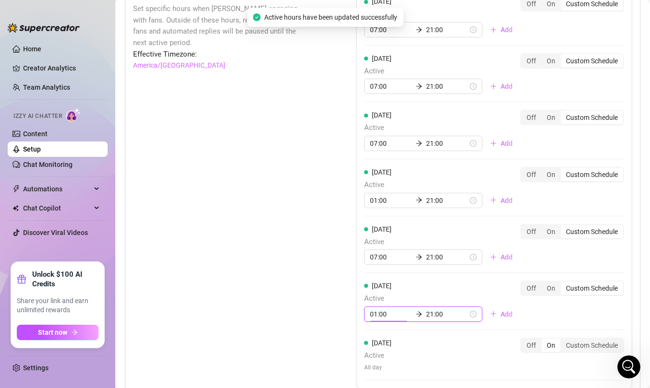
click at [380, 311] on input "01:00" at bounding box center [391, 314] width 42 height 11
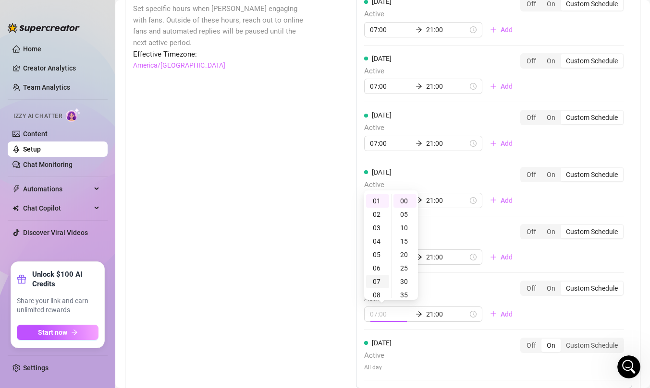
click at [381, 278] on div "07" at bounding box center [377, 281] width 23 height 13
type input "07:00"
click at [565, 312] on div "Saturday Active 07:00 21:00 Add Off On Custom Schedule" at bounding box center [494, 301] width 260 height 41
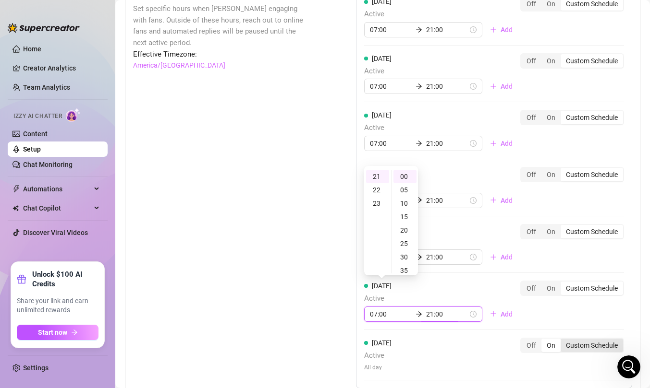
scroll to position [963, 0]
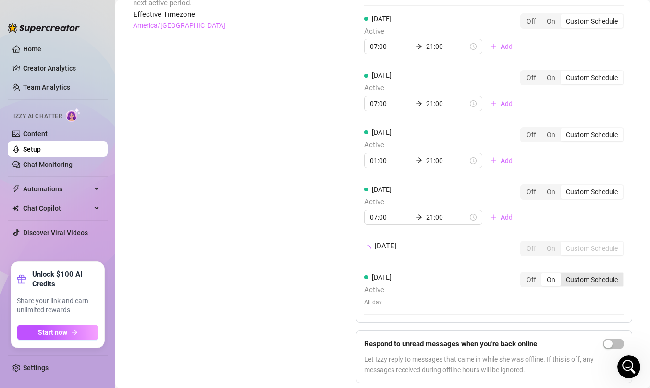
click at [587, 307] on div "Sunday Active All day Off On Custom Schedule" at bounding box center [494, 289] width 260 height 35
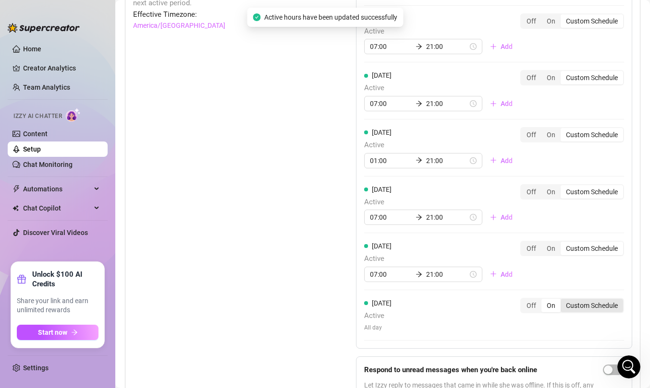
click at [597, 308] on div "Custom Schedule" at bounding box center [591, 305] width 62 height 13
click at [563, 301] on input "Custom Schedule" at bounding box center [563, 301] width 0 height 0
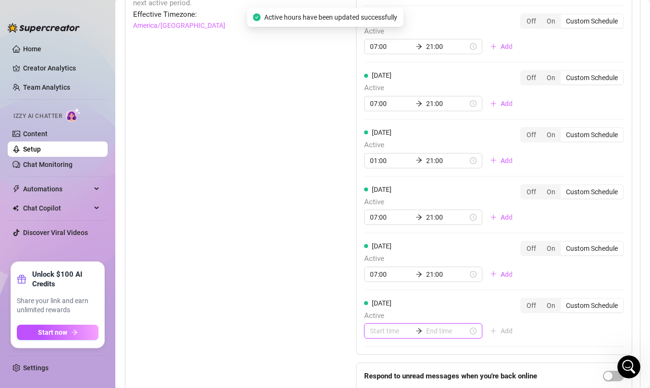
click at [380, 334] on input at bounding box center [391, 331] width 42 height 11
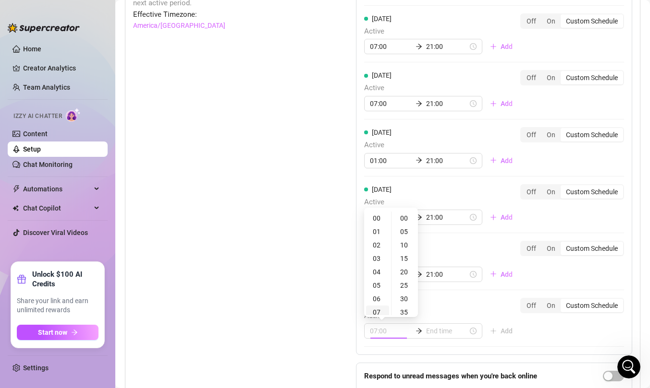
click at [378, 314] on div "07" at bounding box center [377, 312] width 23 height 13
type input "07:00"
click at [439, 333] on input at bounding box center [447, 331] width 42 height 11
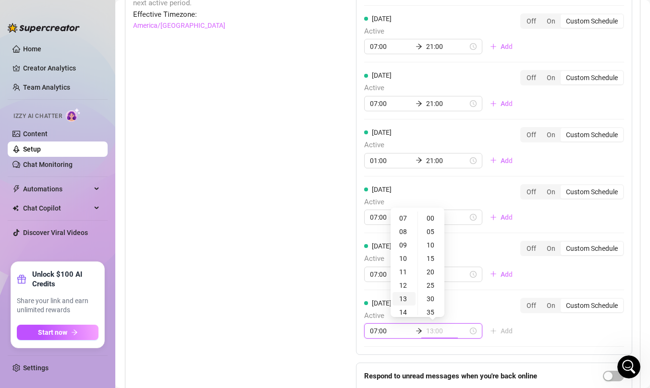
scroll to position [197, 0]
click at [403, 305] on div "21" at bounding box center [403, 303] width 23 height 13
type input "21:00"
click at [556, 337] on div "Monday Active 07:00 21:00 Add Off On Custom Schedule Tuesday Active 07:00 21:00…" at bounding box center [494, 185] width 276 height 475
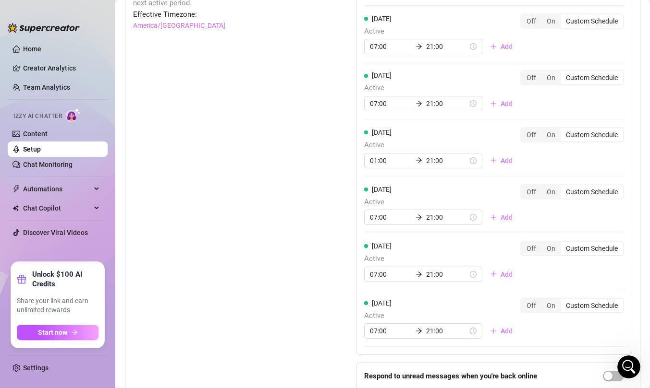
scroll to position [1010, 0]
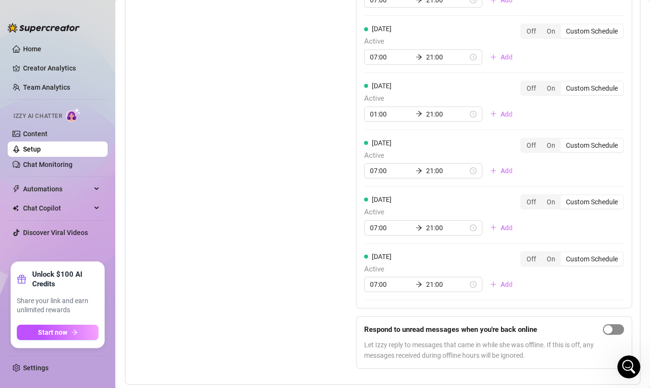
click at [614, 329] on span "button" at bounding box center [613, 330] width 21 height 11
click at [41, 150] on link "Setup" at bounding box center [32, 149] width 18 height 8
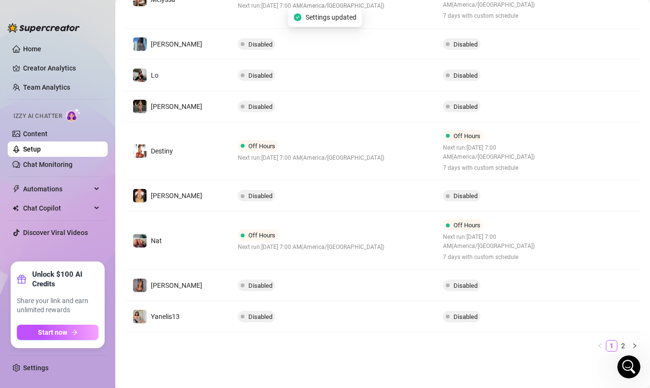
scroll to position [271, 0]
click at [624, 344] on link "2" at bounding box center [622, 346] width 11 height 11
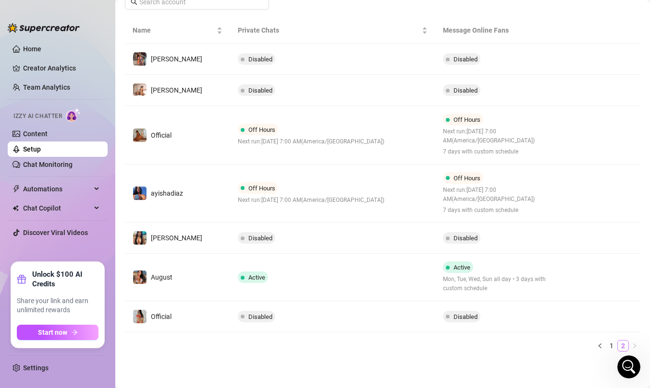
scroll to position [167, 0]
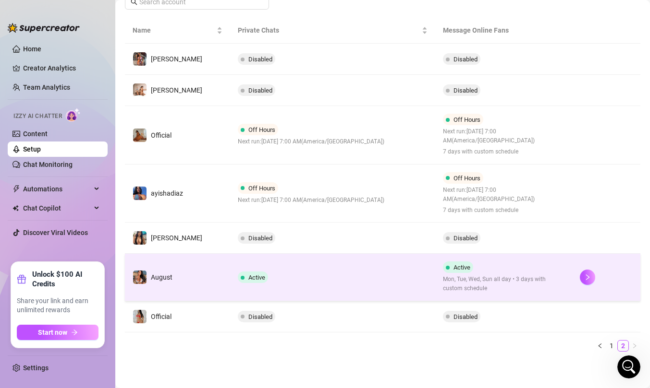
click at [330, 281] on td "Active" at bounding box center [332, 278] width 205 height 48
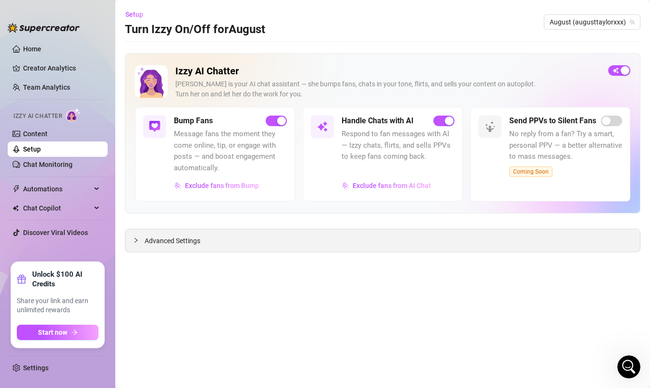
click at [160, 241] on span "Advanced Settings" at bounding box center [173, 241] width 56 height 11
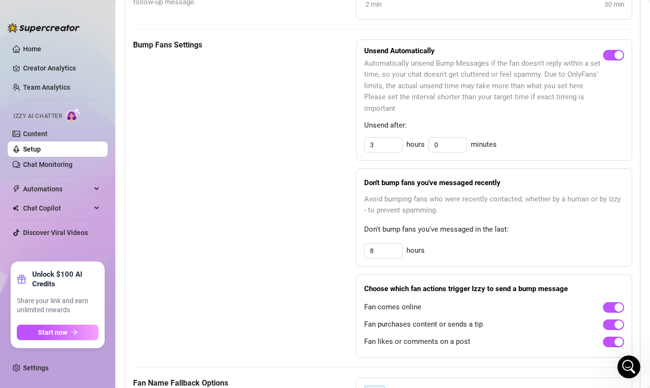
scroll to position [468, 0]
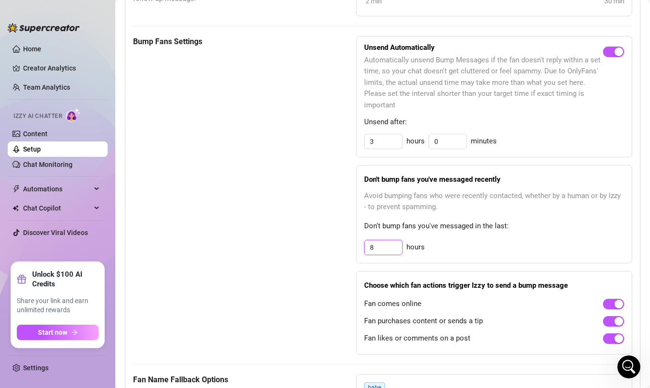
click at [391, 249] on input "8" at bounding box center [382, 248] width 37 height 14
type input "12"
click at [330, 267] on div "Bump Fans Settings Unsend Automatically Automatically unsend Bump Messages if t…" at bounding box center [382, 195] width 499 height 319
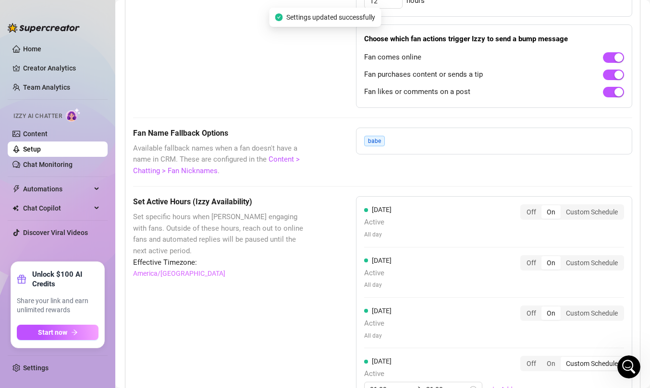
scroll to position [728, 0]
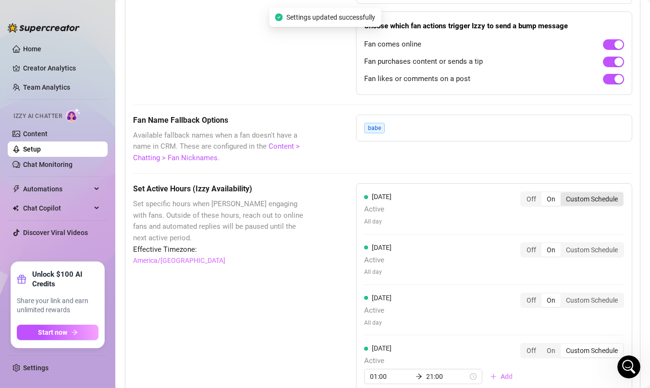
click at [595, 204] on div "Custom Schedule" at bounding box center [591, 199] width 62 height 13
click at [563, 194] on input "Custom Schedule" at bounding box center [563, 194] width 0 height 0
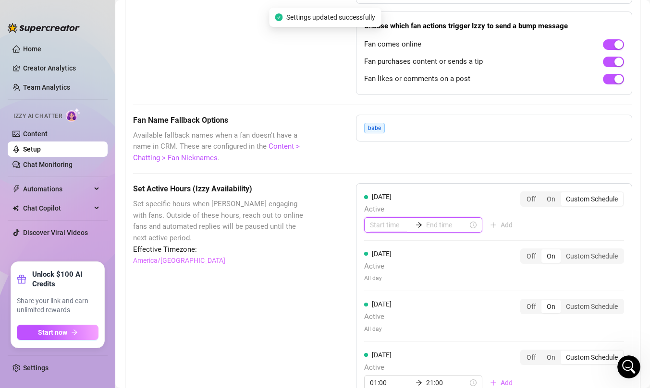
click at [379, 226] on input at bounding box center [391, 225] width 42 height 11
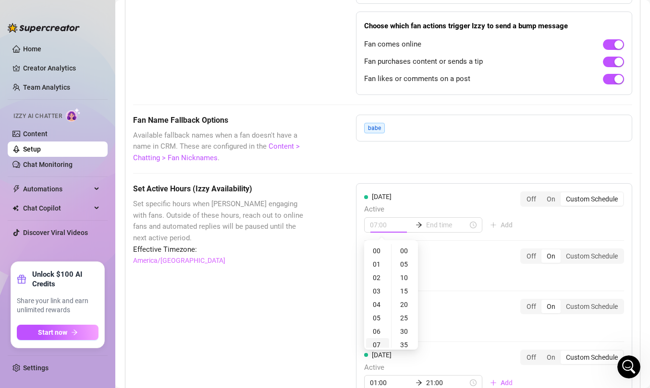
click at [378, 346] on div "07" at bounding box center [377, 345] width 23 height 13
type input "07:00"
click at [431, 227] on input at bounding box center [447, 225] width 42 height 11
click at [405, 325] on div "21" at bounding box center [403, 326] width 23 height 13
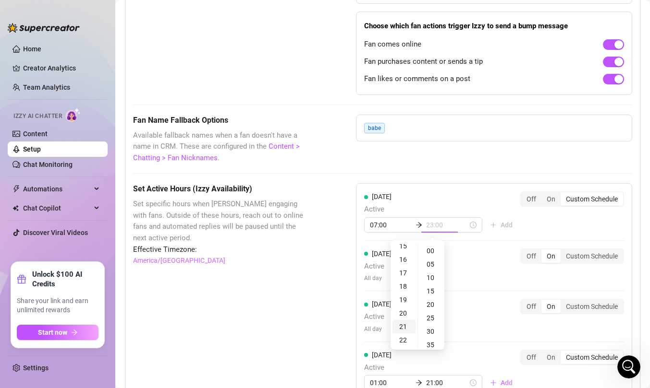
type input "21:00"
click at [564, 231] on div "Monday Active 07:00 21:00 Add Off On Custom Schedule" at bounding box center [494, 212] width 260 height 41
click at [582, 260] on div "Custom Schedule" at bounding box center [591, 256] width 62 height 13
click at [563, 251] on input "Custom Schedule" at bounding box center [563, 251] width 0 height 0
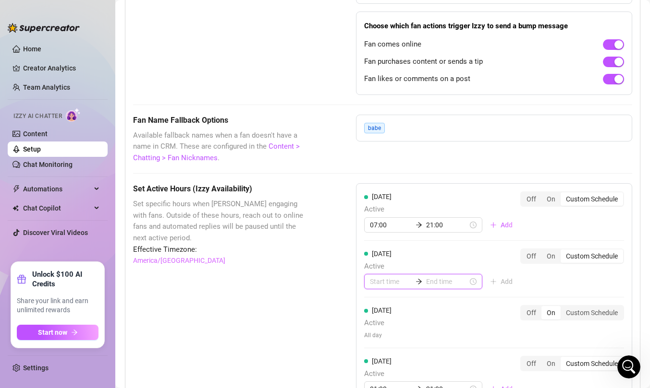
click at [396, 280] on input at bounding box center [391, 282] width 42 height 11
click at [377, 259] on div "07" at bounding box center [377, 262] width 23 height 13
type input "07:00"
click at [437, 279] on input at bounding box center [447, 282] width 42 height 11
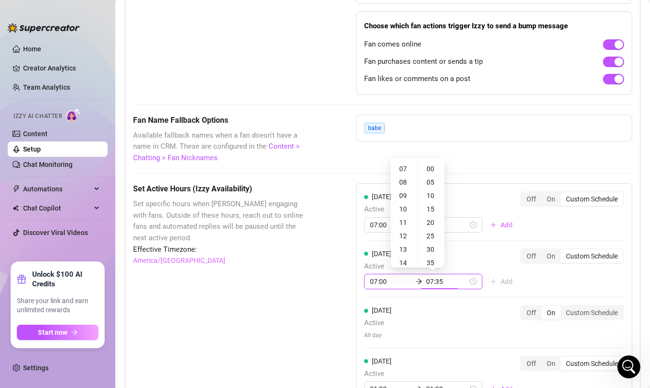
type input "07:30"
click at [403, 217] on div "21" at bounding box center [403, 218] width 23 height 13
type input "21:00"
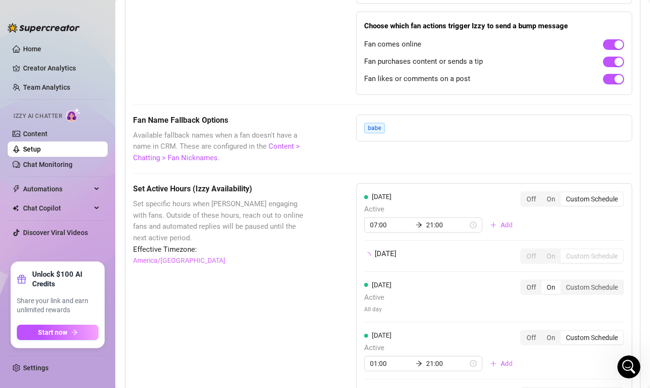
click at [557, 285] on div "Monday Active 07:00 21:00 Add Off On Custom Schedule Tuesday Off On Custom Sche…" at bounding box center [494, 367] width 276 height 369
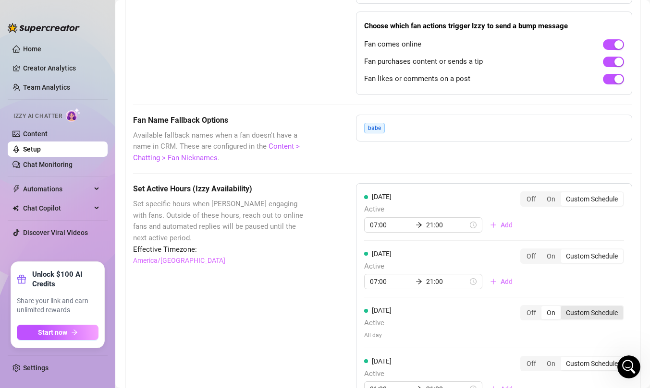
click at [577, 314] on div "Custom Schedule" at bounding box center [591, 312] width 62 height 13
click at [563, 308] on input "Custom Schedule" at bounding box center [563, 308] width 0 height 0
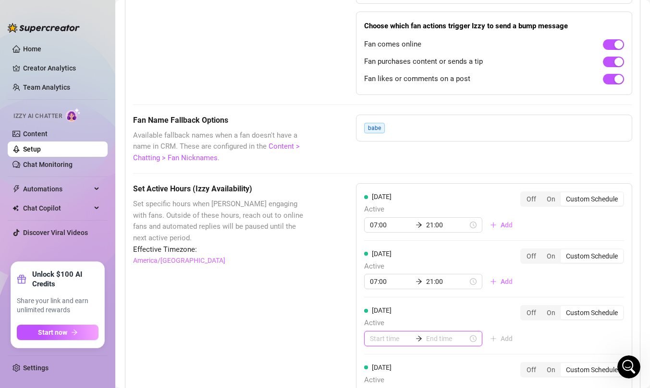
click at [391, 337] on input at bounding box center [391, 339] width 42 height 11
click at [381, 316] on div "07" at bounding box center [377, 319] width 23 height 13
type input "07:00"
click at [442, 338] on input at bounding box center [447, 339] width 42 height 11
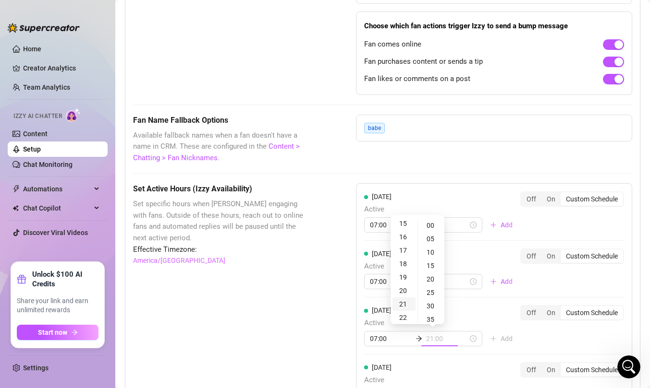
click at [402, 302] on div "21" at bounding box center [403, 304] width 23 height 13
type input "21:00"
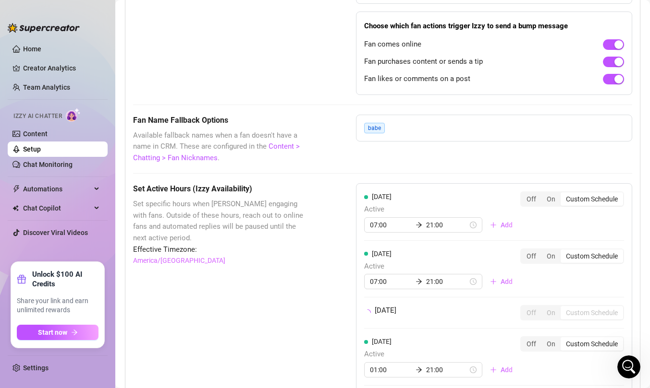
click at [563, 340] on div "Monday Active 07:00 21:00 Add Off On Custom Schedule Tuesday Active 07:00 21:00…" at bounding box center [494, 370] width 276 height 375
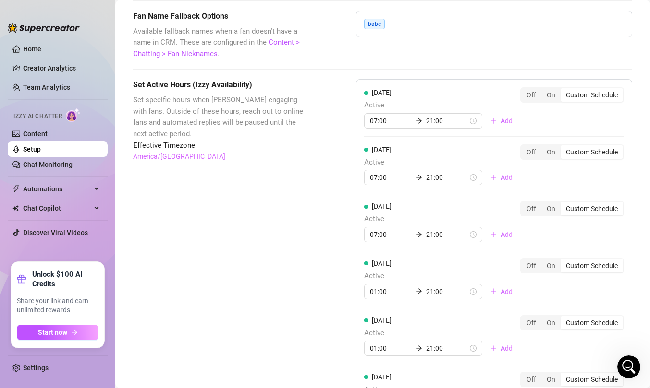
scroll to position [838, 0]
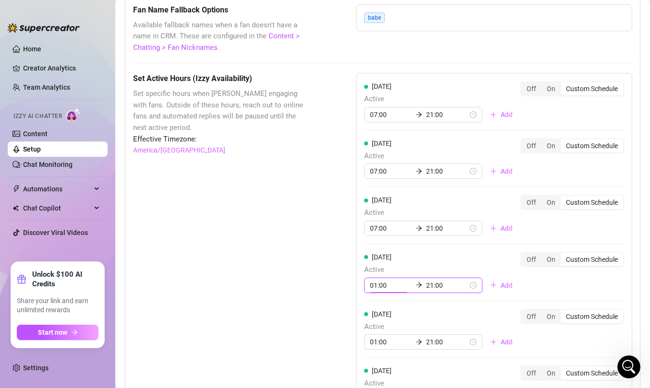
click at [382, 289] on input "01:00" at bounding box center [391, 285] width 42 height 11
click at [378, 253] on div "07" at bounding box center [377, 252] width 23 height 13
type input "07:00"
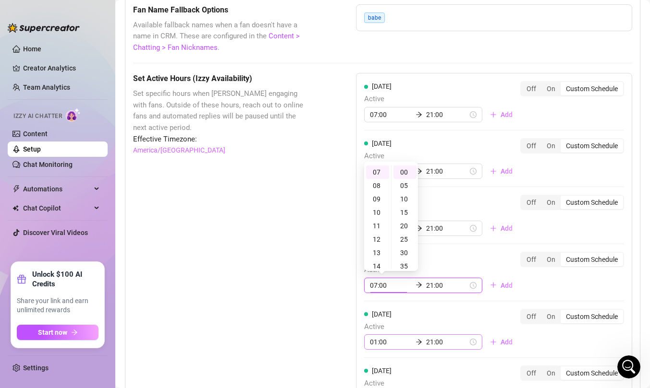
click at [384, 344] on input "01:00" at bounding box center [391, 342] width 42 height 11
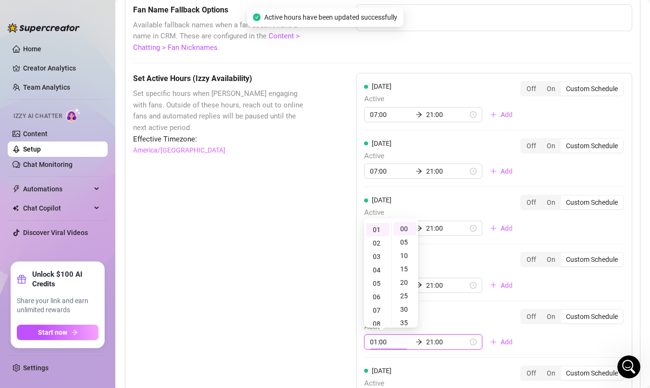
scroll to position [13, 0]
click at [380, 307] on div "07" at bounding box center [377, 309] width 23 height 13
type input "07:00"
click at [561, 351] on div "Friday Active 07:00 21:00 Add Off On Custom Schedule" at bounding box center [494, 333] width 260 height 49
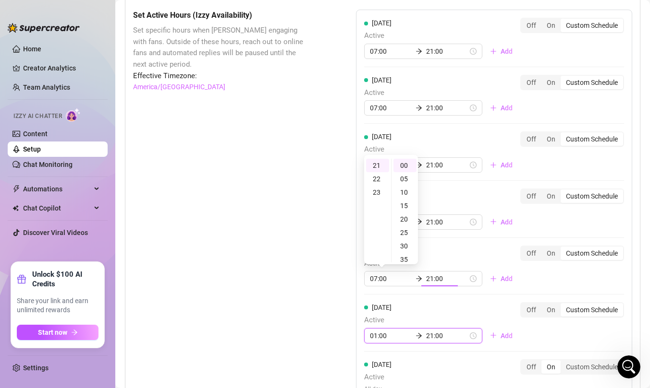
click at [379, 336] on div "Monday Active 07:00 21:00 Add Off On Custom Schedule Tuesday Active 07:00 21:00…" at bounding box center [494, 210] width 276 height 401
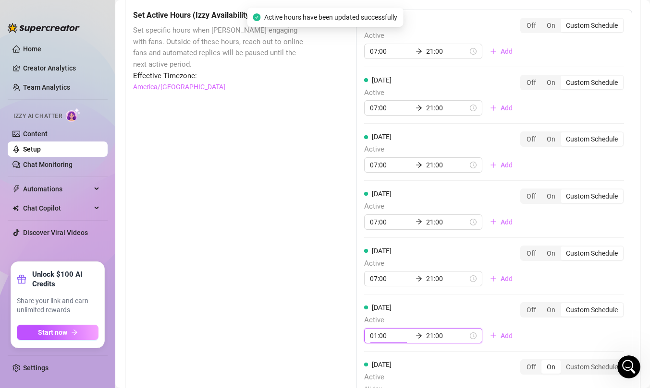
click at [372, 331] on input "01:00" at bounding box center [391, 336] width 42 height 11
click at [377, 303] on div "07" at bounding box center [377, 303] width 23 height 13
type input "07:00"
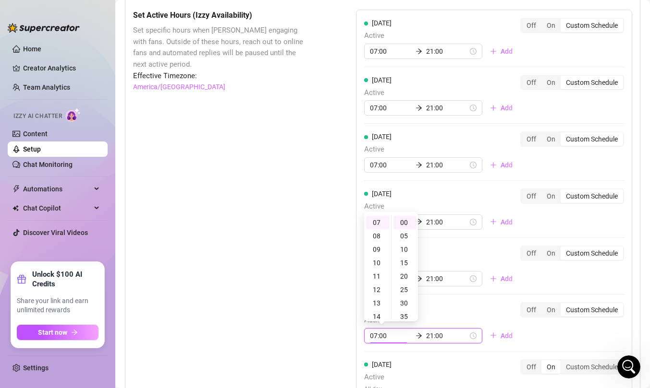
click at [583, 337] on div "Saturday Active 07:00 21:00 Add Off On Custom Schedule" at bounding box center [494, 322] width 260 height 41
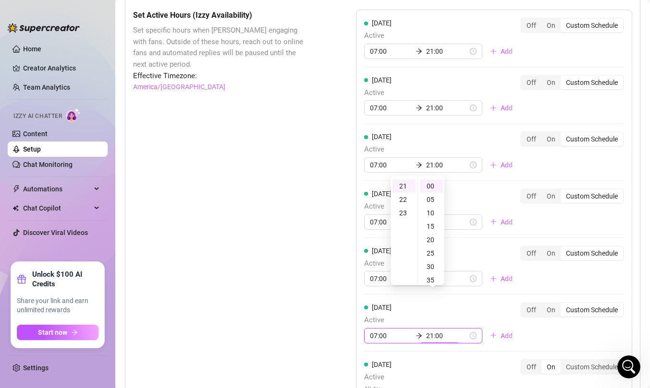
scroll to position [975, 0]
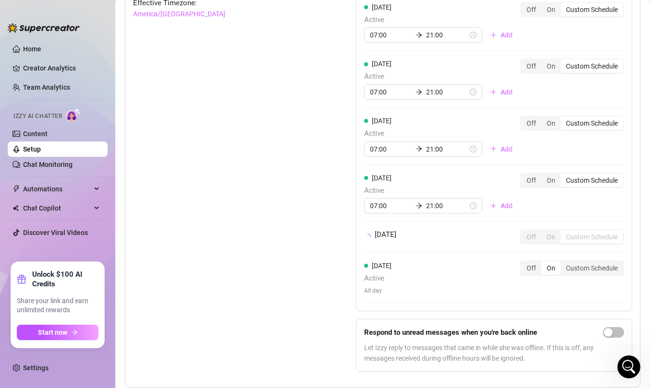
click at [589, 321] on div "Monday Active 07:00 21:00 Add Off On Custom Schedule Tuesday Active 07:00 21:00…" at bounding box center [494, 158] width 276 height 443
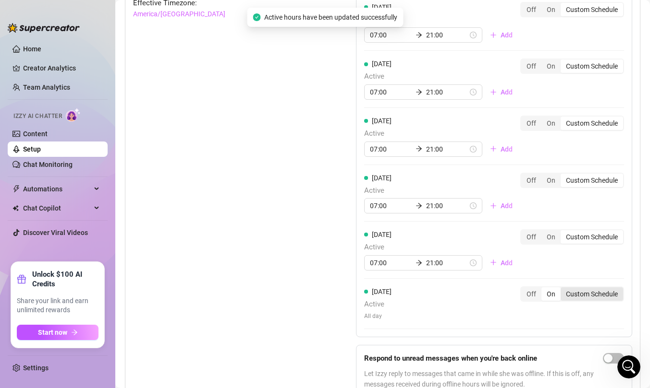
click at [589, 292] on div "Custom Schedule" at bounding box center [591, 294] width 62 height 13
click at [563, 289] on input "Custom Schedule" at bounding box center [563, 289] width 0 height 0
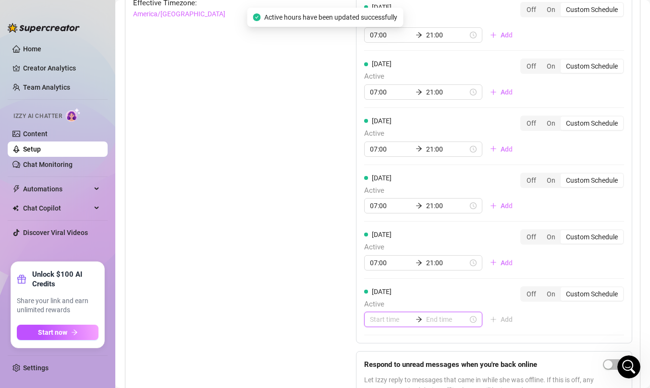
click at [378, 322] on input at bounding box center [391, 320] width 42 height 11
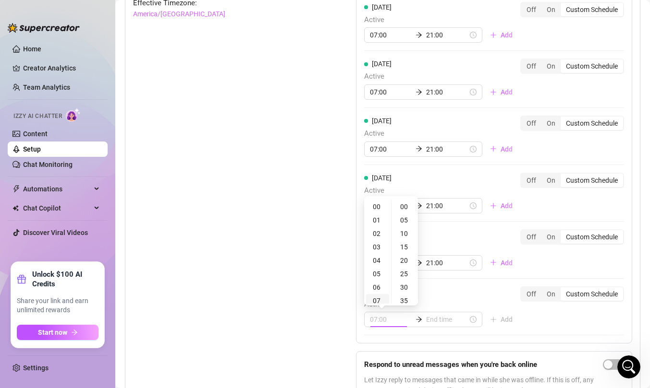
click at [380, 303] on div "07" at bounding box center [377, 300] width 23 height 13
type input "07:00"
click at [438, 325] on input at bounding box center [447, 320] width 42 height 11
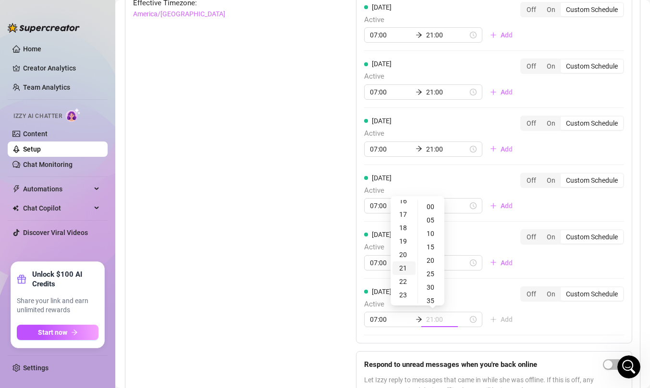
click at [402, 266] on div "21" at bounding box center [403, 268] width 23 height 13
type input "21:00"
click at [552, 319] on div "Monday Active 07:00 21:00 Add Off On Custom Schedule Tuesday Active 07:00 21:00…" at bounding box center [494, 174] width 276 height 475
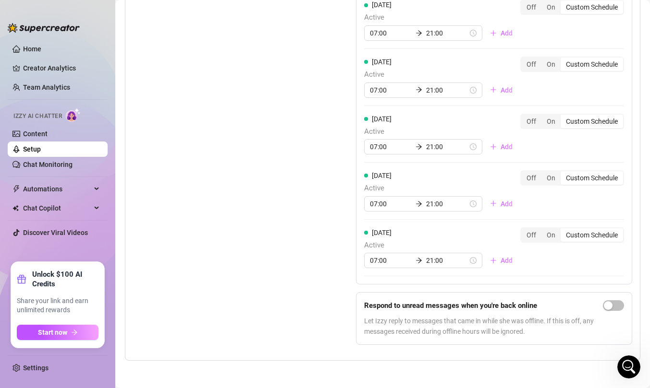
scroll to position [1035, 0]
click at [621, 306] on span "button" at bounding box center [613, 304] width 21 height 11
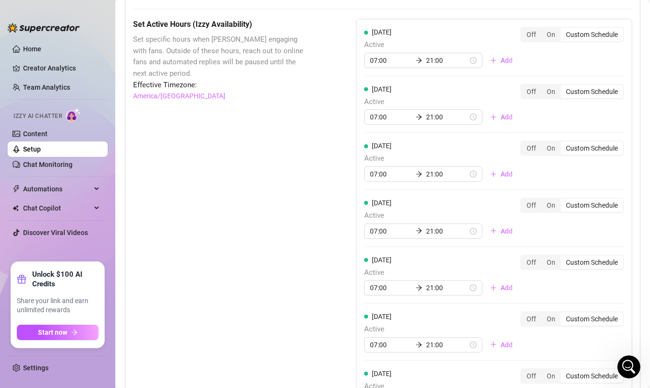
scroll to position [0, 0]
